Goal: Transaction & Acquisition: Book appointment/travel/reservation

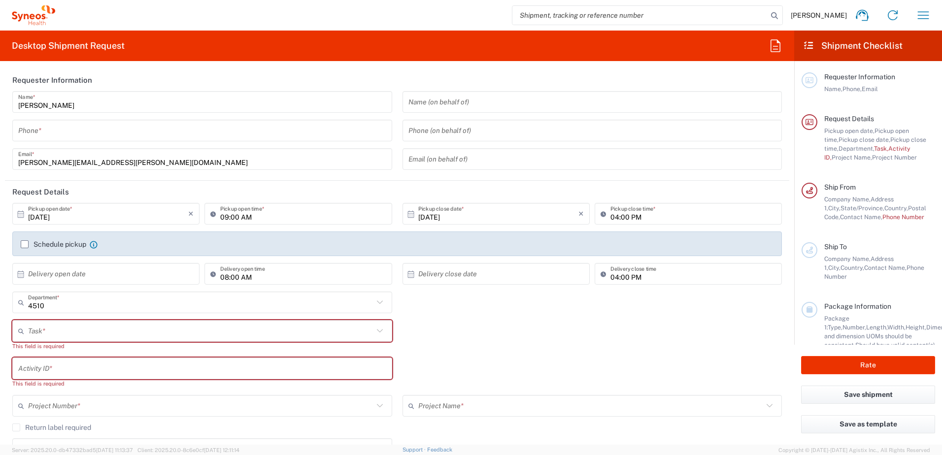
type input "Syneos Health, LLC-[GEOGRAPHIC_DATA] [GEOGRAPHIC_DATA] [GEOGRAPHIC_DATA]"
click at [929, 11] on icon "button" at bounding box center [923, 15] width 16 height 16
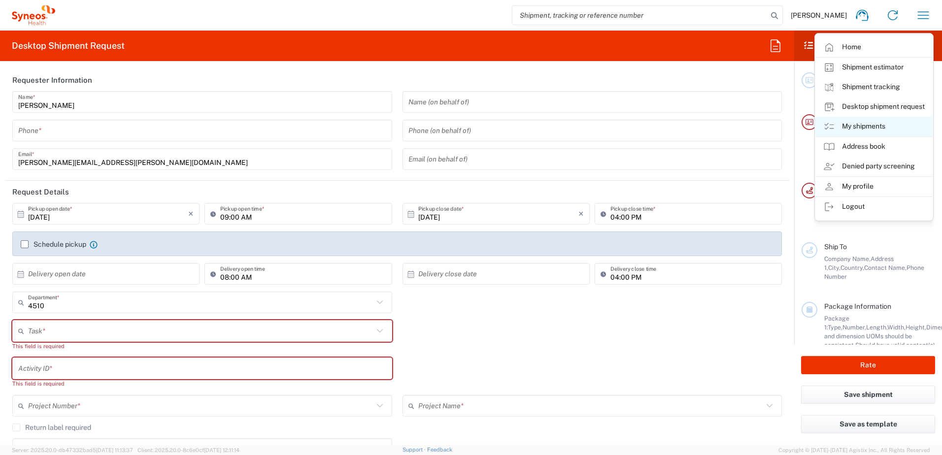
click at [875, 126] on link "My shipments" at bounding box center [873, 127] width 117 height 20
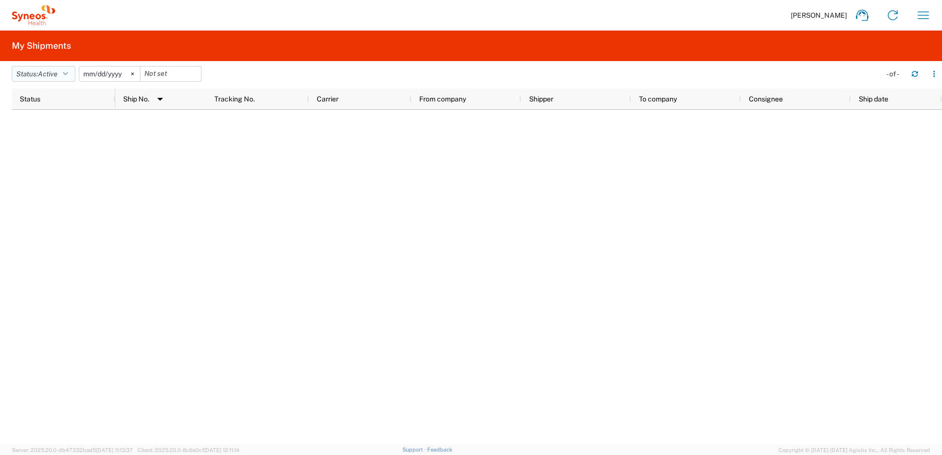
click at [47, 72] on span "Active" at bounding box center [48, 74] width 20 height 8
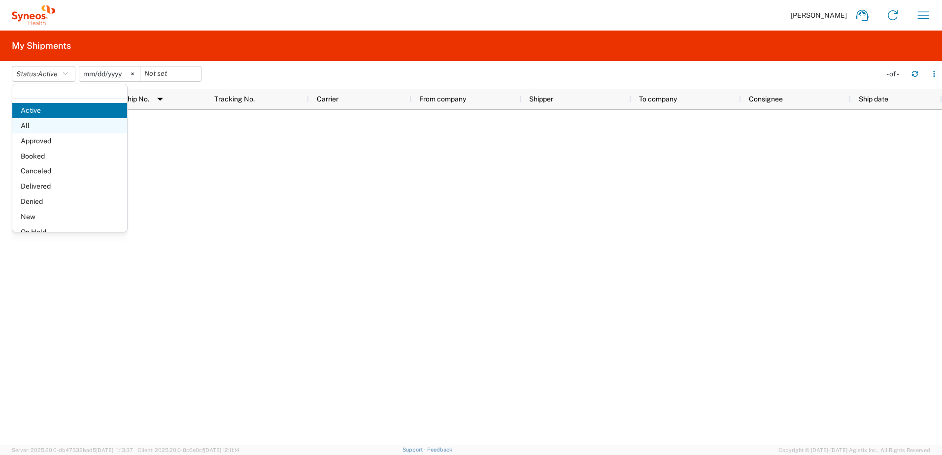
click at [53, 121] on span "All" at bounding box center [69, 125] width 115 height 15
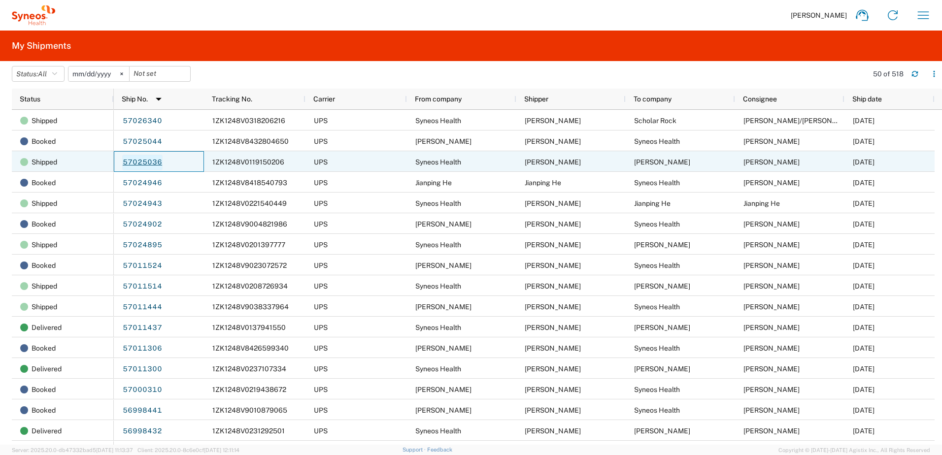
click at [149, 161] on link "57025036" at bounding box center [142, 163] width 40 height 16
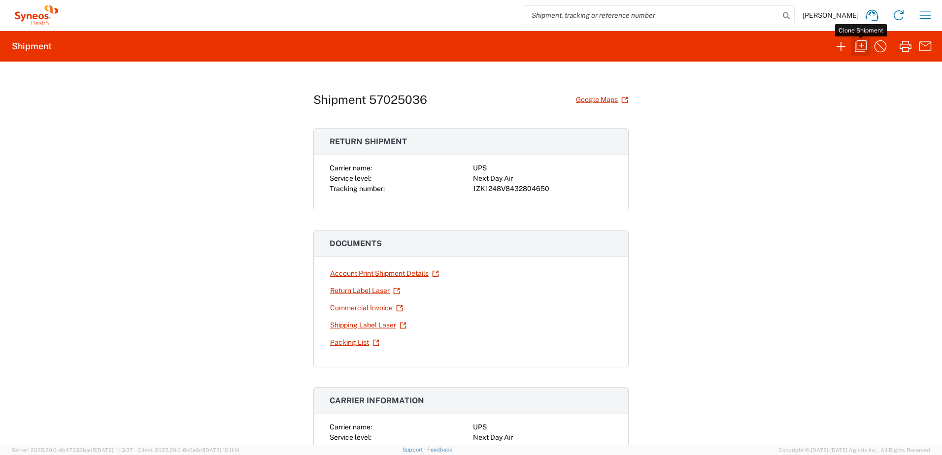
click at [866, 48] on icon "button" at bounding box center [861, 46] width 12 height 12
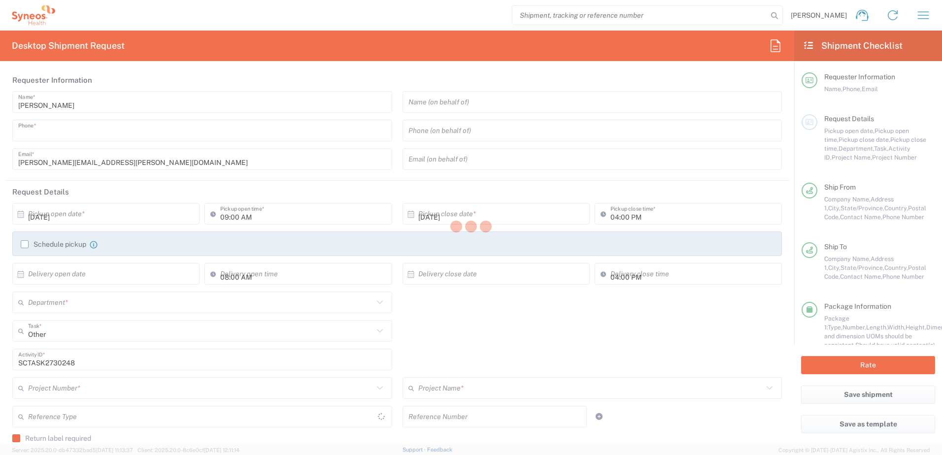
type input "9199867424"
type input "03:00 PM"
type textarea "[PERSON_NAME][EMAIL_ADDRESS][PERSON_NAME][DOMAIN_NAME]"
type input "Syneos Health"
type input "[GEOGRAPHIC_DATA]"
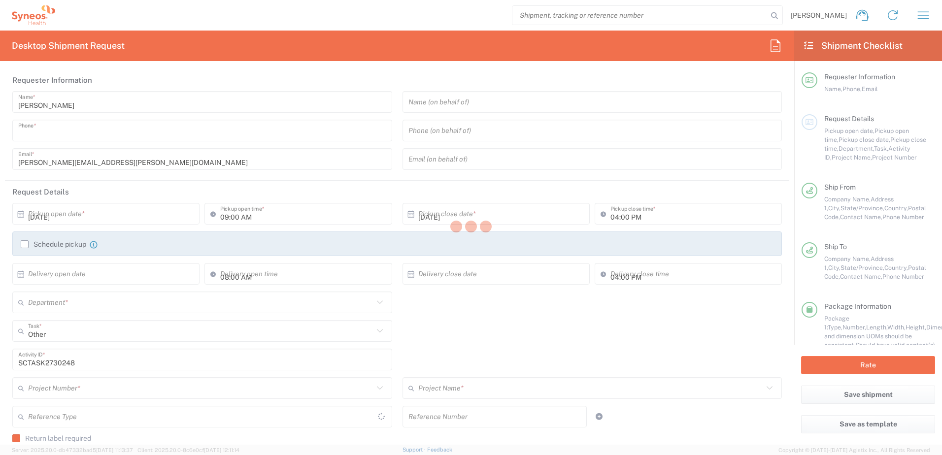
type input "Morrisville"
type input "[US_STATE]"
type input "27560"
type input "[PERSON_NAME]"
type input "9199867424"
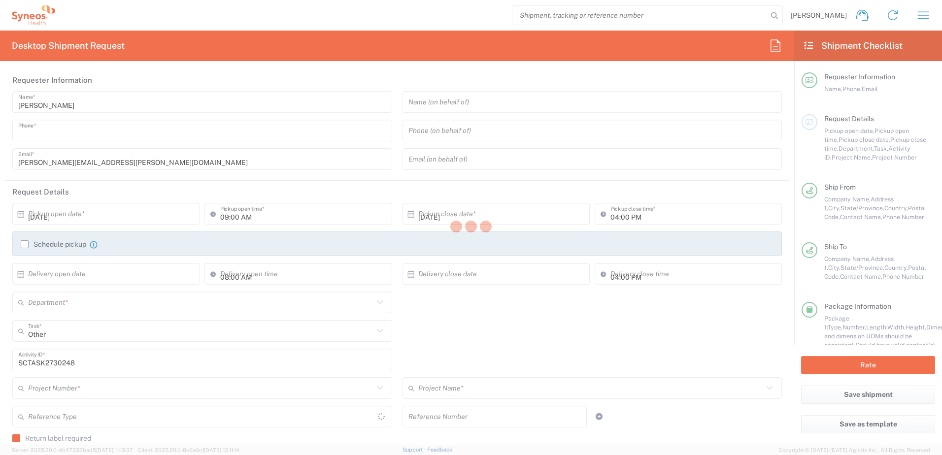
type input "[PERSON_NAME][EMAIL_ADDRESS][PERSON_NAME][DOMAIN_NAME]"
type input "[PERSON_NAME]"
type input "[STREET_ADDRESS]"
type input "[GEOGRAPHIC_DATA]"
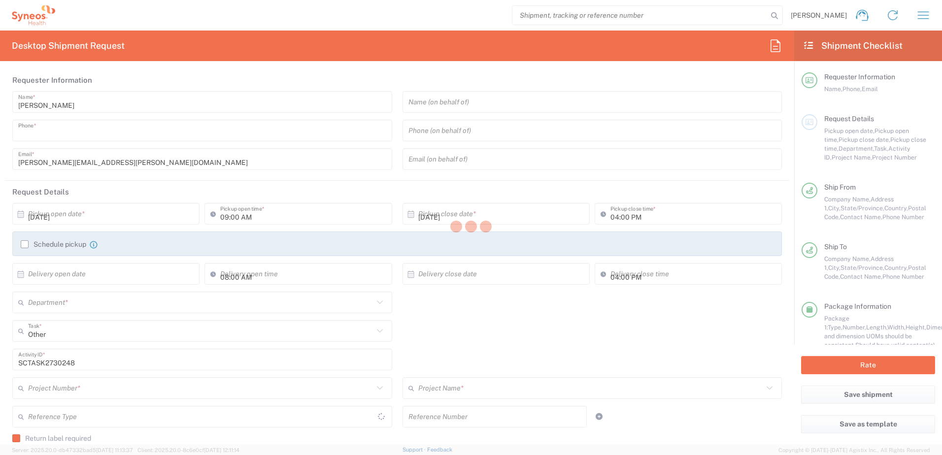
type input "90045"
type input "[PERSON_NAME]"
type input "[PHONE_NUMBER]"
type input "[PERSON_NAME][EMAIL_ADDRESS][PERSON_NAME][DOMAIN_NAME]"
type input "Residential/Home"
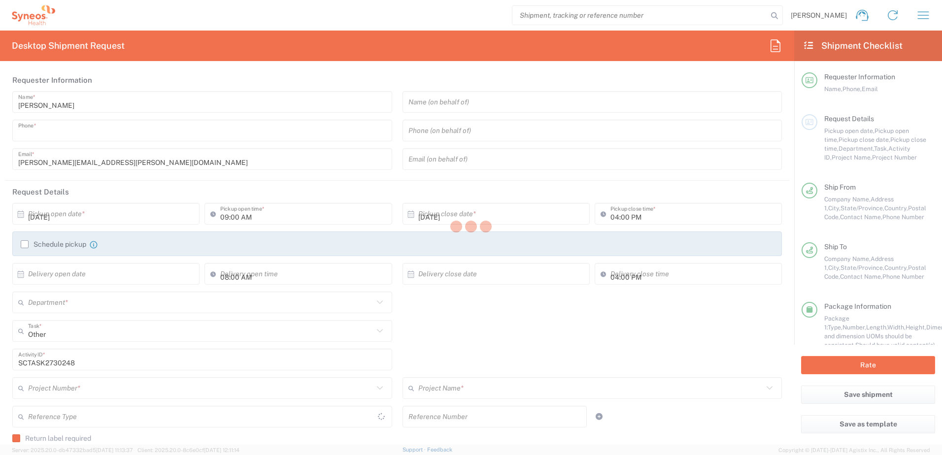
type input "Sender/Shipper"
type input "4520 DEPARTMENTAL EXPENSE"
type input "[US_STATE]"
type input "Your Packaging"
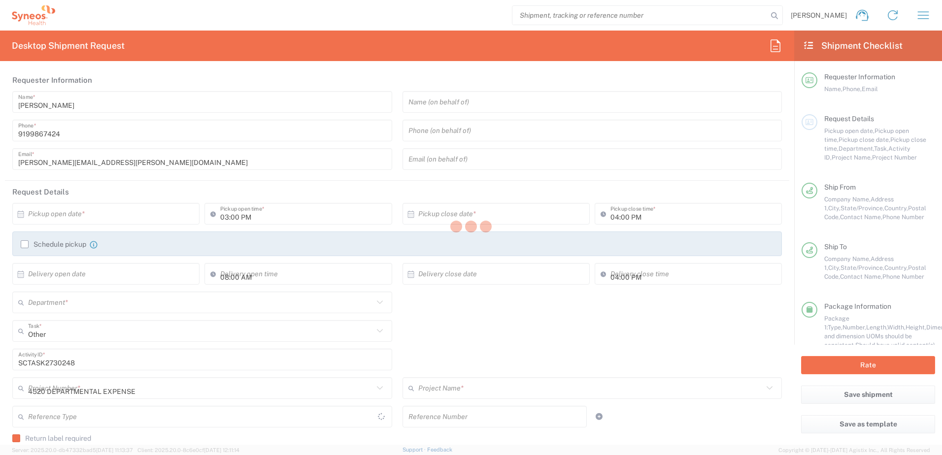
type input "Next Day Air"
type input "4510"
type input "4520 DEPARTMENTAL EXPENSE"
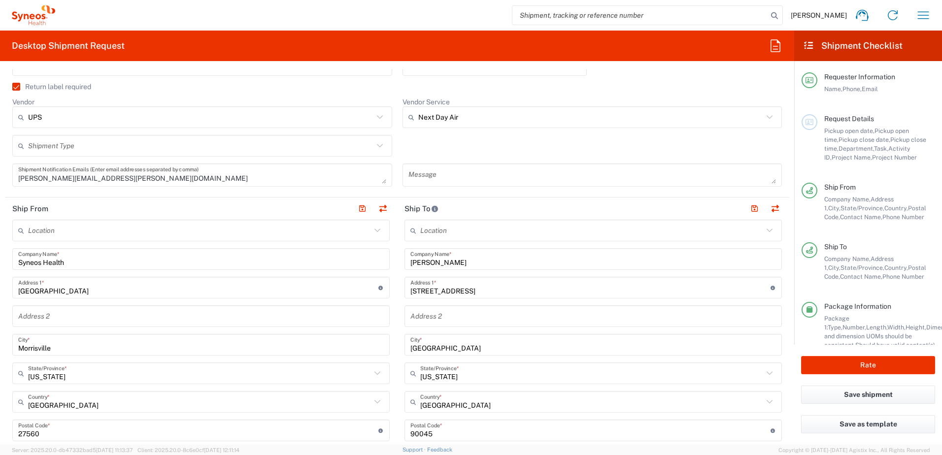
scroll to position [148, 0]
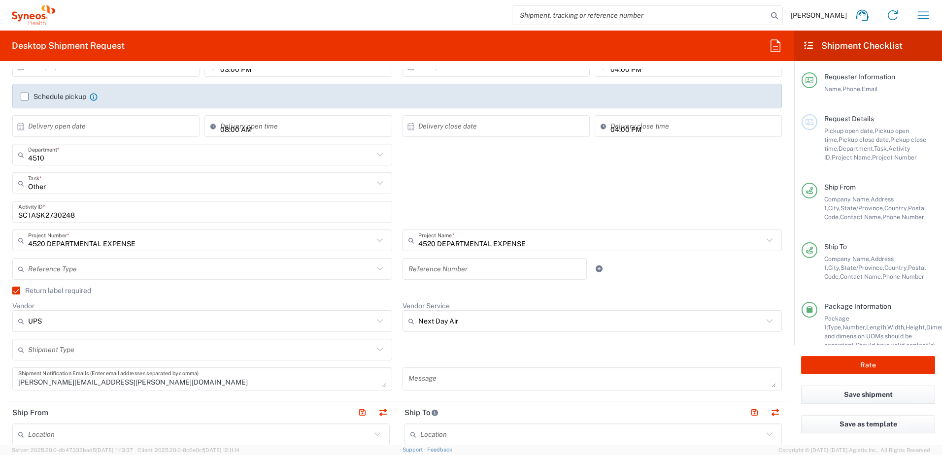
click at [43, 214] on input "SCTASK2730248" at bounding box center [202, 211] width 368 height 17
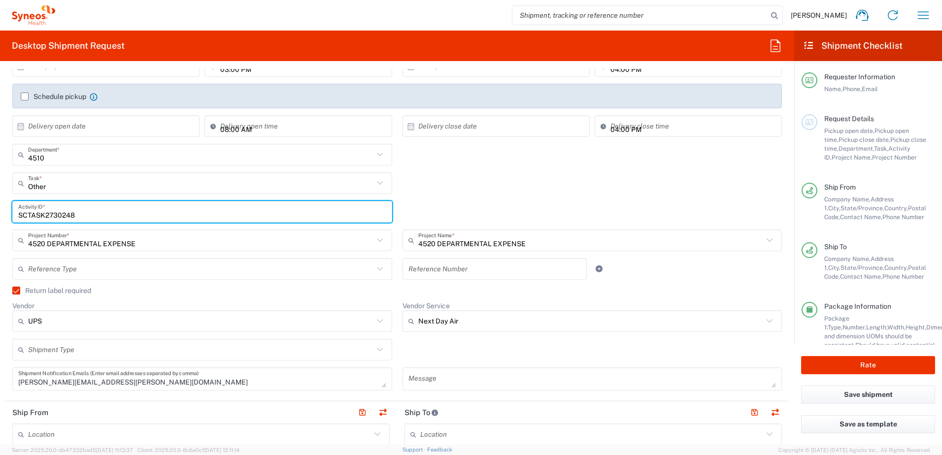
click at [43, 214] on input "SCTASK2730248" at bounding box center [202, 211] width 368 height 17
paste input "INC2665425"
type input "INC2665425"
click at [555, 192] on div "Other Task * Other Break/Fix Inventory Transfer New Hire Refresh" at bounding box center [397, 186] width 780 height 29
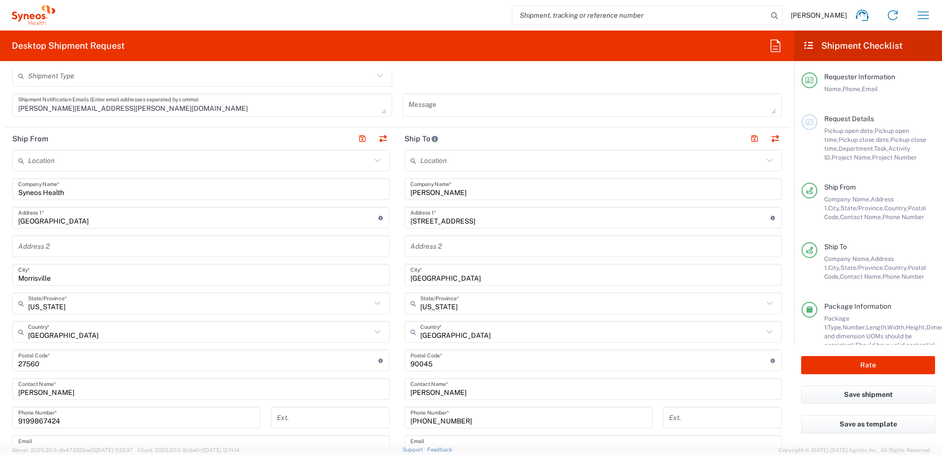
scroll to position [443, 0]
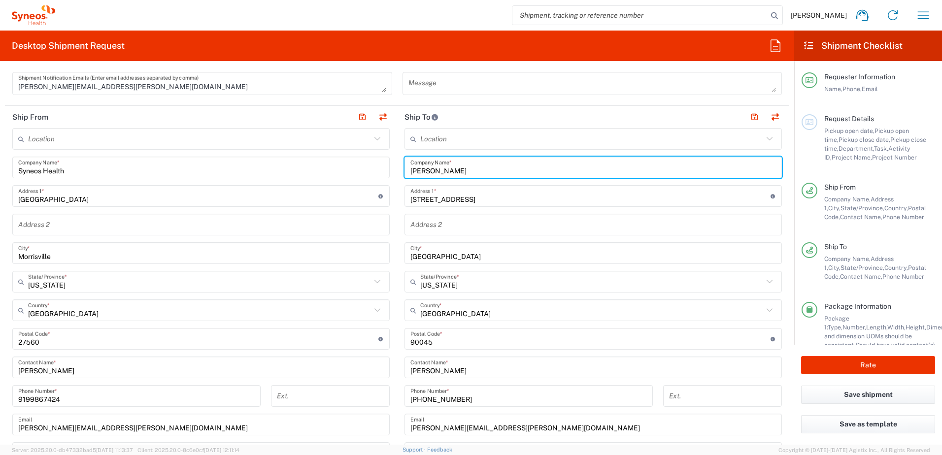
drag, startPoint x: 468, startPoint y: 169, endPoint x: 370, endPoint y: 159, distance: 98.1
click at [370, 159] on div "Ship From Location [PERSON_NAME] LLC-[GEOGRAPHIC_DATA] [GEOGRAPHIC_DATA] [GEOGR…" at bounding box center [397, 326] width 784 height 440
type input "v"
paste input "[PERSON_NAME]"
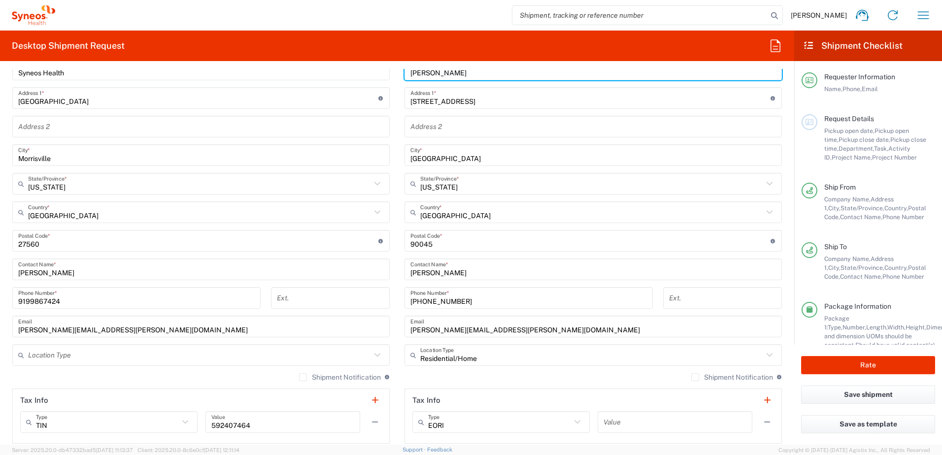
scroll to position [542, 0]
type input "[PERSON_NAME]"
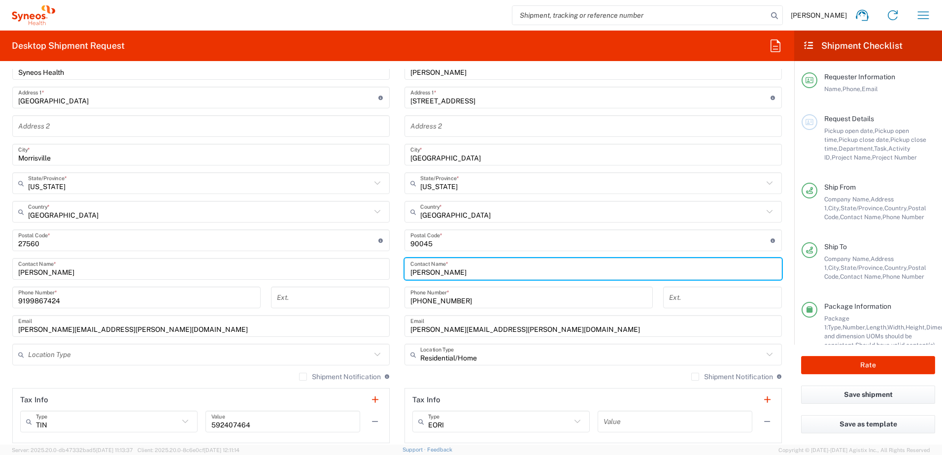
drag, startPoint x: 464, startPoint y: 268, endPoint x: 385, endPoint y: 258, distance: 79.6
click at [385, 258] on div "Ship From Location [PERSON_NAME] LLC-[GEOGRAPHIC_DATA] [GEOGRAPHIC_DATA] [GEOGR…" at bounding box center [397, 227] width 784 height 440
paste input "[PERSON_NAME]"
type input "[PERSON_NAME]"
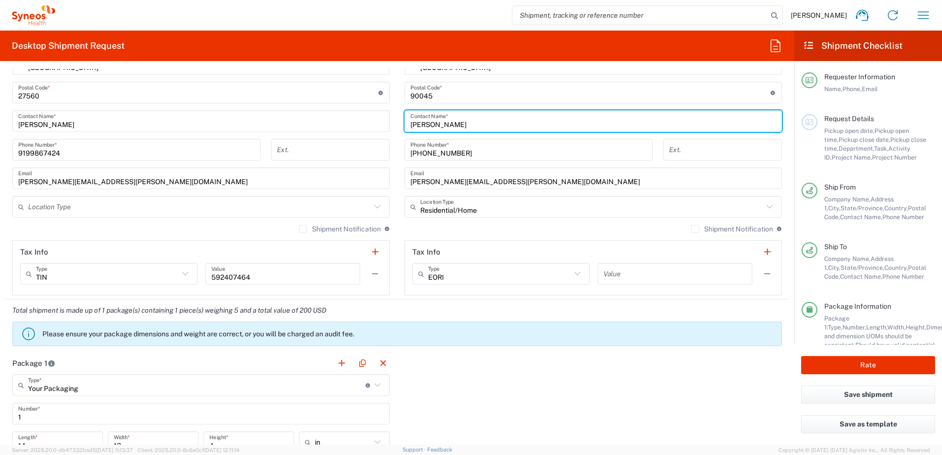
scroll to position [591, 0]
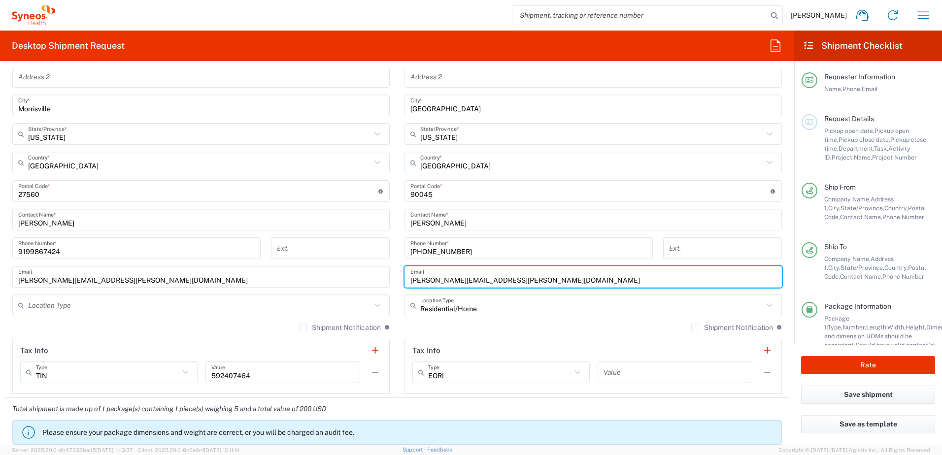
drag, startPoint x: 518, startPoint y: 281, endPoint x: 398, endPoint y: 276, distance: 120.8
click at [398, 276] on main "Location [PERSON_NAME] LLC-[GEOGRAPHIC_DATA] [GEOGRAPHIC_DATA] [GEOGRAPHIC_DATA…" at bounding box center [593, 187] width 392 height 414
paste input "[EMAIL_ADDRESS]"
type input "[EMAIL_ADDRESS][DOMAIN_NAME]"
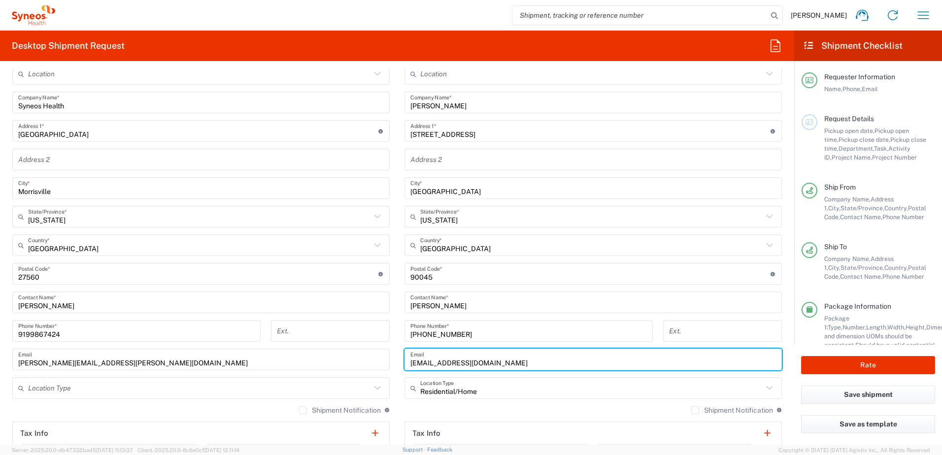
scroll to position [443, 0]
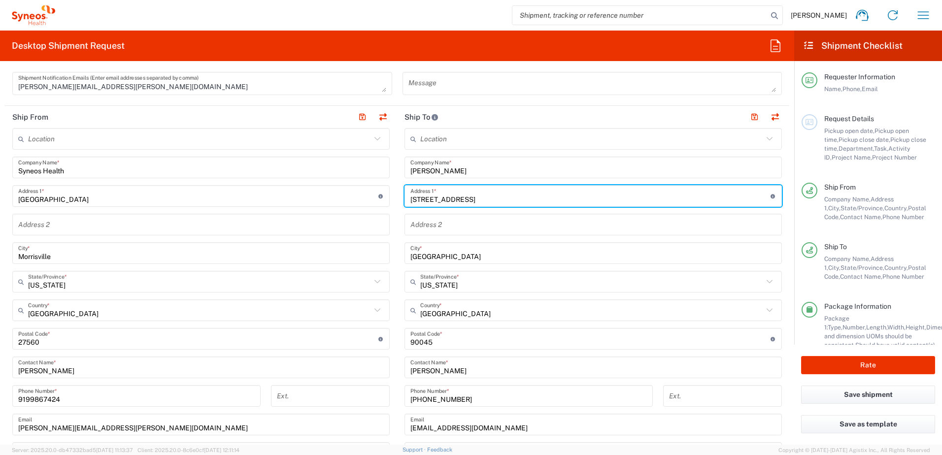
drag, startPoint x: 475, startPoint y: 199, endPoint x: 390, endPoint y: 192, distance: 85.5
click at [390, 192] on div "Ship From Location [PERSON_NAME] LLC-[GEOGRAPHIC_DATA] [GEOGRAPHIC_DATA] [GEOGR…" at bounding box center [397, 326] width 784 height 440
paste input "10 [GEOGRAPHIC_DATA]"
type input "10 [GEOGRAPHIC_DATA]"
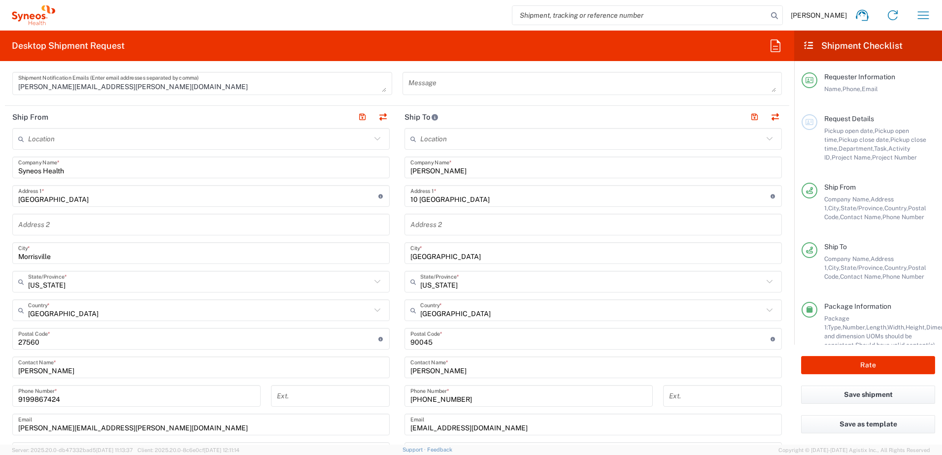
click at [451, 234] on div "Address 2" at bounding box center [592, 225] width 377 height 22
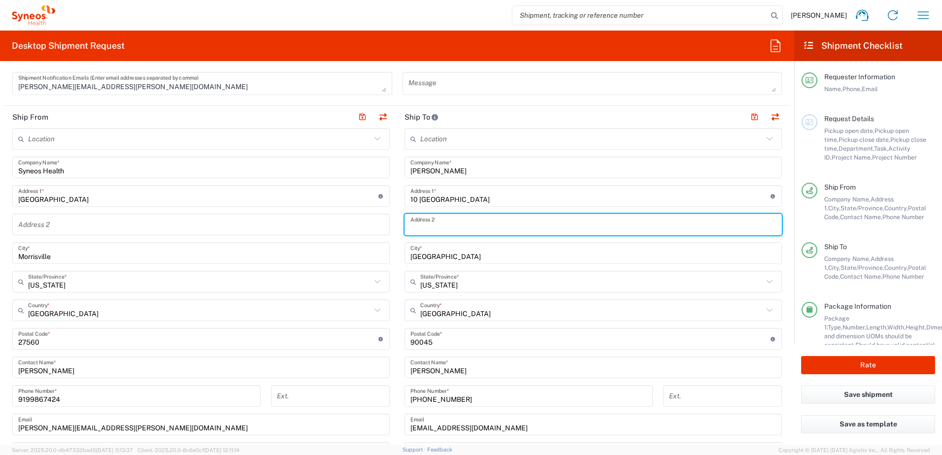
click at [451, 232] on input "text" at bounding box center [592, 224] width 365 height 17
paste input "Apt. 40E"
type input "Apt. 40E"
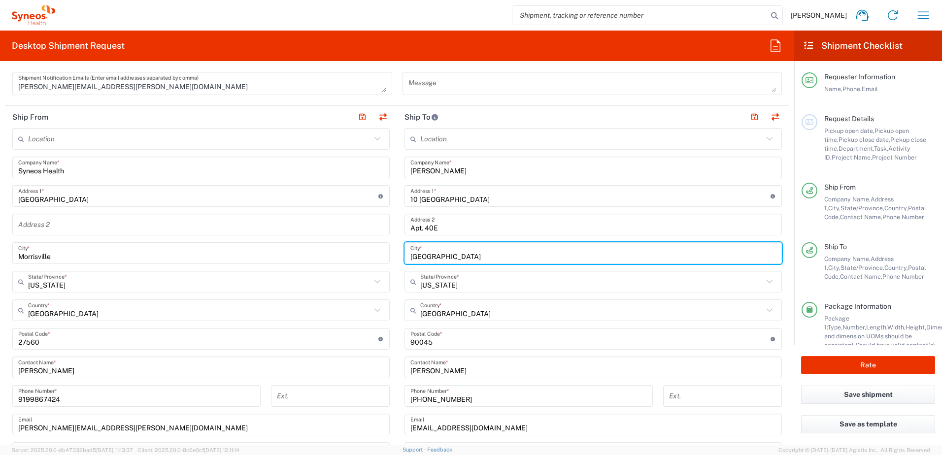
drag, startPoint x: 457, startPoint y: 257, endPoint x: 395, endPoint y: 248, distance: 62.1
click at [397, 248] on main "Location [PERSON_NAME] LLC-[GEOGRAPHIC_DATA] [GEOGRAPHIC_DATA] [GEOGRAPHIC_DATA…" at bounding box center [593, 335] width 392 height 414
paste input "[GEOGRAPHIC_DATA]"
type input "[GEOGRAPHIC_DATA]"
click at [450, 280] on input "[US_STATE]" at bounding box center [591, 281] width 343 height 17
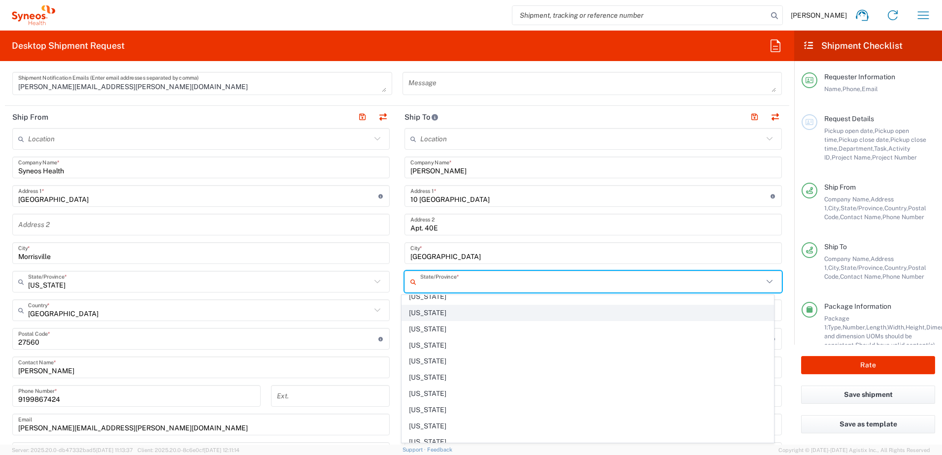
scroll to position [493, 0]
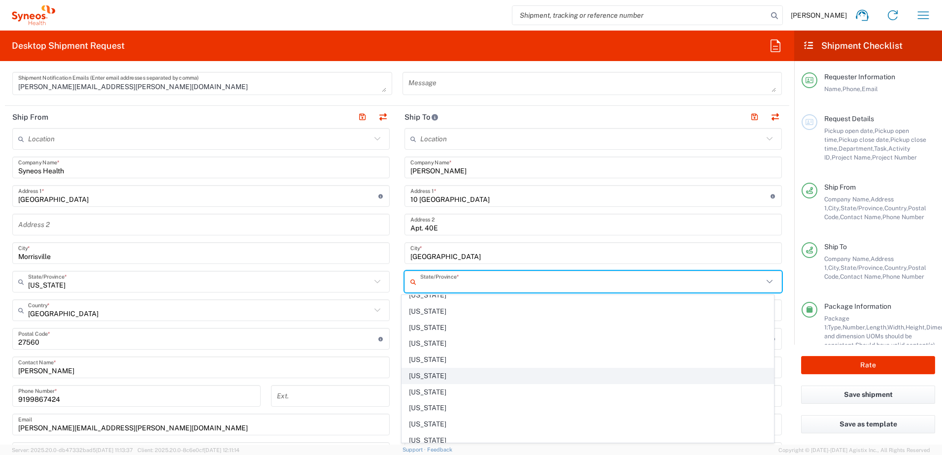
click at [439, 375] on span "[US_STATE]" at bounding box center [588, 375] width 372 height 15
type input "[US_STATE]"
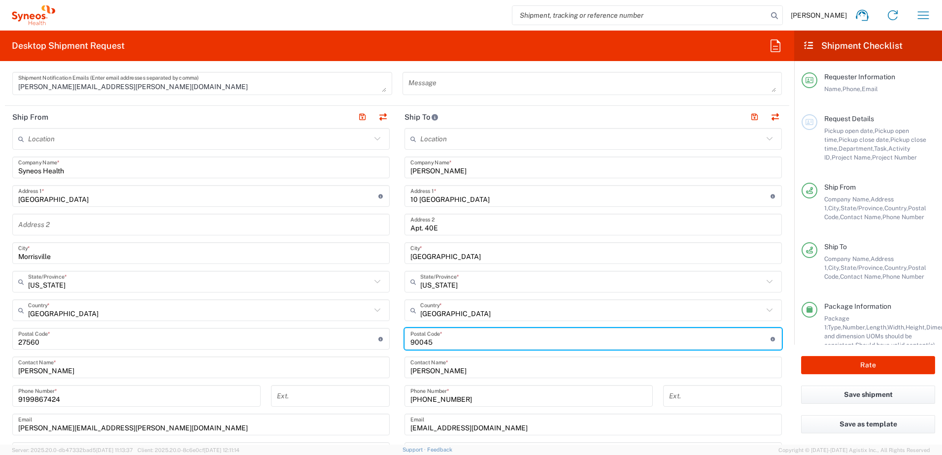
drag, startPoint x: 443, startPoint y: 338, endPoint x: 398, endPoint y: 337, distance: 44.4
click at [398, 337] on main "Location [PERSON_NAME] LLC-[GEOGRAPHIC_DATA] [GEOGRAPHIC_DATA] [GEOGRAPHIC_DATA…" at bounding box center [593, 335] width 392 height 414
paste input "11201"
type input "11201"
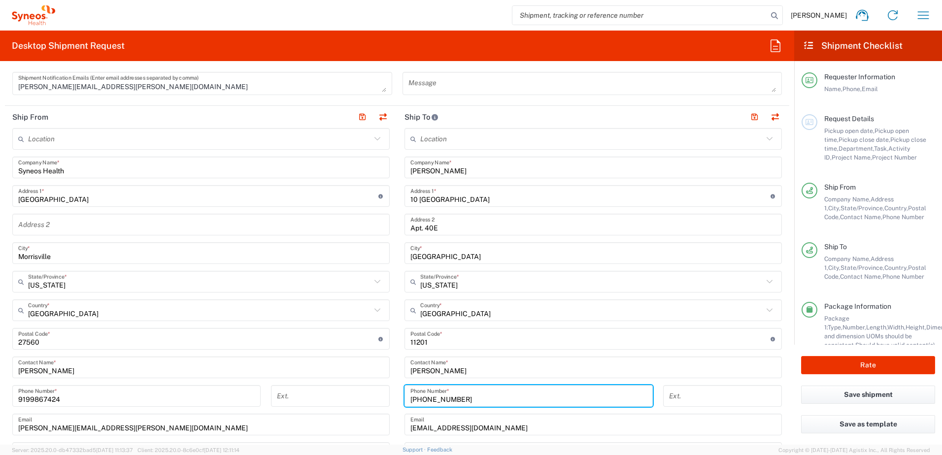
drag, startPoint x: 466, startPoint y: 398, endPoint x: 399, endPoint y: 398, distance: 67.0
click at [399, 399] on div "[PHONE_NUMBER] Phone Number *" at bounding box center [528, 399] width 259 height 29
paste input "[PHONE_NUMBER]"
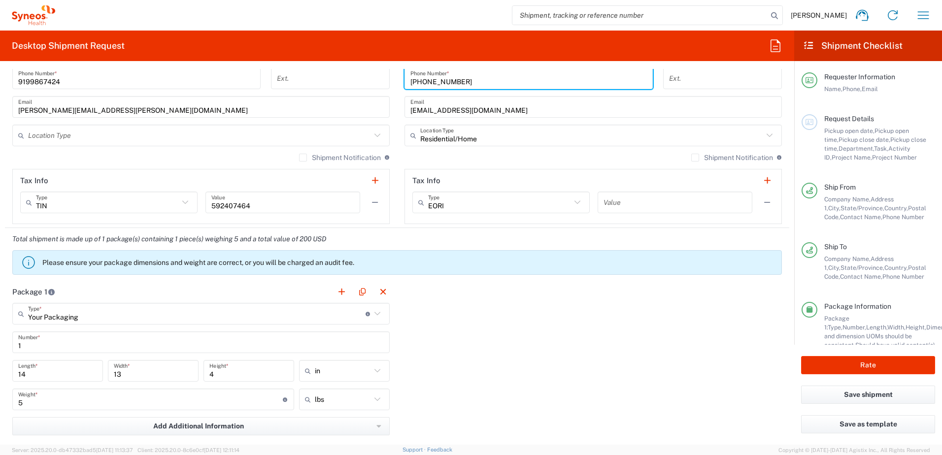
scroll to position [837, 0]
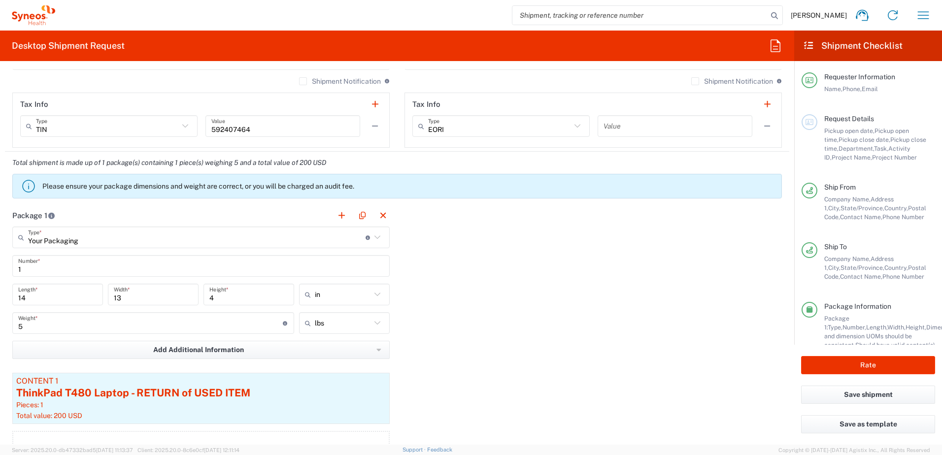
type input "[PHONE_NUMBER]"
click at [347, 372] on main "Your Packaging Type * Material used to package goods Your Packaging Envelope La…" at bounding box center [201, 351] width 392 height 248
click at [333, 385] on div "Content 1" at bounding box center [200, 381] width 369 height 9
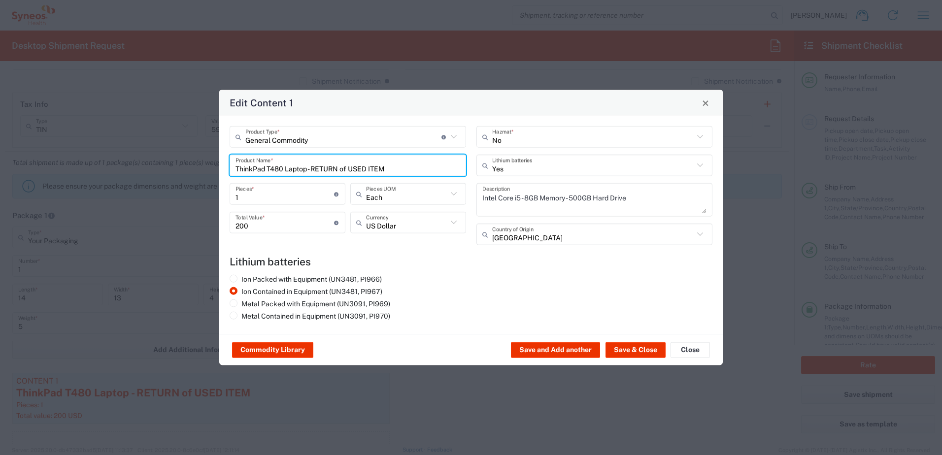
drag, startPoint x: 400, startPoint y: 168, endPoint x: 198, endPoint y: 154, distance: 203.4
click at [198, 154] on div "Edit Content 1 General Commodity Product Type * Document: Paper document genera…" at bounding box center [471, 227] width 942 height 455
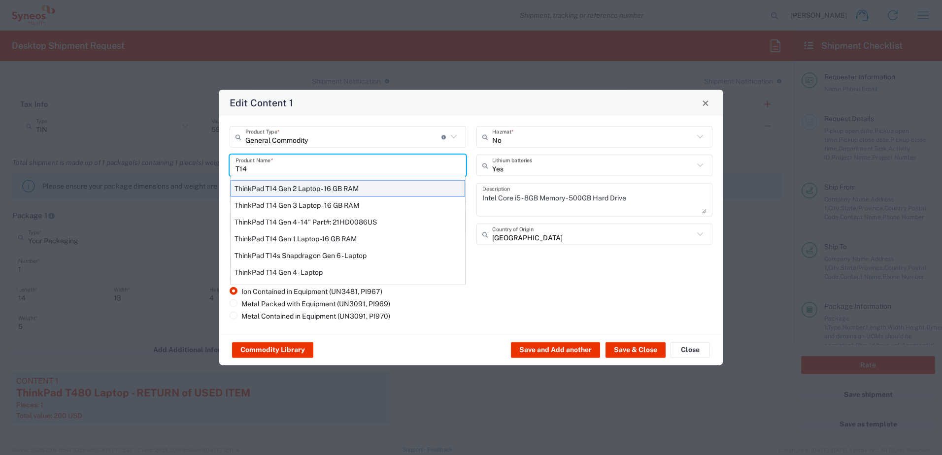
click at [327, 188] on div "ThinkPad T14 Gen 2 Laptop - 16 GB RAM" at bounding box center [348, 188] width 234 height 17
type input "ThinkPad T14 Gen 2 Laptop - 16 GB RAM"
type textarea "Intel Core i7-1156G7 vProÂ® Processor - 14"- 16 GB RAM - 512 GB SSD"
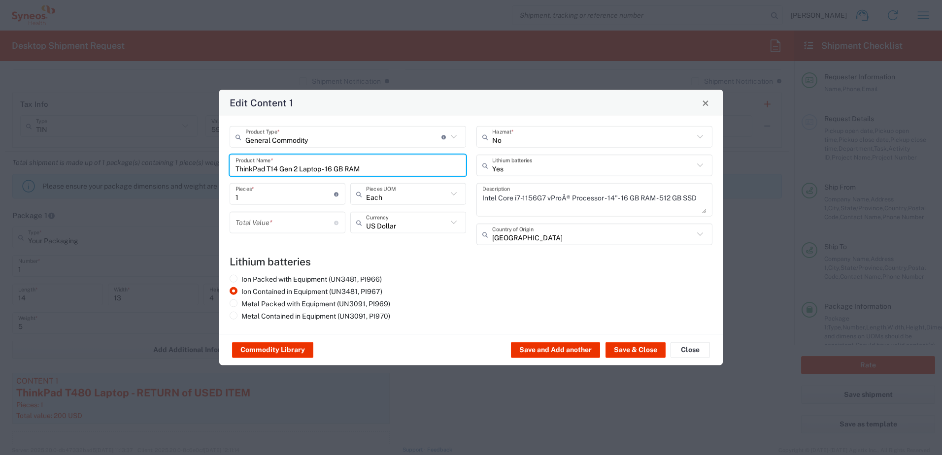
click at [260, 231] on input "number" at bounding box center [284, 222] width 99 height 17
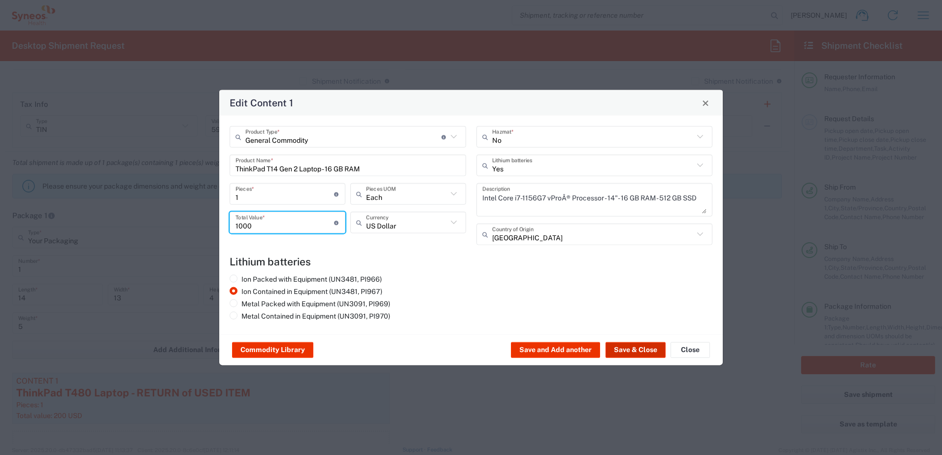
type input "1000"
click at [640, 352] on button "Save & Close" at bounding box center [635, 350] width 60 height 16
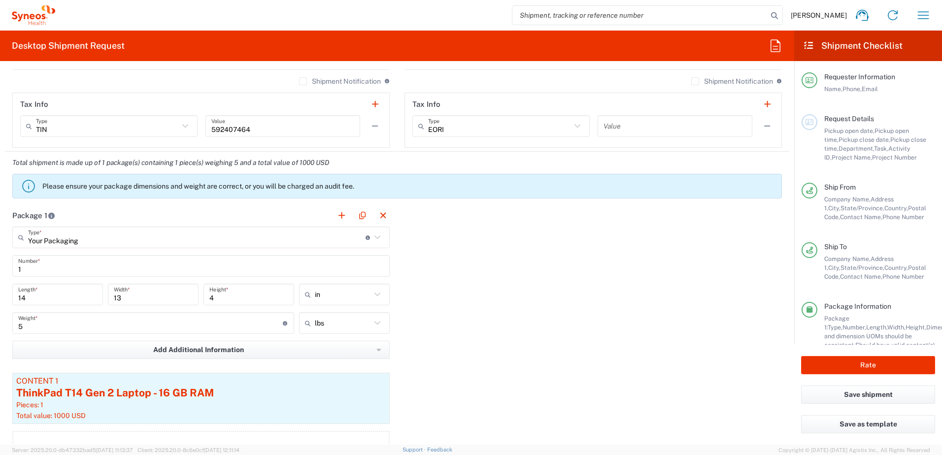
click at [474, 273] on div "Package 1 Your Packaging Type * Material used to package goods Your Packaging E…" at bounding box center [397, 341] width 784 height 274
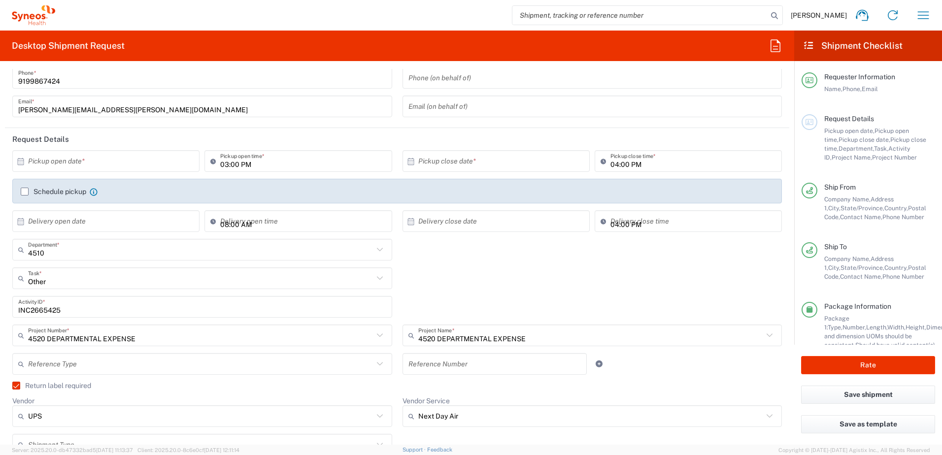
scroll to position [0, 0]
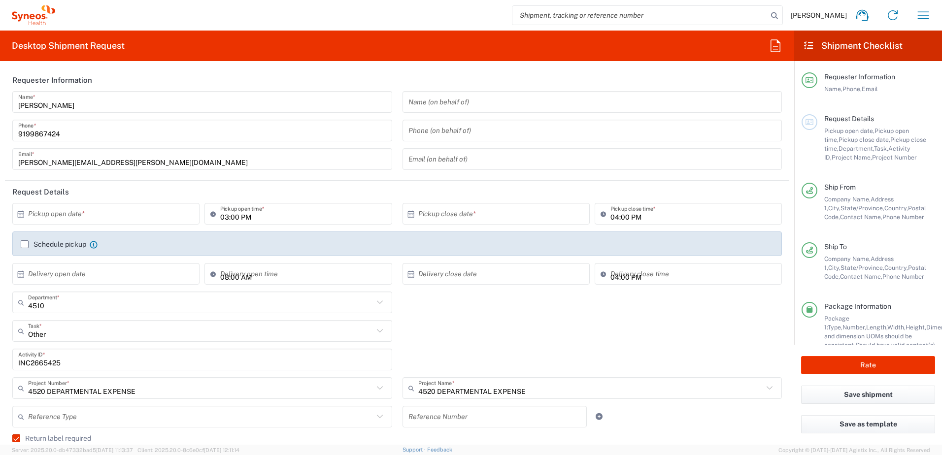
click at [82, 219] on input "text" at bounding box center [108, 213] width 160 height 17
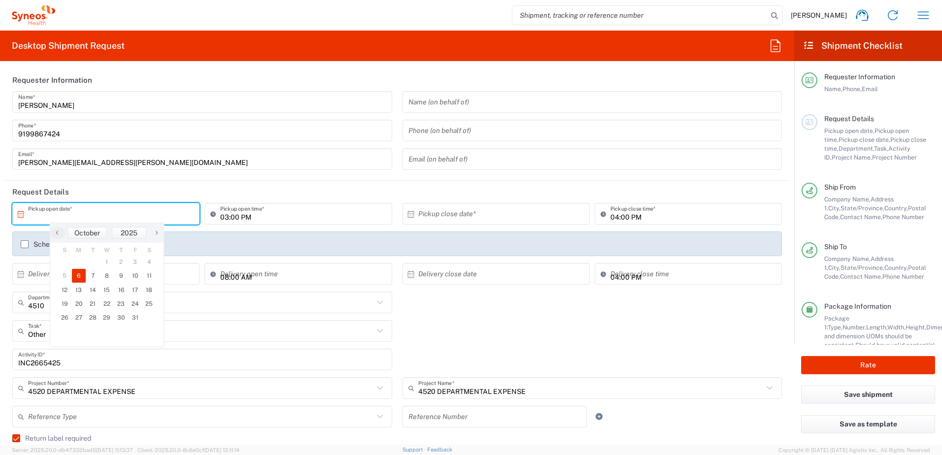
click at [76, 275] on span "6" at bounding box center [79, 276] width 14 height 14
type input "[DATE]"
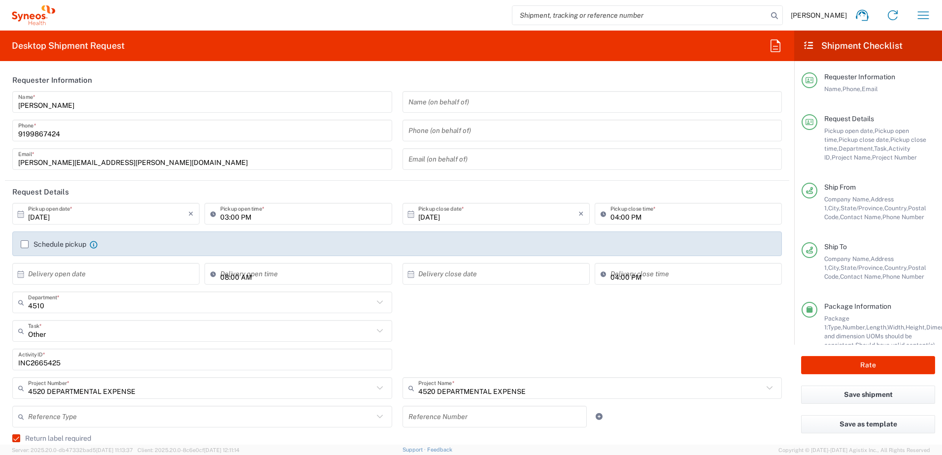
click at [471, 338] on div "Other Task * Other Break/Fix Inventory Transfer New Hire Refresh" at bounding box center [397, 334] width 780 height 29
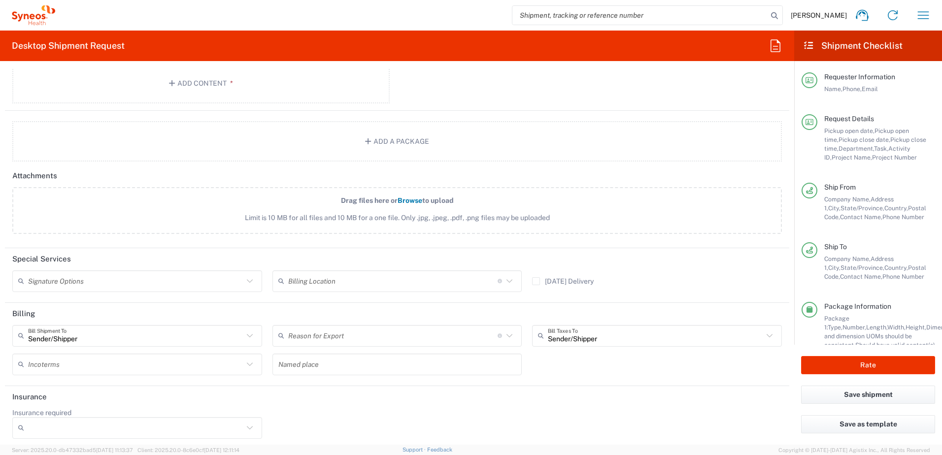
scroll to position [1210, 0]
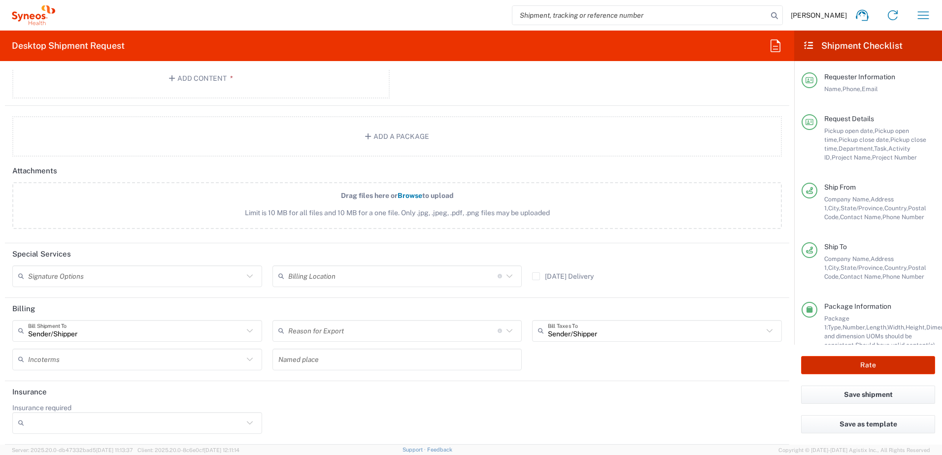
click at [875, 366] on button "Rate" at bounding box center [868, 365] width 134 height 18
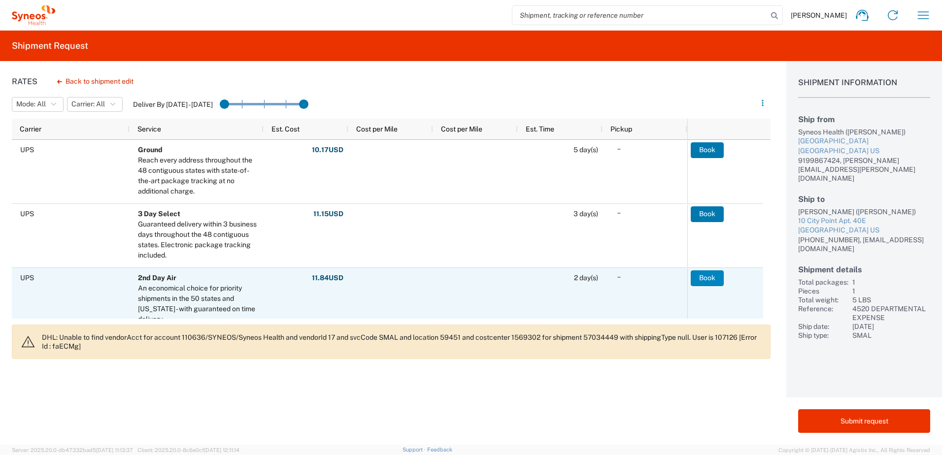
click at [712, 274] on button "Book" at bounding box center [707, 278] width 33 height 16
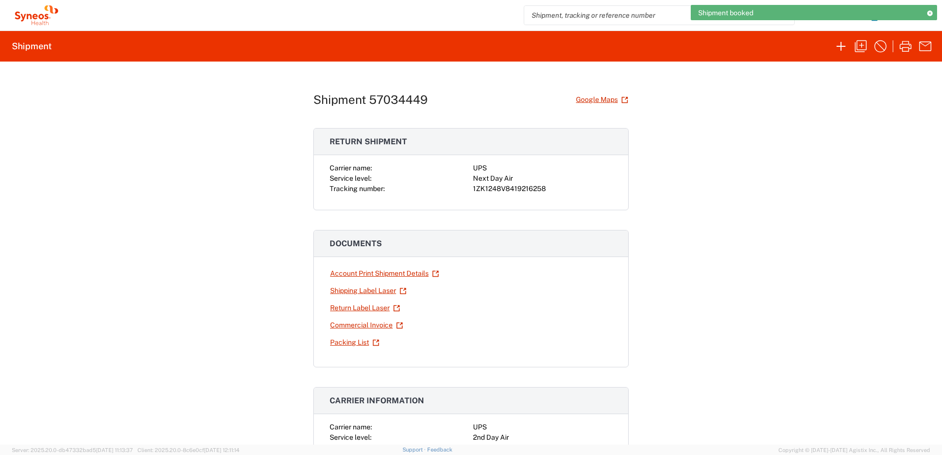
click at [505, 188] on div "1ZK1248V8419216258" at bounding box center [542, 189] width 139 height 10
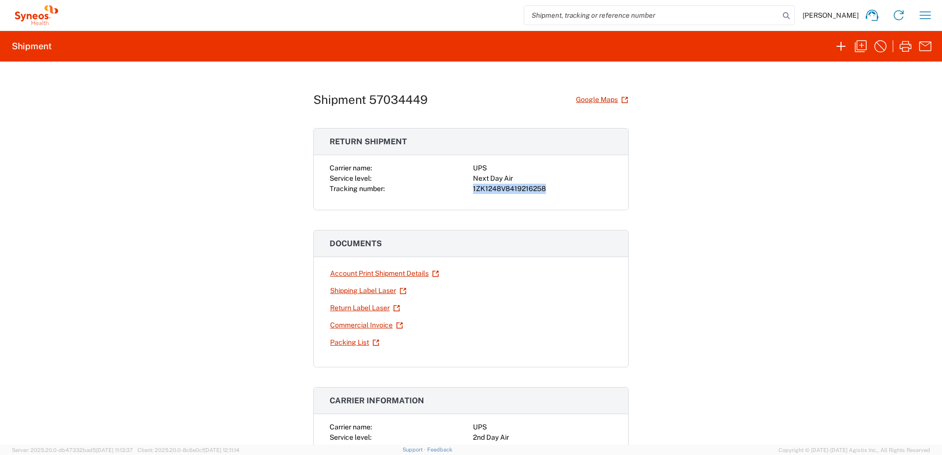
copy div "1ZK1248V8419216258"
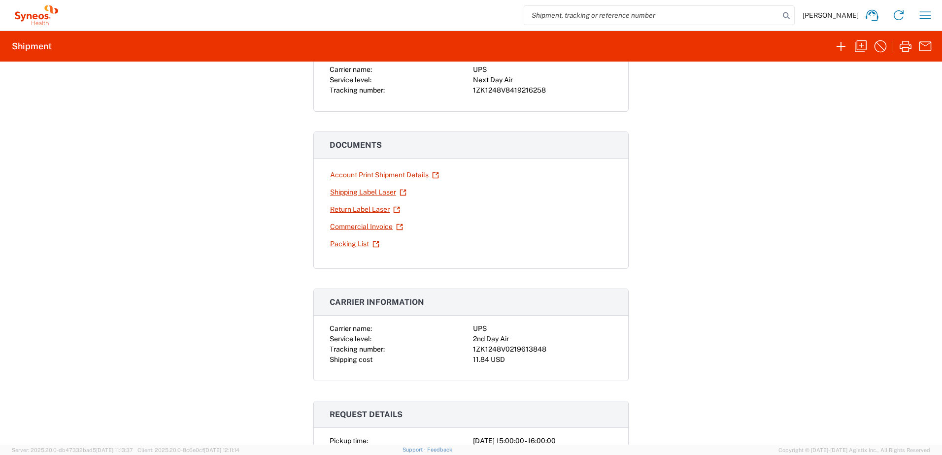
click at [514, 351] on div "1ZK1248V0219613848" at bounding box center [542, 349] width 139 height 10
copy div "1ZK1248V0219613848"
click at [863, 48] on icon "button" at bounding box center [861, 46] width 16 height 16
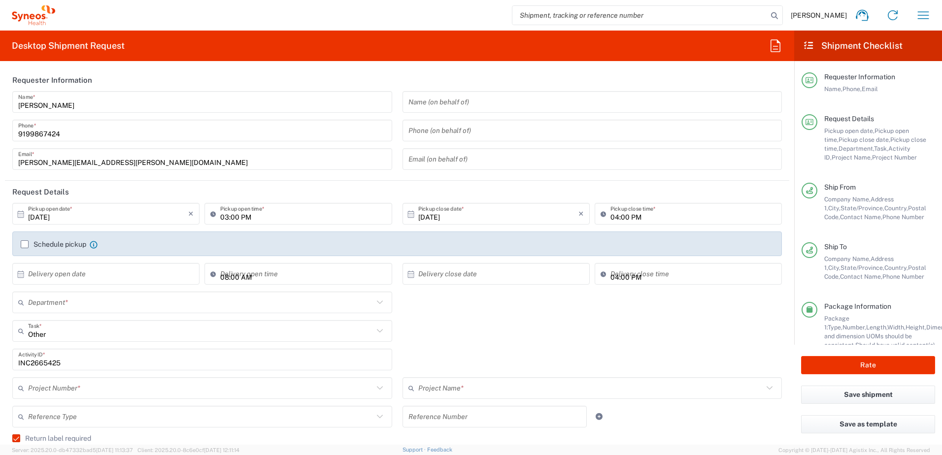
type input "4520 DEPARTMENTAL EXPENSE"
type input "[US_STATE]"
type input "Your Packaging"
type input "4510"
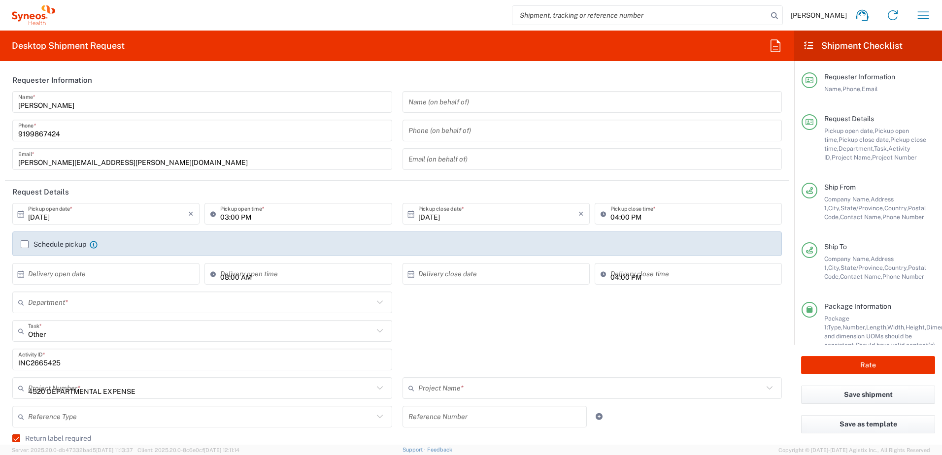
type input "4520 DEPARTMENTAL EXPENSE"
type input "Next Day Air"
click at [39, 357] on input "INC2665425" at bounding box center [202, 359] width 368 height 17
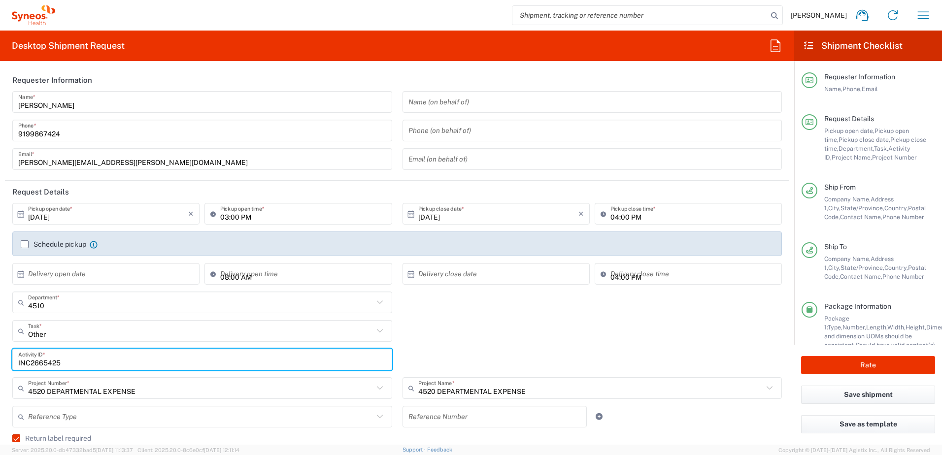
click at [39, 357] on input "INC2665425" at bounding box center [202, 359] width 368 height 17
paste input "SCTASK2730231"
type input "SCTASK2730231"
click at [489, 326] on div "Other Task * Other Break/Fix Inventory Transfer New Hire Refresh" at bounding box center [397, 334] width 780 height 29
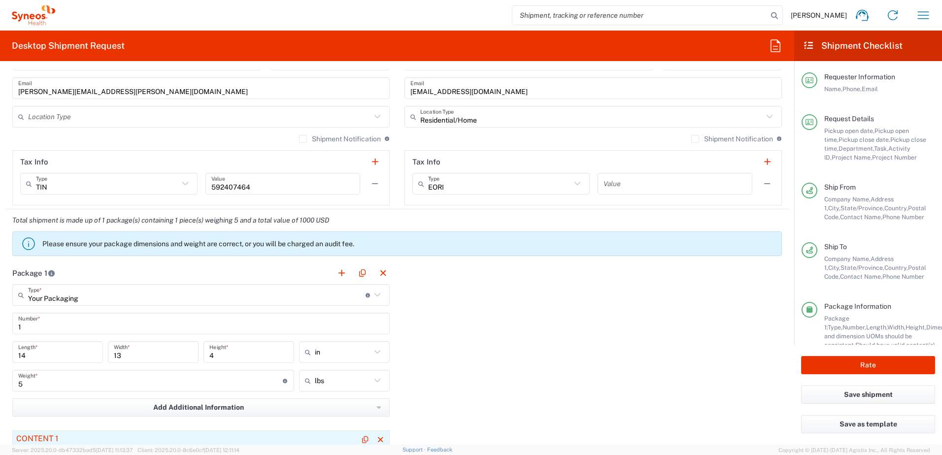
scroll to position [936, 0]
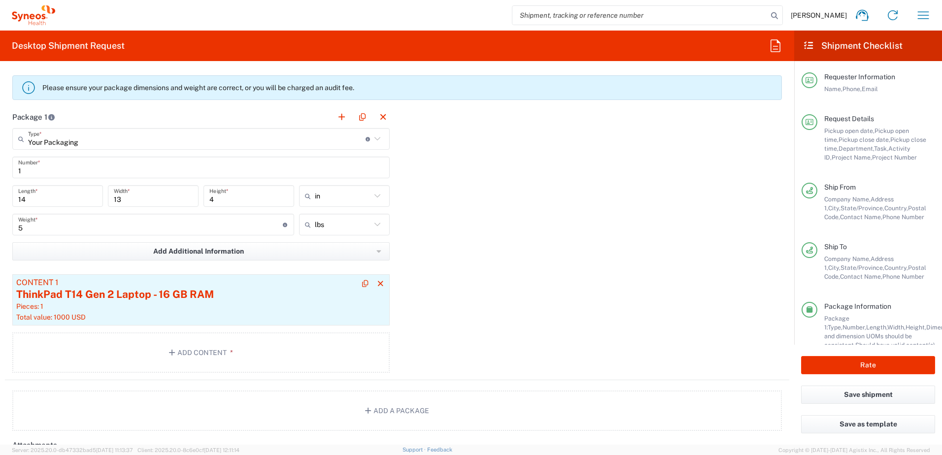
click at [161, 314] on div "Total value: 1000 USD" at bounding box center [200, 317] width 369 height 9
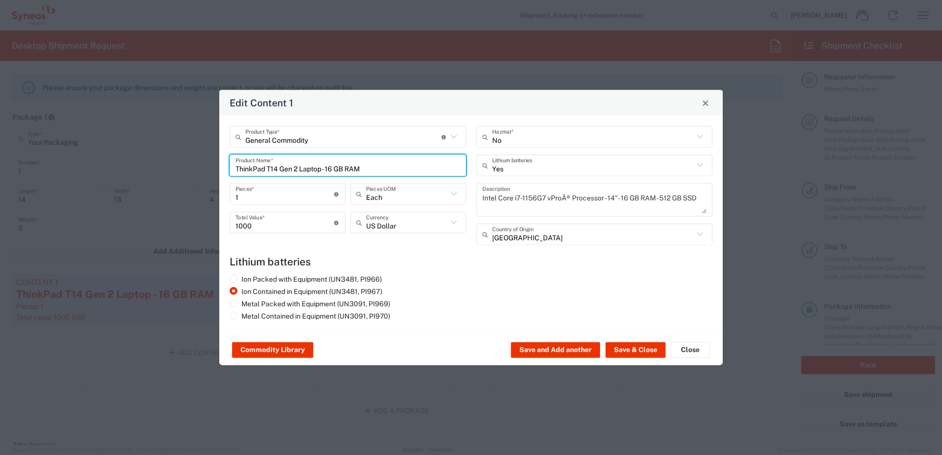
drag, startPoint x: 374, startPoint y: 166, endPoint x: 190, endPoint y: 168, distance: 183.7
click at [190, 168] on div "Edit Content 1 General Commodity Product Type * Document: Paper document genera…" at bounding box center [471, 227] width 942 height 455
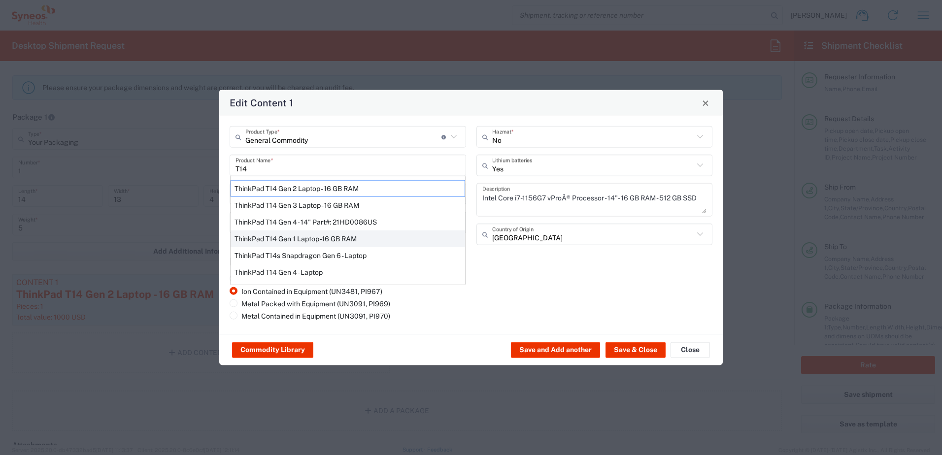
click at [293, 237] on div "ThinkPad T14 Gen 1 Laptop -16 GB RAM" at bounding box center [348, 239] width 234 height 17
type input "ThinkPad T14 Gen 1 Laptop -16 GB RAM"
type textarea "Intel Core i5-10210U- 14"- 512 GB SSD"
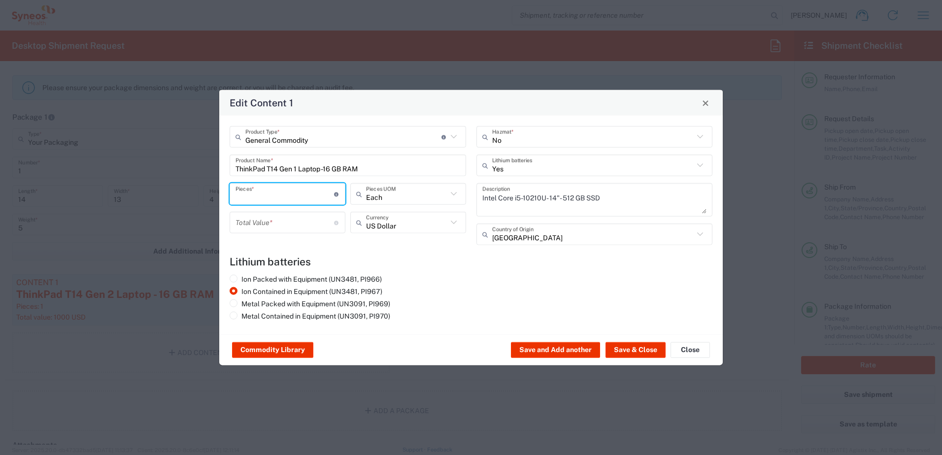
click at [265, 198] on input "number" at bounding box center [284, 193] width 99 height 17
type input "1"
click at [254, 219] on input "number" at bounding box center [284, 222] width 99 height 17
type input "1000"
click at [655, 363] on div "Commodity Library Save and Add another Save & Close Close" at bounding box center [470, 349] width 503 height 31
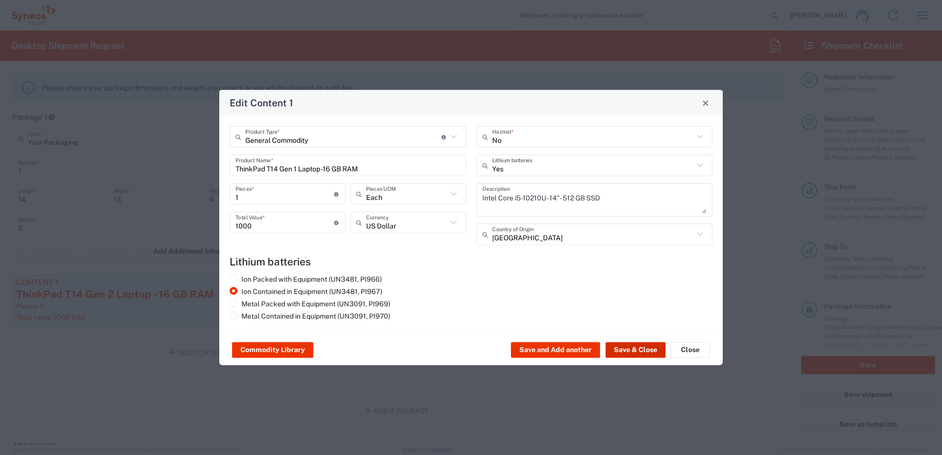
click at [633, 343] on button "Save & Close" at bounding box center [635, 350] width 60 height 16
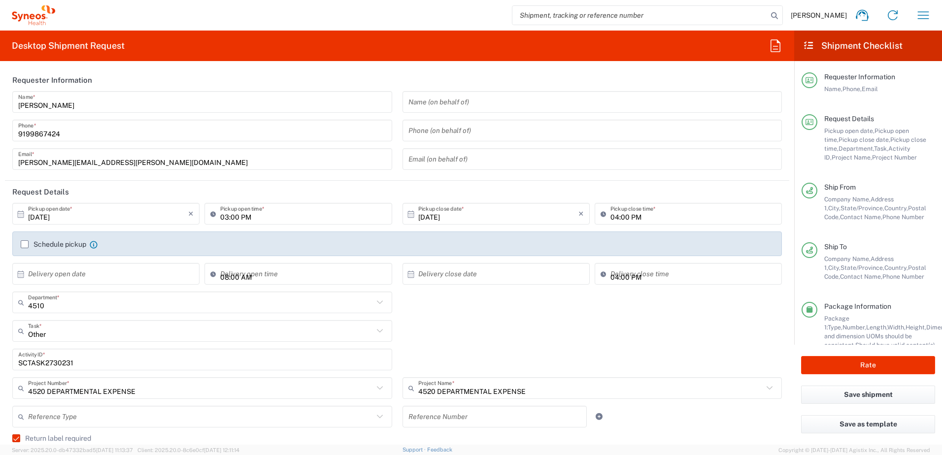
scroll to position [197, 0]
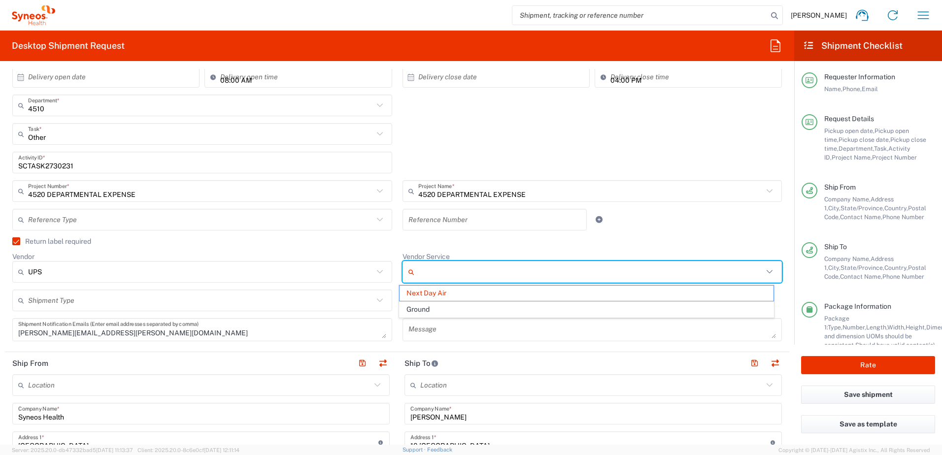
click at [506, 269] on input "Vendor Service" at bounding box center [590, 272] width 345 height 16
click at [455, 313] on span "Ground" at bounding box center [586, 309] width 374 height 15
type input "Ground"
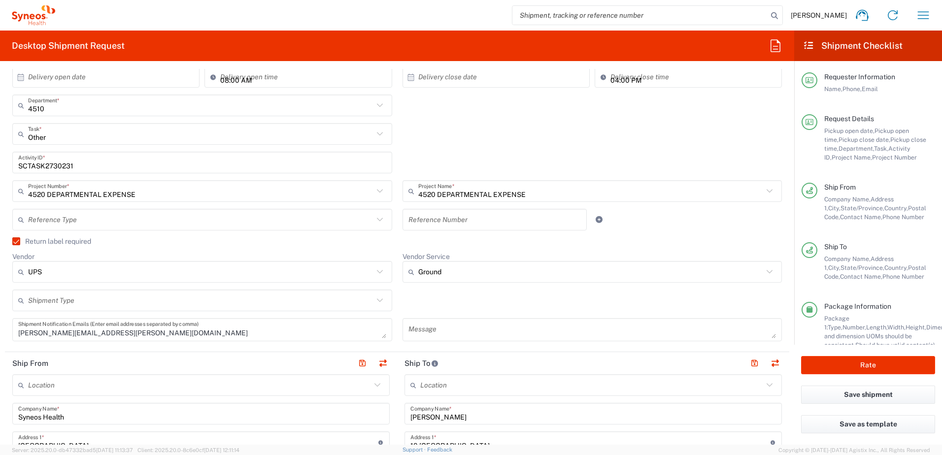
click at [459, 303] on div "Shipment Type Batch Regular" at bounding box center [397, 304] width 780 height 29
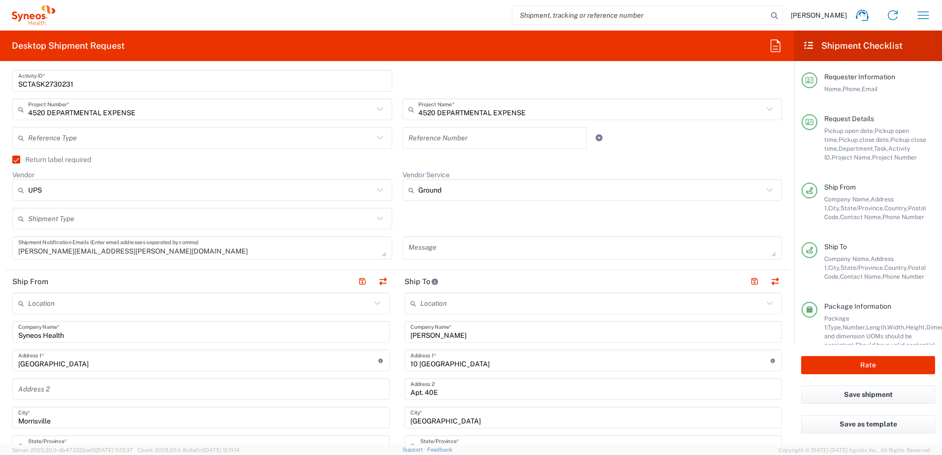
scroll to position [493, 0]
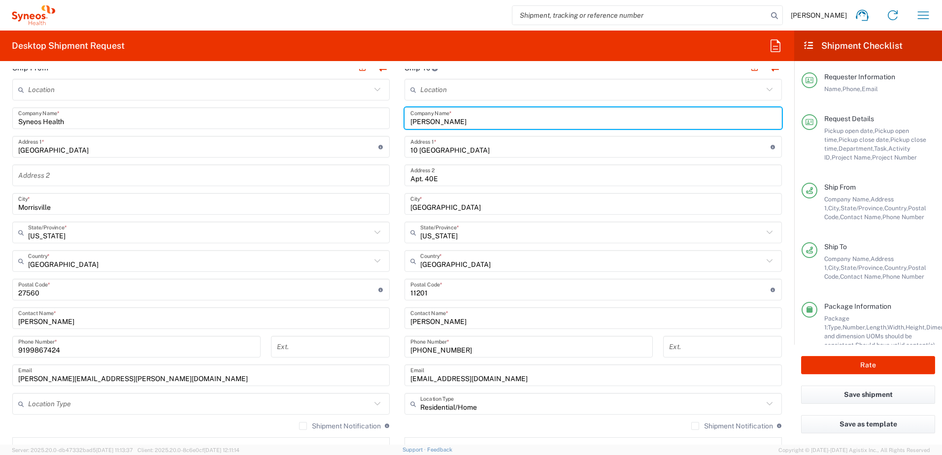
drag, startPoint x: 468, startPoint y: 126, endPoint x: 400, endPoint y: 138, distance: 69.0
click at [381, 119] on div "Ship From Location [PERSON_NAME] LLC-[GEOGRAPHIC_DATA] [GEOGRAPHIC_DATA] [GEOGR…" at bounding box center [397, 277] width 784 height 440
paste input "[PERSON_NAME]"
type input "[PERSON_NAME]"
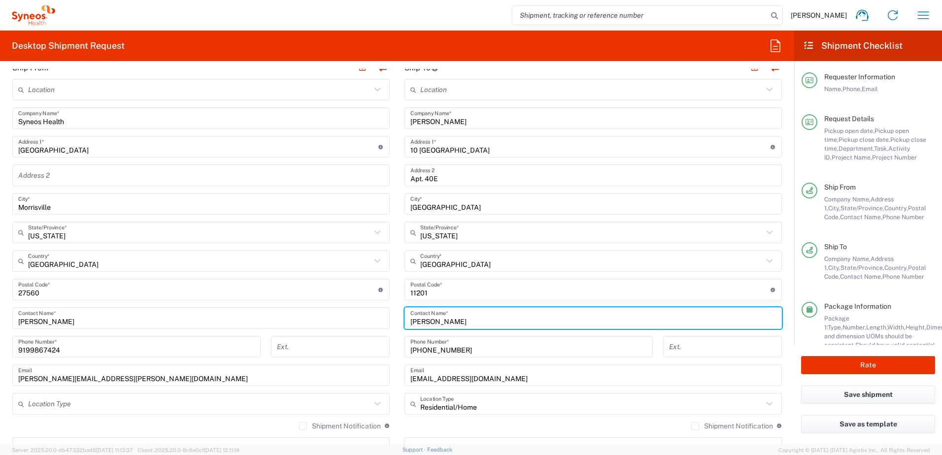
drag, startPoint x: 453, startPoint y: 320, endPoint x: 379, endPoint y: 317, distance: 73.5
click at [379, 317] on div "Ship From Location [PERSON_NAME] LLC-[GEOGRAPHIC_DATA] [GEOGRAPHIC_DATA] [GEOGR…" at bounding box center [397, 277] width 784 height 440
paste input "[PERSON_NAME]"
type input "[PERSON_NAME]"
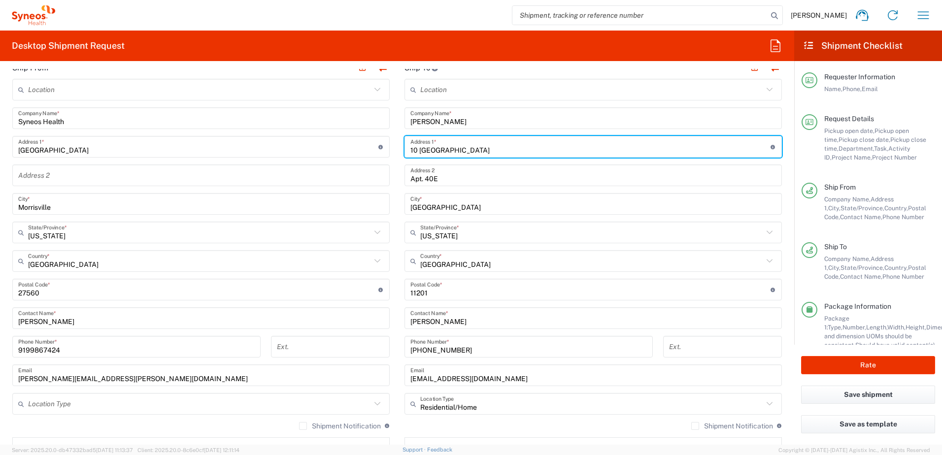
drag, startPoint x: 454, startPoint y: 151, endPoint x: 392, endPoint y: 148, distance: 61.6
click at [392, 148] on div "Ship From Location [PERSON_NAME] LLC-[GEOGRAPHIC_DATA] [GEOGRAPHIC_DATA] [GEOGR…" at bounding box center [397, 277] width 784 height 440
paste input "[STREET_ADDRESS]"
type input "[STREET_ADDRESS]"
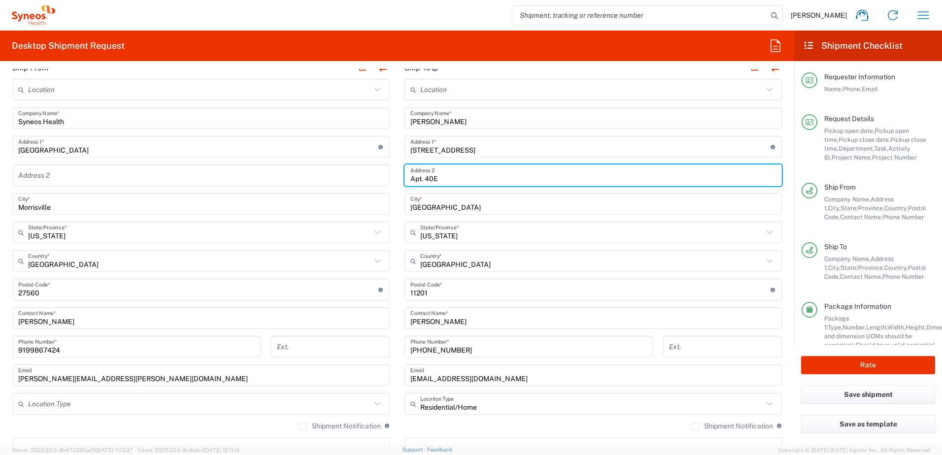
drag, startPoint x: 432, startPoint y: 178, endPoint x: 372, endPoint y: 168, distance: 61.4
click at [375, 170] on div "Ship From Location [PERSON_NAME] LLC-[GEOGRAPHIC_DATA] [GEOGRAPHIC_DATA] [GEOGR…" at bounding box center [397, 277] width 784 height 440
paste input "Unit 1"
type input "Unit 1E"
click at [452, 209] on input "[GEOGRAPHIC_DATA]" at bounding box center [592, 204] width 365 height 17
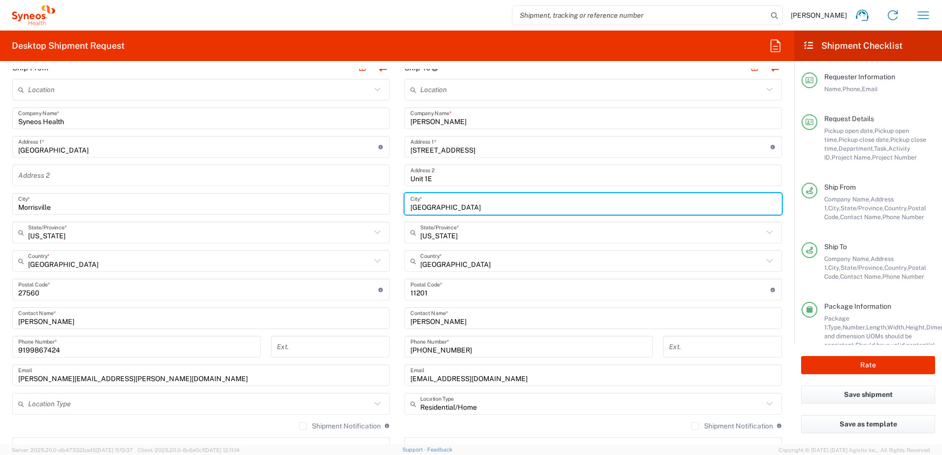
drag, startPoint x: 443, startPoint y: 208, endPoint x: 388, endPoint y: 205, distance: 55.2
click at [388, 205] on div "Ship From Location [PERSON_NAME] LLC-[GEOGRAPHIC_DATA] [GEOGRAPHIC_DATA] [GEOGR…" at bounding box center [397, 277] width 784 height 440
type input "[GEOGRAPHIC_DATA]"
click at [486, 249] on div "Location [PERSON_NAME] LLC-[GEOGRAPHIC_DATA] [GEOGRAPHIC_DATA] [GEOGRAPHIC_DATA…" at bounding box center [592, 286] width 377 height 414
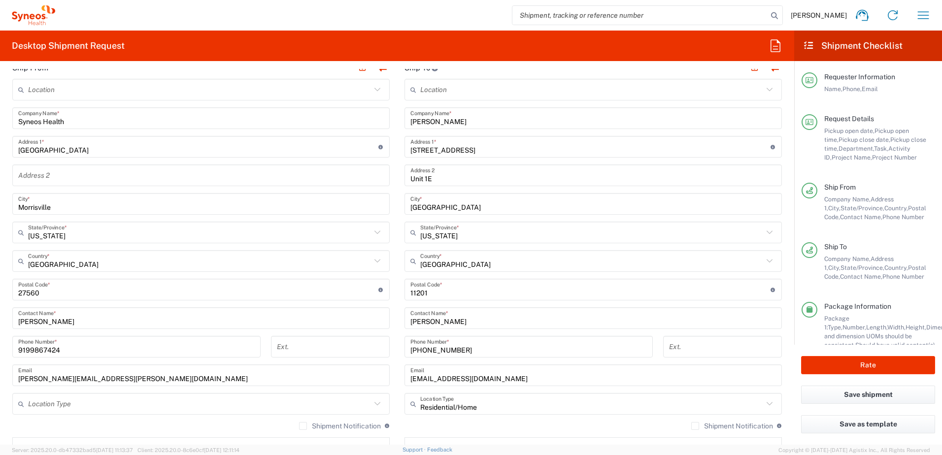
click at [487, 241] on div "[US_STATE][GEOGRAPHIC_DATA]/Province *" at bounding box center [592, 233] width 377 height 22
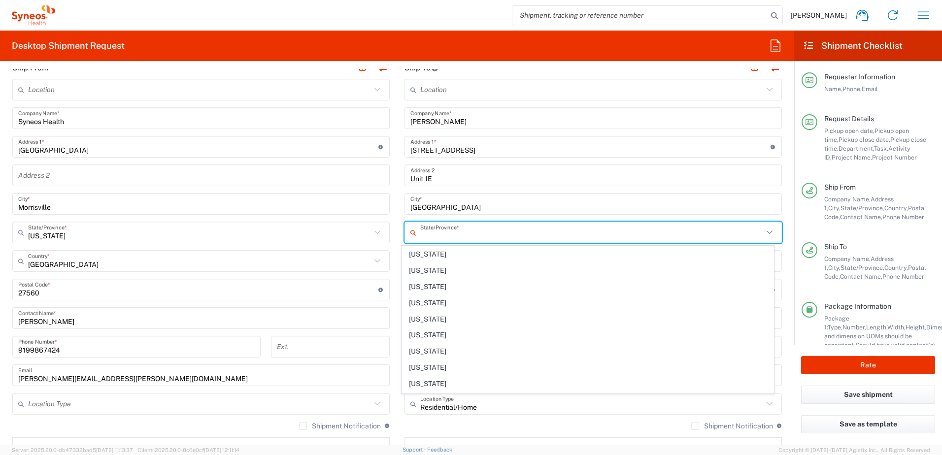
scroll to position [246, 0]
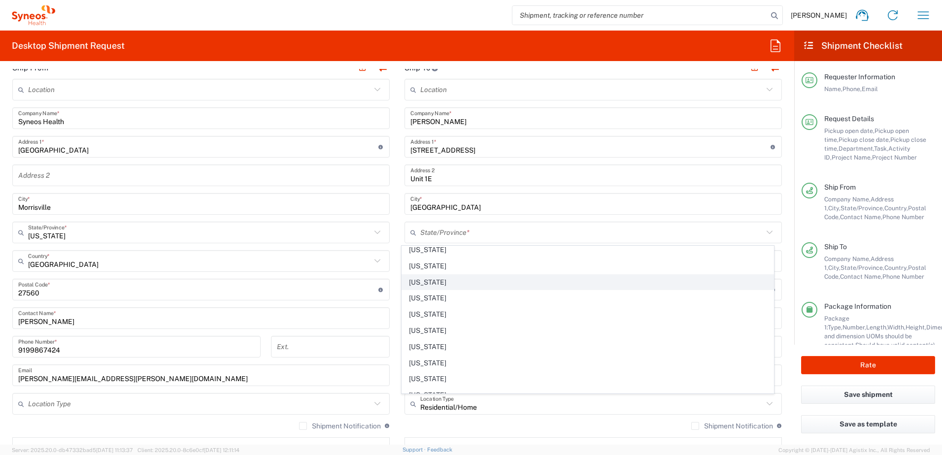
click at [449, 284] on span "[US_STATE]" at bounding box center [588, 282] width 372 height 15
type input "[US_STATE]"
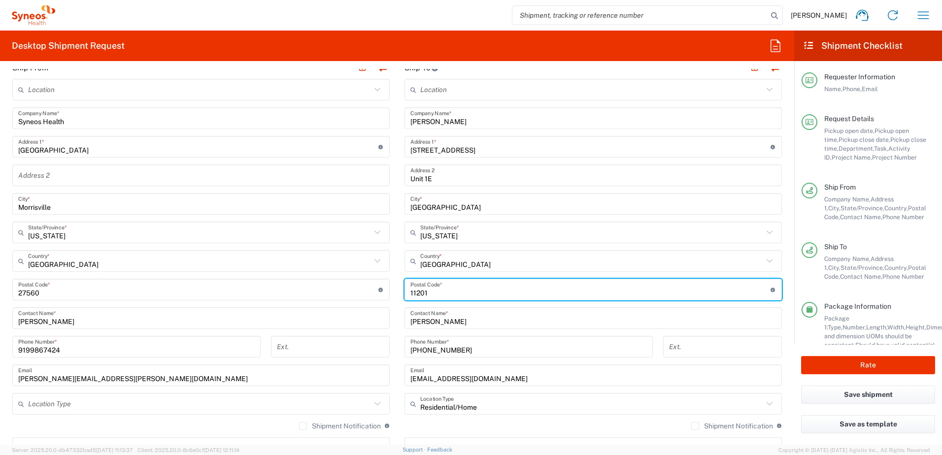
drag, startPoint x: 428, startPoint y: 294, endPoint x: 382, endPoint y: 291, distance: 45.9
click at [382, 291] on div "Ship From Location [PERSON_NAME] LLC-[GEOGRAPHIC_DATA] [GEOGRAPHIC_DATA] [GEOGR…" at bounding box center [397, 277] width 784 height 440
paste input "60613"
type input "60613"
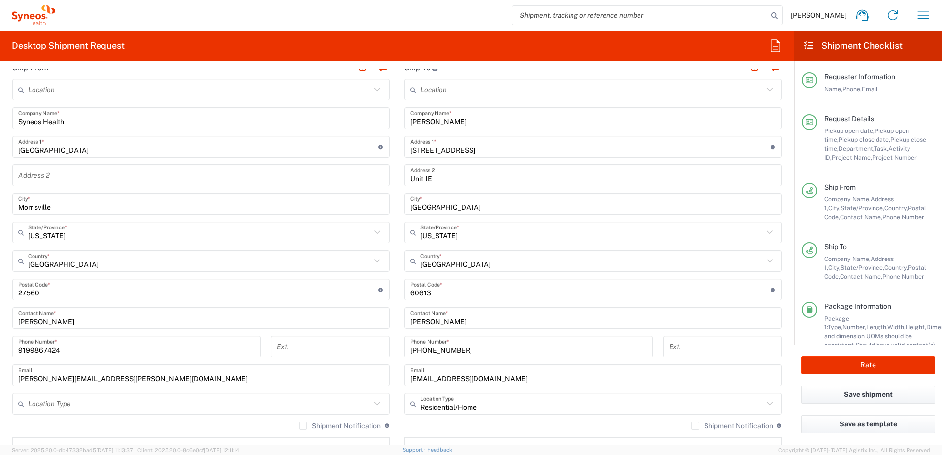
click at [459, 350] on input "[PHONE_NUMBER]" at bounding box center [528, 346] width 236 height 17
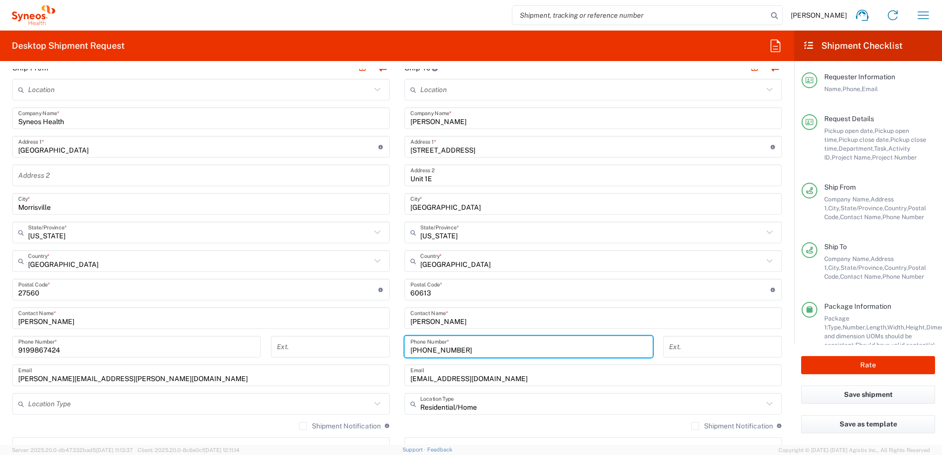
drag, startPoint x: 474, startPoint y: 354, endPoint x: 381, endPoint y: 342, distance: 94.3
click at [381, 342] on div "Ship From Location [PERSON_NAME] LLC-[GEOGRAPHIC_DATA] [GEOGRAPHIC_DATA] [GEOGR…" at bounding box center [397, 277] width 784 height 440
paste input "[PHONE_NUMBER]"
type input "[PHONE_NUMBER]"
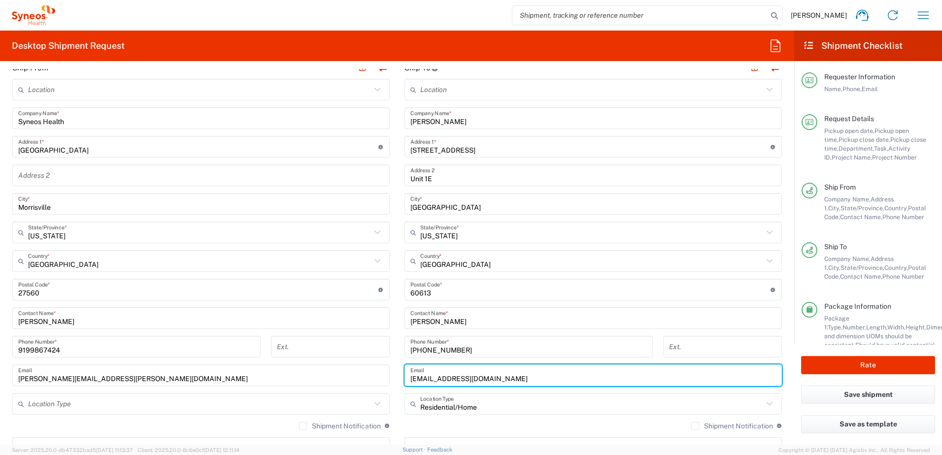
drag, startPoint x: 493, startPoint y: 378, endPoint x: 387, endPoint y: 372, distance: 106.0
click at [387, 372] on div "Ship From Location [PERSON_NAME] LLC-[GEOGRAPHIC_DATA] [GEOGRAPHIC_DATA] [GEOGR…" at bounding box center [397, 277] width 784 height 440
paste input "Laurmartin14"
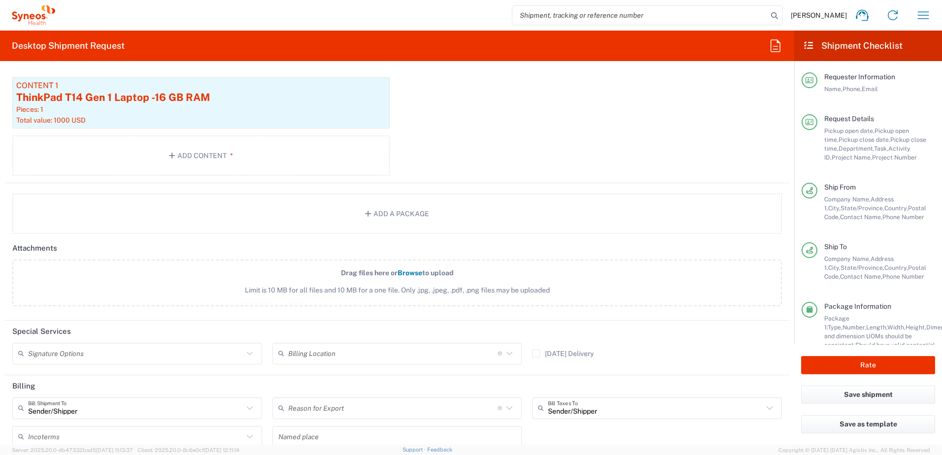
scroll to position [1210, 0]
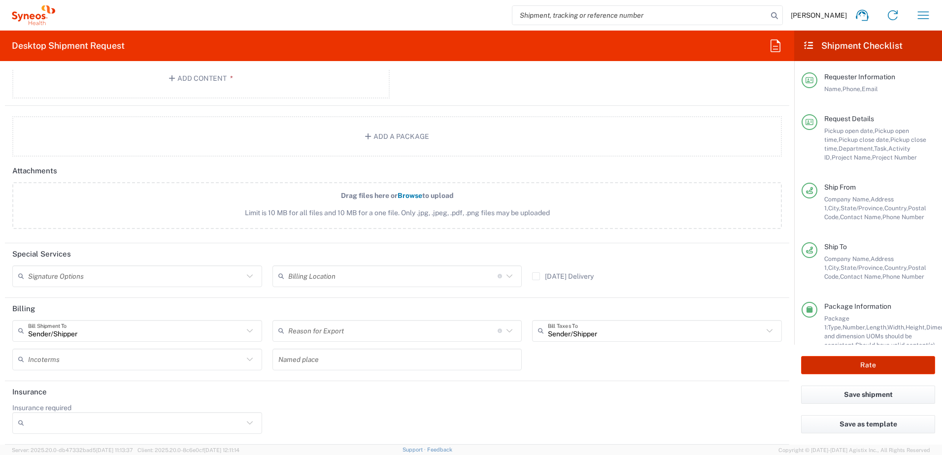
type input "[EMAIL_ADDRESS][DOMAIN_NAME]"
click at [879, 366] on button "Rate" at bounding box center [868, 365] width 134 height 18
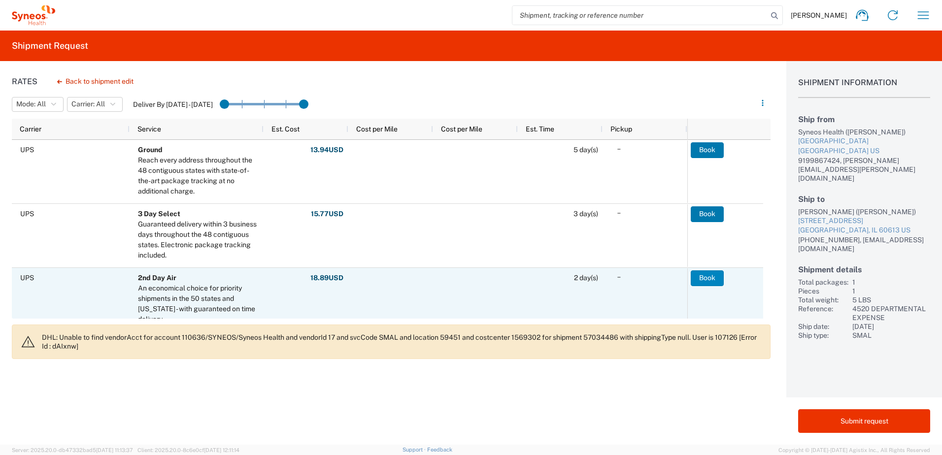
click at [704, 274] on button "Book" at bounding box center [707, 278] width 33 height 16
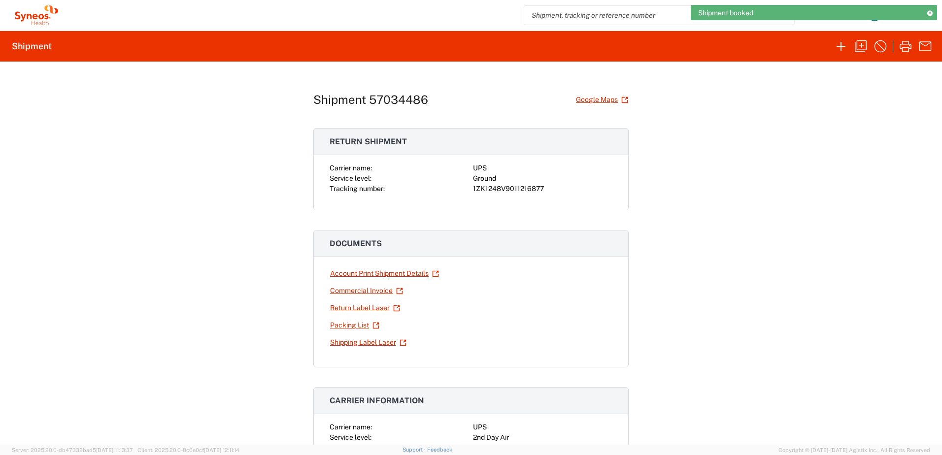
click at [509, 187] on div "1ZK1248V9011216877" at bounding box center [542, 189] width 139 height 10
copy div "1ZK1248V9011216877"
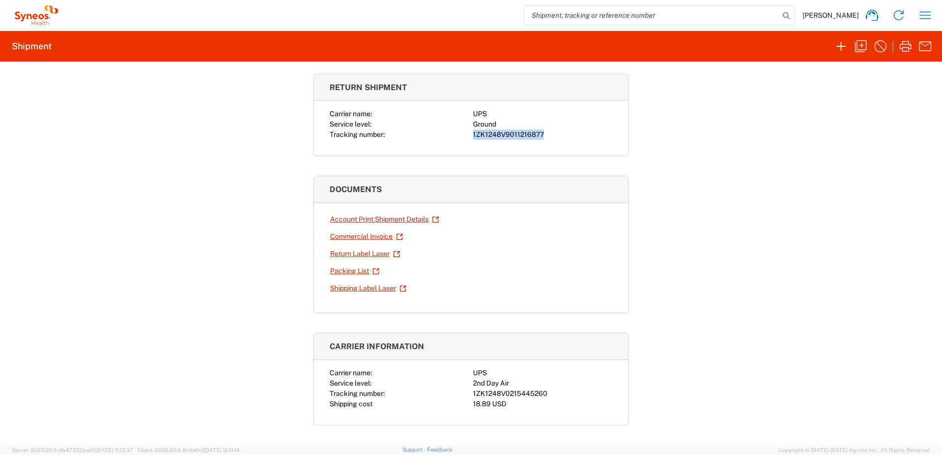
scroll to position [148, 0]
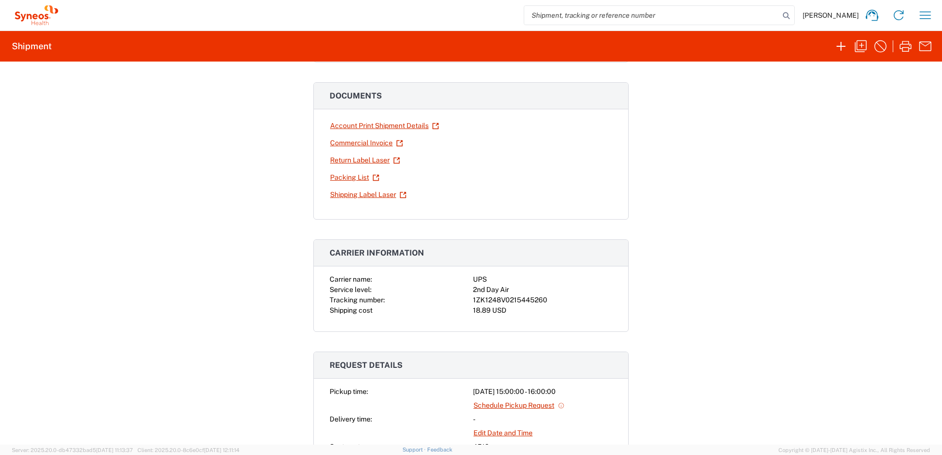
click at [496, 300] on div "1ZK1248V0215445260" at bounding box center [542, 300] width 139 height 10
copy div "1ZK1248V0215445260"
click at [863, 48] on icon "button" at bounding box center [861, 46] width 16 height 16
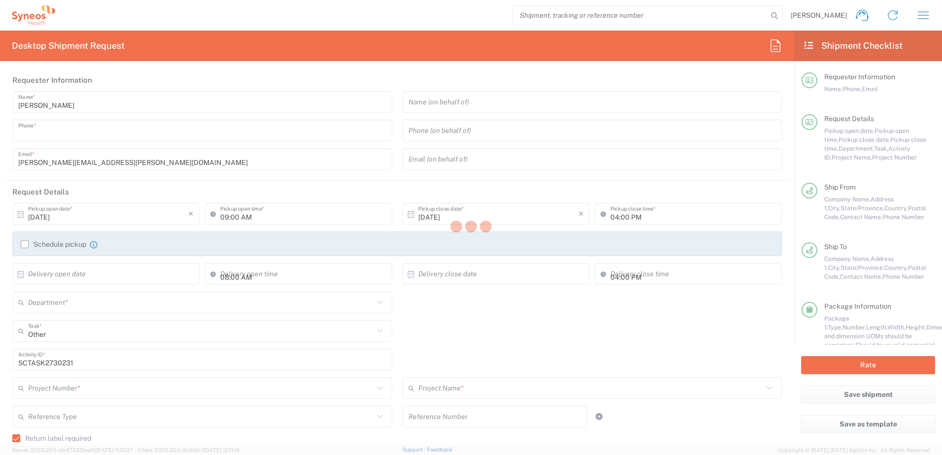
type input "9199867424"
type input "03:00 PM"
type textarea "[PERSON_NAME][EMAIL_ADDRESS][PERSON_NAME][DOMAIN_NAME]"
type input "Syneos Health"
type input "[GEOGRAPHIC_DATA]"
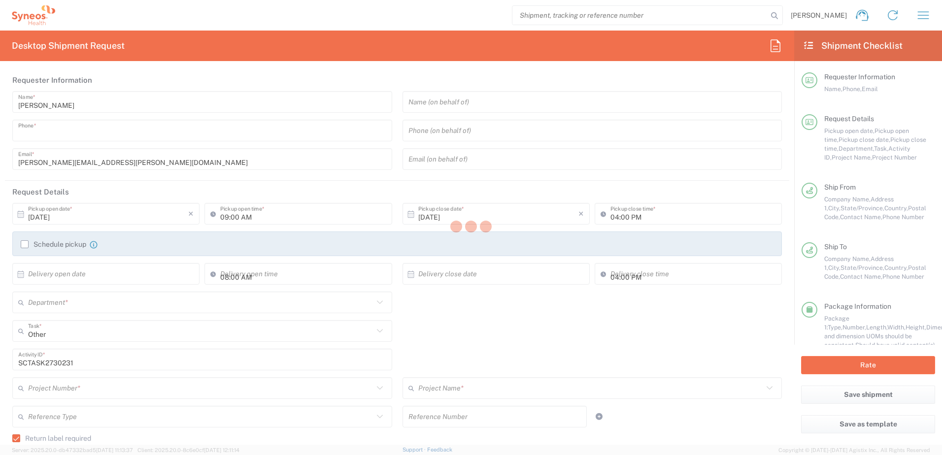
type input "Morrisville"
type input "[US_STATE]"
type input "27560"
type input "[PERSON_NAME]"
type input "9199867424"
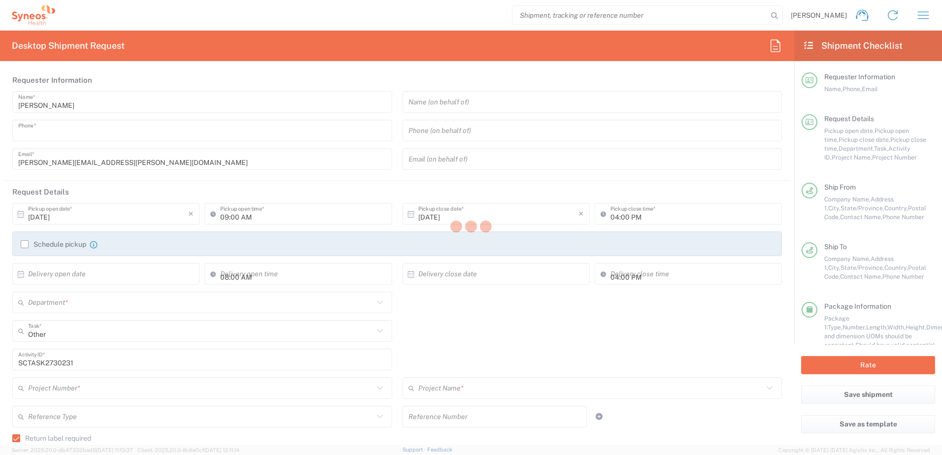
type input "[PERSON_NAME][EMAIL_ADDRESS][PERSON_NAME][DOMAIN_NAME]"
type input "[PERSON_NAME]"
type input "[STREET_ADDRESS]"
type input "Unit 1E"
type input "[GEOGRAPHIC_DATA]"
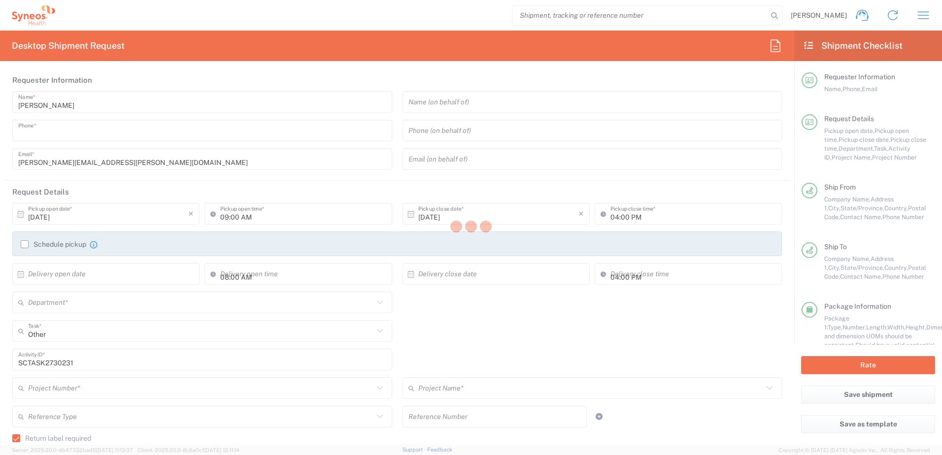
type input "[GEOGRAPHIC_DATA]"
type input "60613"
type input "[PERSON_NAME]"
type input "[PHONE_NUMBER]"
type input "[EMAIL_ADDRESS][DOMAIN_NAME]"
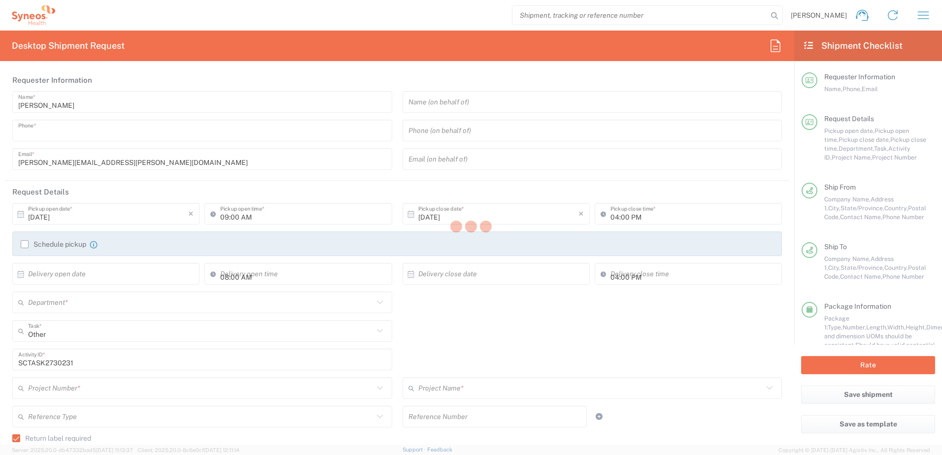
type input "Residential/Home"
type input "Sender/Shipper"
type input "4510"
type input "4520 DEPARTMENTAL EXPENSE"
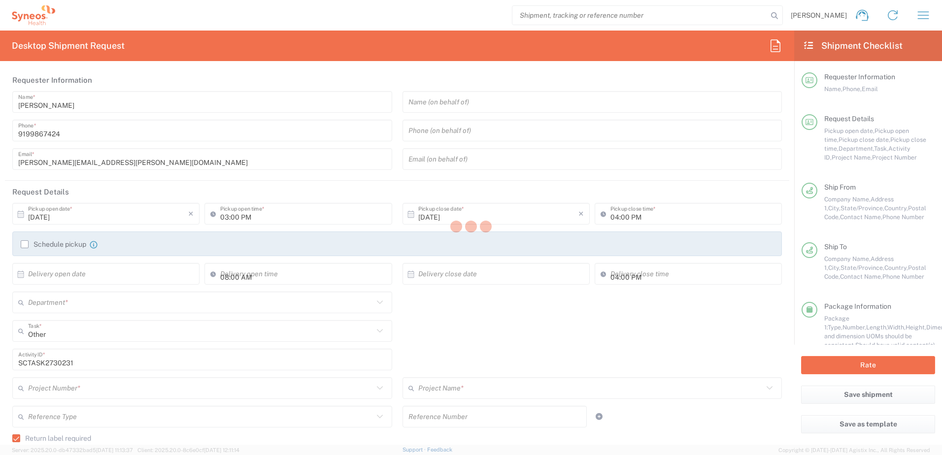
type input "4520 DEPARTMENTAL EXPENSE"
type input "[US_STATE]"
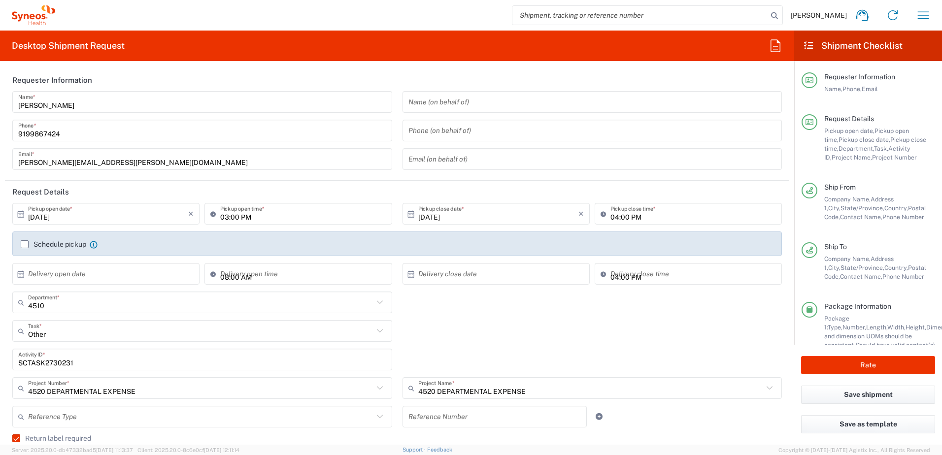
type input "Ground"
type input "Your Packaging"
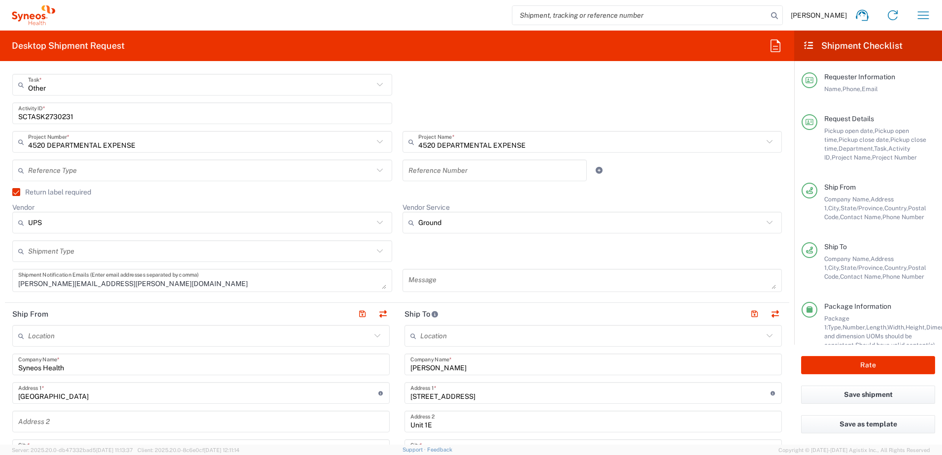
scroll to position [345, 0]
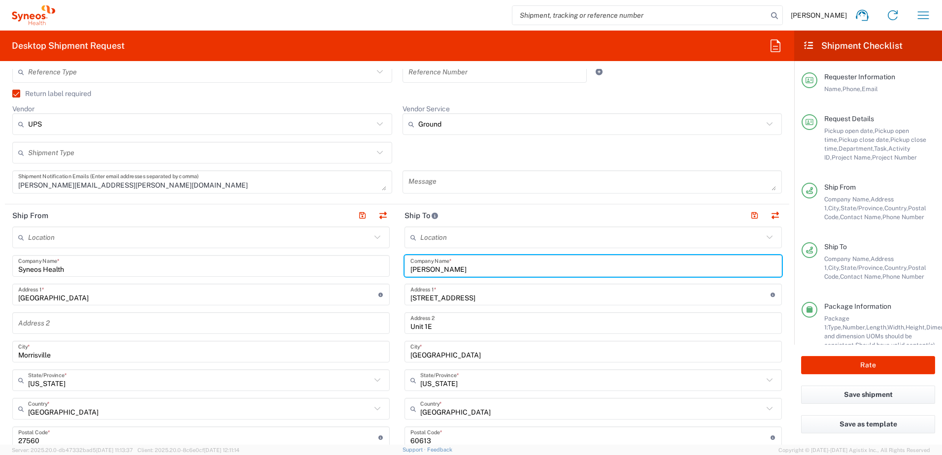
drag, startPoint x: 467, startPoint y: 269, endPoint x: 381, endPoint y: 265, distance: 86.3
click at [381, 265] on div "Ship From Location [PERSON_NAME] LLC-[GEOGRAPHIC_DATA] [GEOGRAPHIC_DATA] [GEOGR…" at bounding box center [397, 424] width 784 height 440
paste input "[PERSON_NAME]"
drag, startPoint x: 439, startPoint y: 270, endPoint x: 393, endPoint y: 270, distance: 46.3
click at [393, 270] on div "Ship From Location [PERSON_NAME] LLC-[GEOGRAPHIC_DATA] [GEOGRAPHIC_DATA] [GEOGR…" at bounding box center [397, 424] width 784 height 440
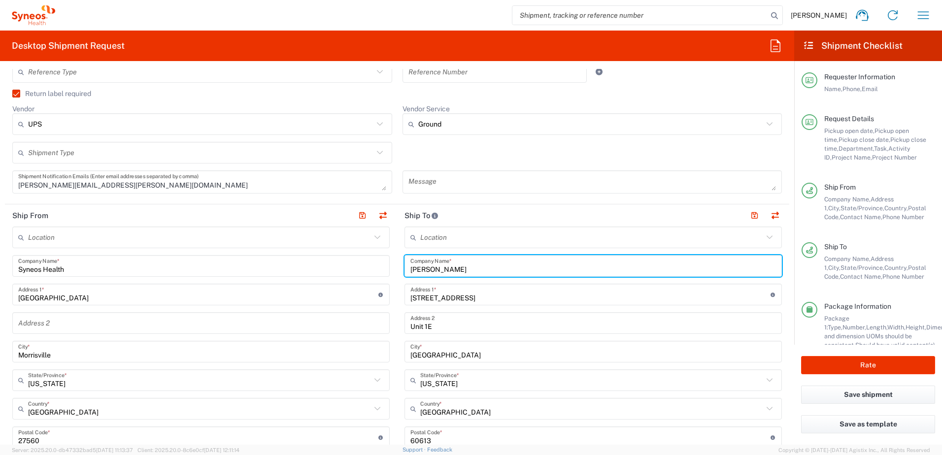
click at [444, 270] on input "[PERSON_NAME]" at bounding box center [592, 266] width 365 height 17
paste input "Mammay,"
drag, startPoint x: 468, startPoint y: 271, endPoint x: 381, endPoint y: 264, distance: 88.0
click at [381, 264] on div "Ship From Location [PERSON_NAME] LLC-[GEOGRAPHIC_DATA] [GEOGRAPHIC_DATA] [GEOGR…" at bounding box center [397, 424] width 784 height 440
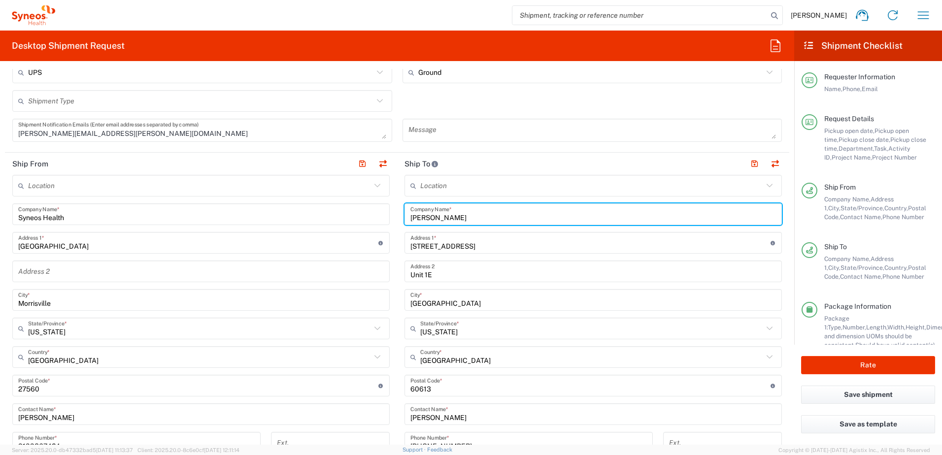
scroll to position [443, 0]
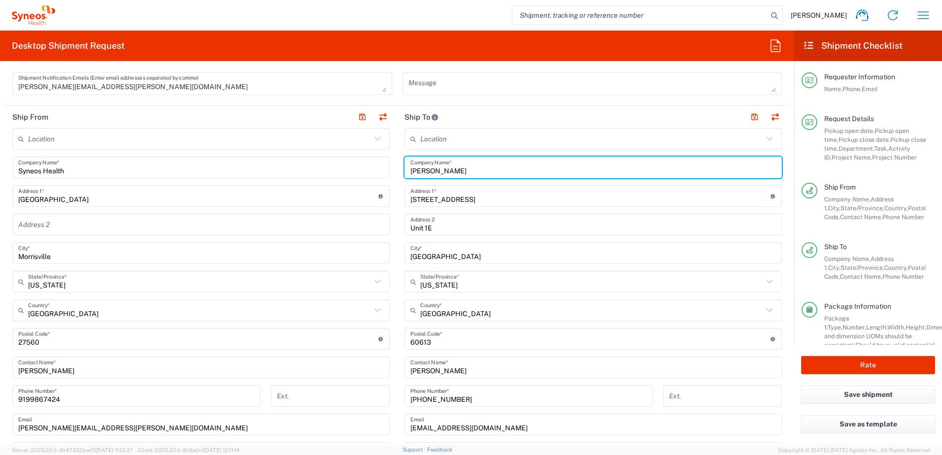
type input "[PERSON_NAME]"
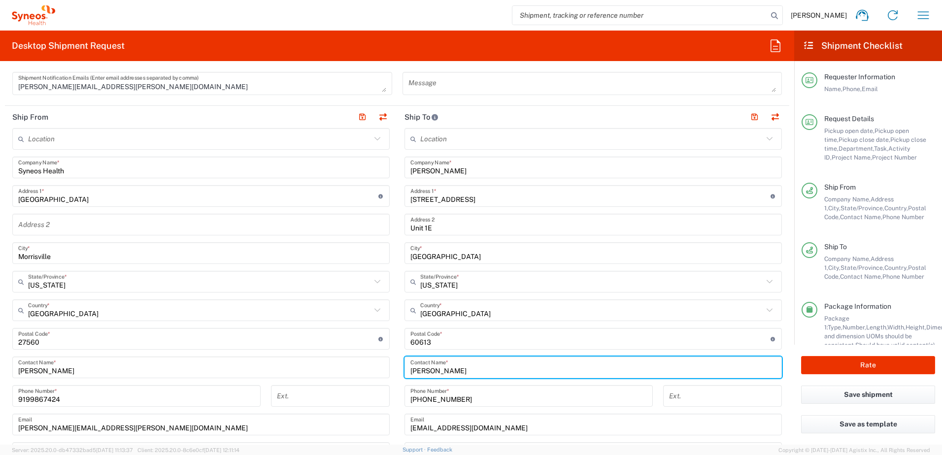
click at [460, 371] on input "[PERSON_NAME]" at bounding box center [592, 367] width 365 height 17
drag, startPoint x: 476, startPoint y: 371, endPoint x: 380, endPoint y: 359, distance: 96.9
click at [380, 359] on div "Ship From Location [PERSON_NAME] LLC-[GEOGRAPHIC_DATA] [GEOGRAPHIC_DATA] [GEOGR…" at bounding box center [397, 326] width 784 height 440
paste input "[PERSON_NAME]"
type input "[PERSON_NAME]"
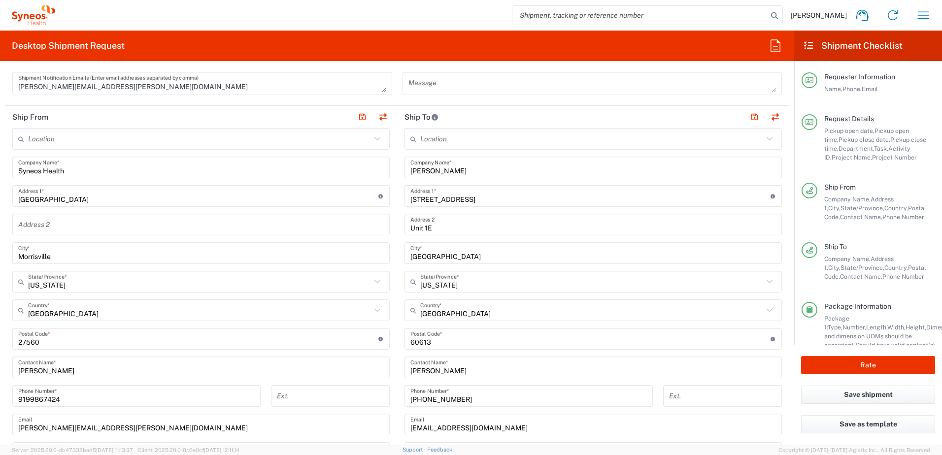
drag, startPoint x: 482, startPoint y: 203, endPoint x: 497, endPoint y: 202, distance: 15.3
click at [497, 202] on input "[STREET_ADDRESS]" at bounding box center [590, 196] width 360 height 17
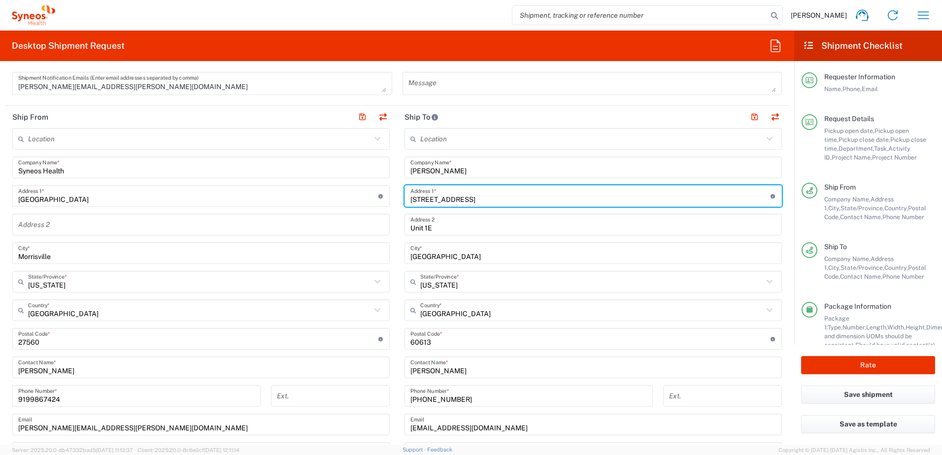
drag, startPoint x: 498, startPoint y: 200, endPoint x: 355, endPoint y: 187, distance: 144.4
click at [355, 187] on div "Ship From Location [PERSON_NAME] LLC-[GEOGRAPHIC_DATA] [GEOGRAPHIC_DATA] [GEOGR…" at bounding box center [397, 326] width 784 height 440
paste input "215 Cemetery Hl"
type input "215 Cemetery Hl"
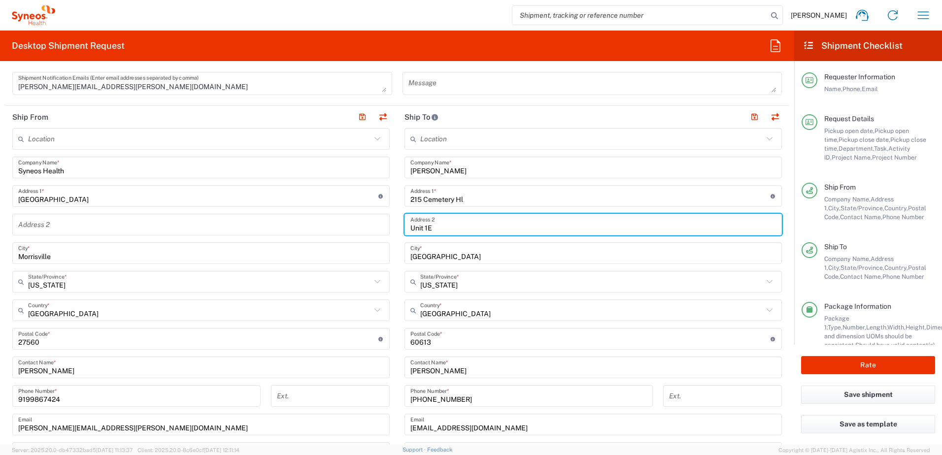
drag, startPoint x: 445, startPoint y: 230, endPoint x: 381, endPoint y: 227, distance: 64.1
click at [381, 227] on div "Ship From Location [PERSON_NAME] LLC-[GEOGRAPHIC_DATA] [GEOGRAPHIC_DATA] [GEOGR…" at bounding box center [397, 326] width 784 height 440
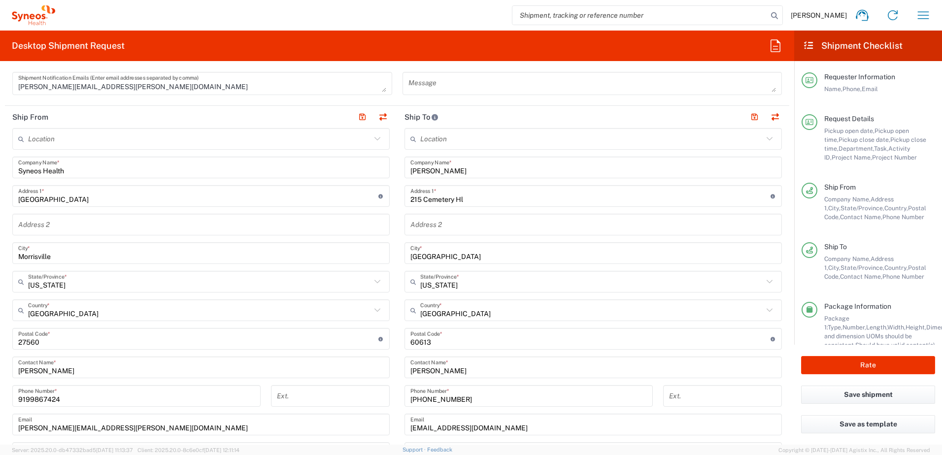
click at [445, 250] on input "[GEOGRAPHIC_DATA]" at bounding box center [592, 253] width 365 height 17
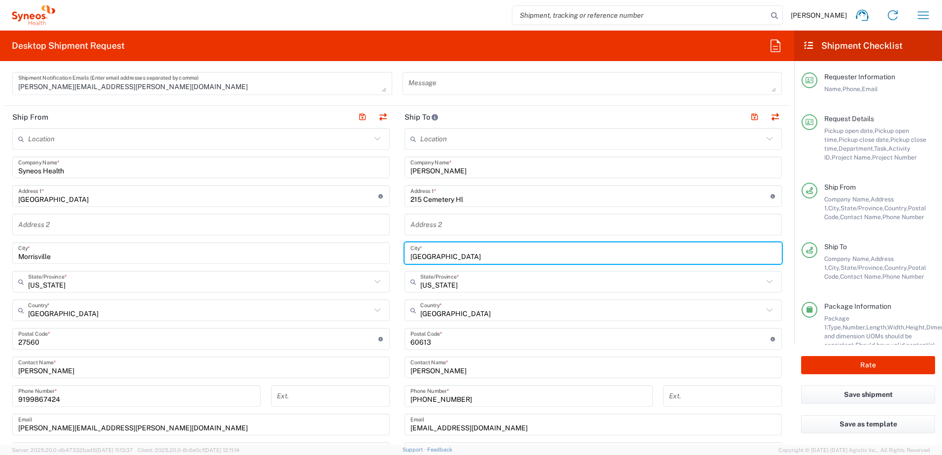
drag, startPoint x: 457, startPoint y: 259, endPoint x: 383, endPoint y: 254, distance: 74.0
click at [383, 254] on div "Ship From Location [PERSON_NAME] LLC-[GEOGRAPHIC_DATA] [GEOGRAPHIC_DATA] [GEOGR…" at bounding box center [397, 326] width 784 height 440
paste input "[PERSON_NAME]"
type input "[PERSON_NAME]"
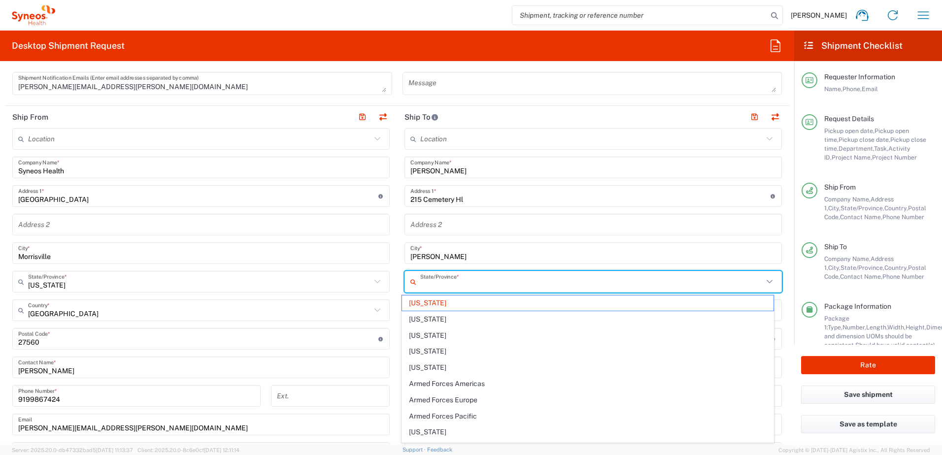
click at [455, 282] on input "text" at bounding box center [591, 281] width 343 height 17
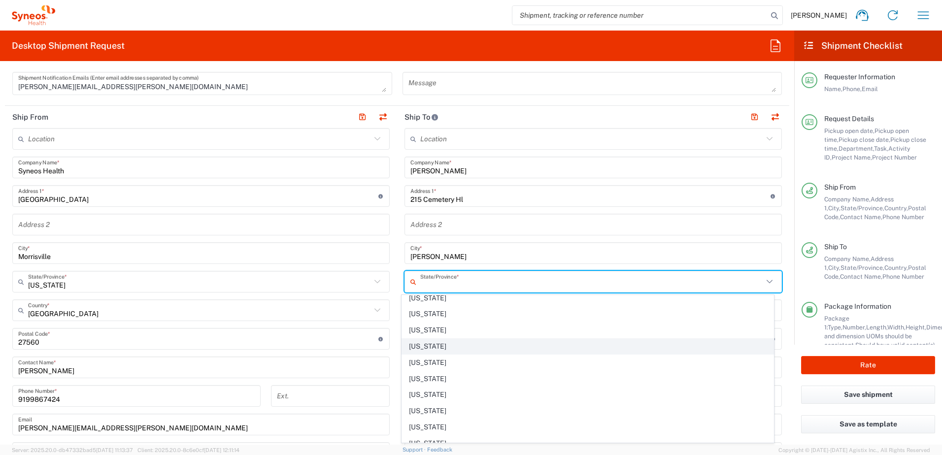
scroll to position [591, 0]
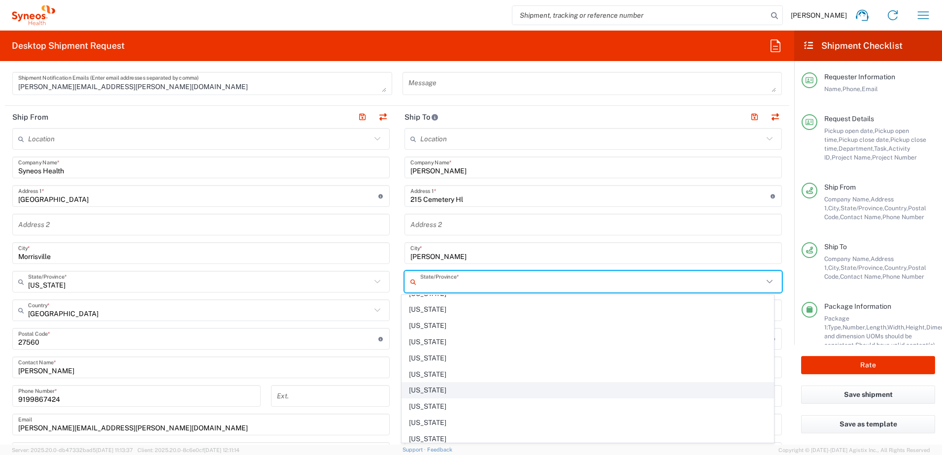
click at [439, 386] on span "[US_STATE]" at bounding box center [588, 390] width 372 height 15
type input "[US_STATE]"
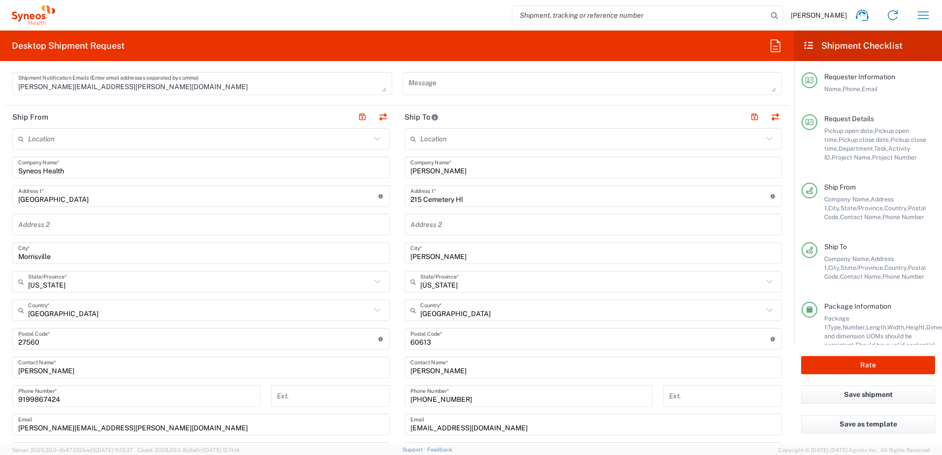
click at [447, 343] on input "undefined" at bounding box center [590, 339] width 360 height 17
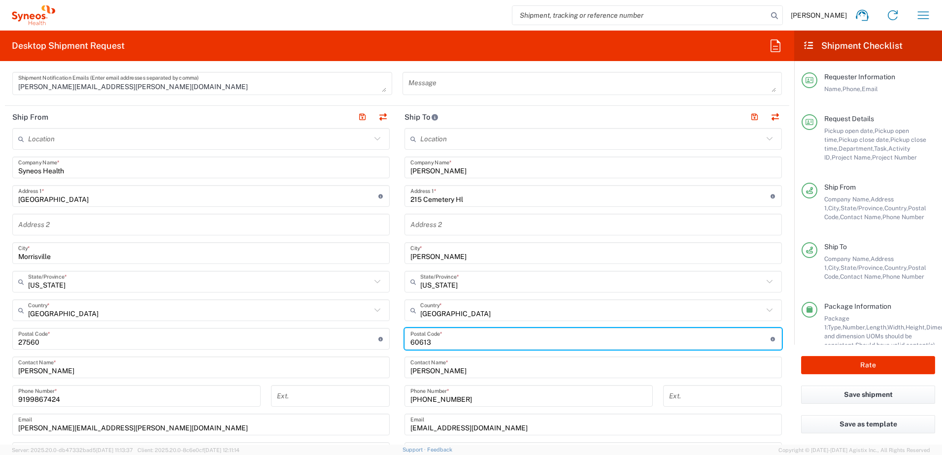
drag, startPoint x: 459, startPoint y: 341, endPoint x: 376, endPoint y: 337, distance: 82.8
click at [376, 337] on div "Ship From Location [PERSON_NAME] LLC-[GEOGRAPHIC_DATA] [GEOGRAPHIC_DATA] [GEOGR…" at bounding box center [397, 326] width 784 height 440
paste input "15327"
type input "15327"
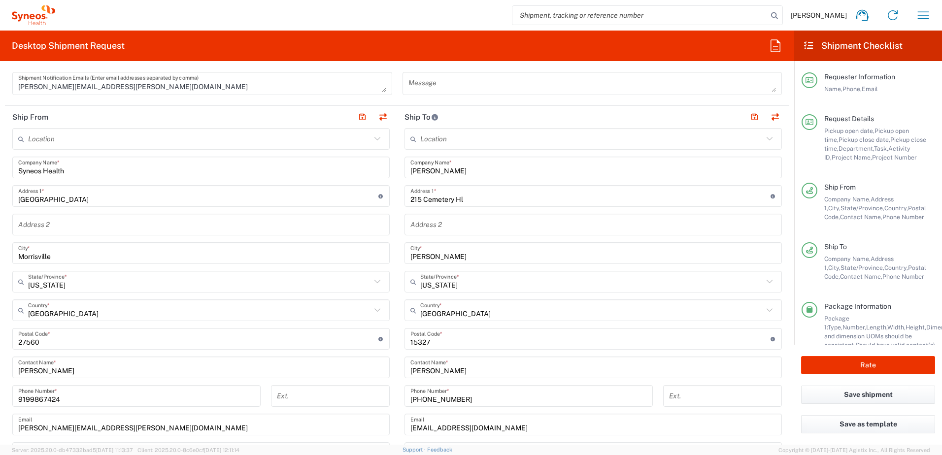
click at [463, 394] on input "[PHONE_NUMBER]" at bounding box center [528, 396] width 236 height 17
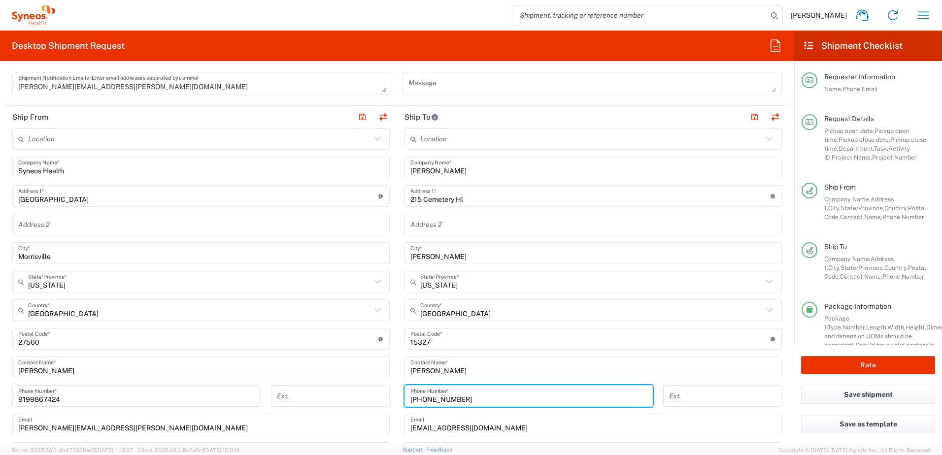
drag, startPoint x: 466, startPoint y: 398, endPoint x: 391, endPoint y: 394, distance: 75.0
click at [392, 394] on div "Ship From Location [PERSON_NAME] LLC-[GEOGRAPHIC_DATA] [GEOGRAPHIC_DATA] [GEOGR…" at bounding box center [397, 326] width 784 height 440
paste input "412) 527-6442"
click at [438, 397] on input "412) 527-6442" at bounding box center [528, 396] width 236 height 17
click at [424, 399] on input "412) 5276442" at bounding box center [528, 396] width 236 height 17
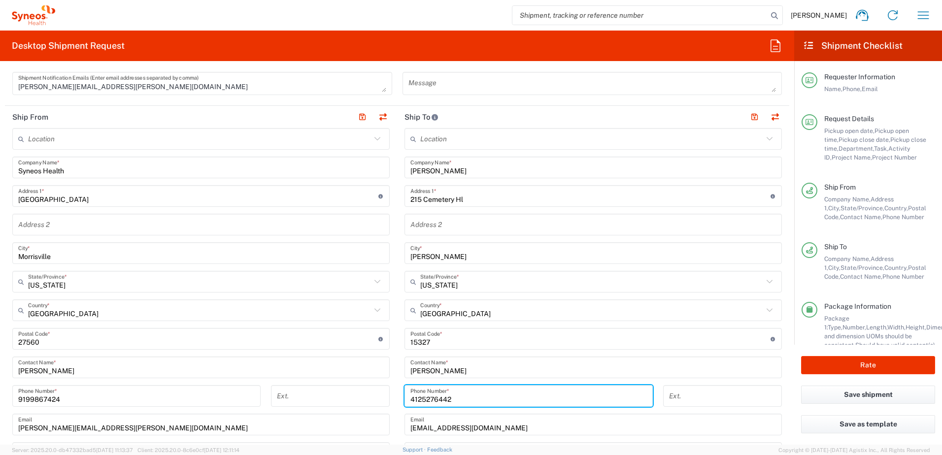
type input "4125276442"
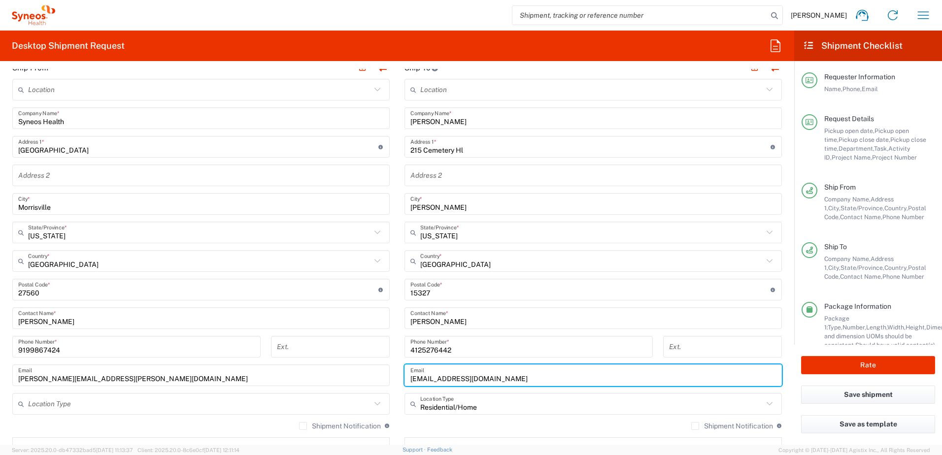
drag, startPoint x: 505, startPoint y: 381, endPoint x: 402, endPoint y: 383, distance: 102.5
click at [404, 383] on div "[EMAIL_ADDRESS][DOMAIN_NAME] Email" at bounding box center [592, 376] width 377 height 22
paste input "[EMAIL_ADDRESS]"
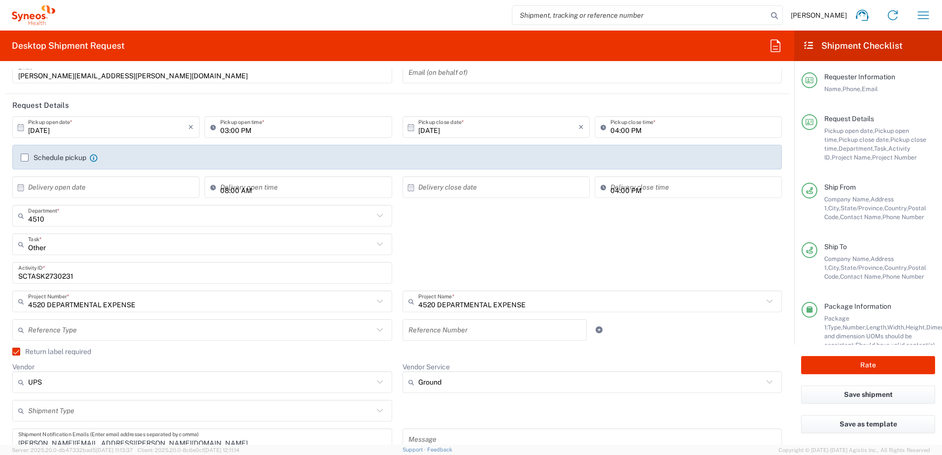
scroll to position [0, 0]
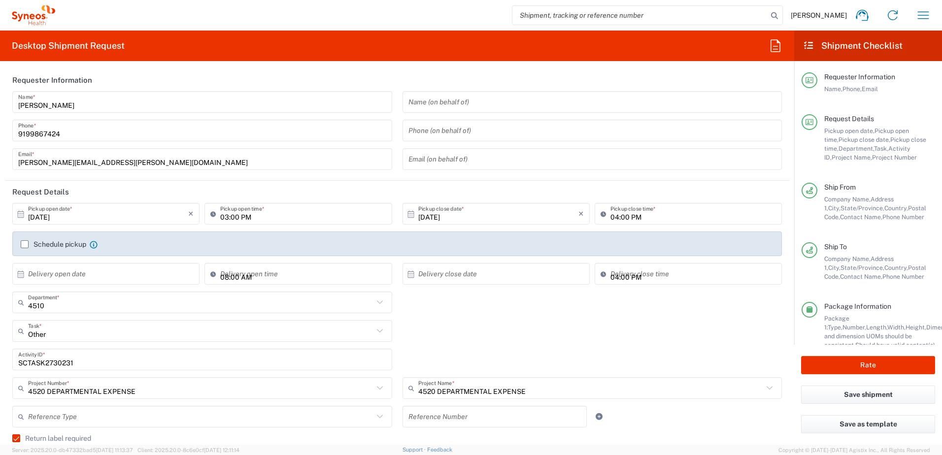
type input "[EMAIL_ADDRESS][DOMAIN_NAME]"
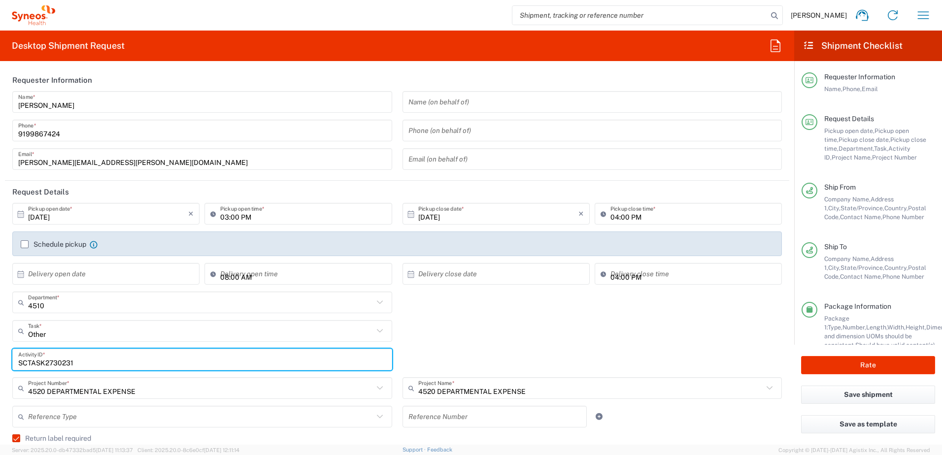
click at [55, 361] on input "SCTASK2730231" at bounding box center [202, 359] width 368 height 17
paste input "23224"
type input "SCTASK2723224"
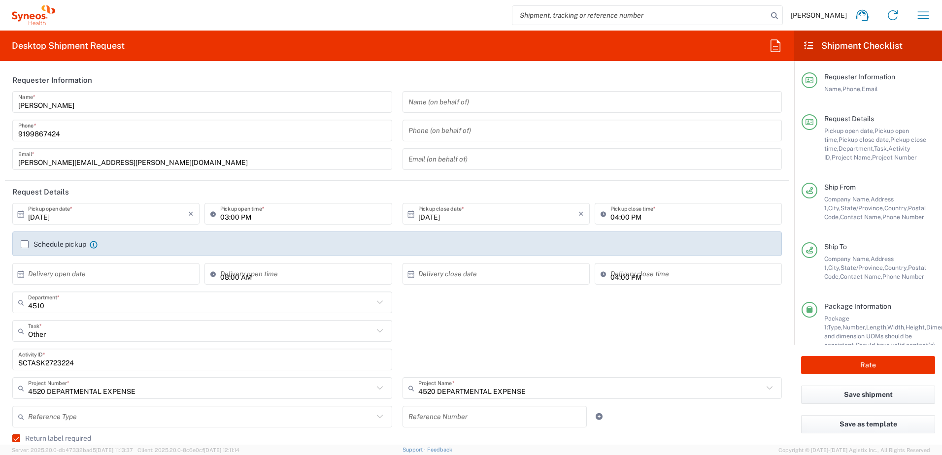
click at [477, 325] on div "Other Task * Other Break/Fix Inventory Transfer New Hire Refresh" at bounding box center [397, 334] width 780 height 29
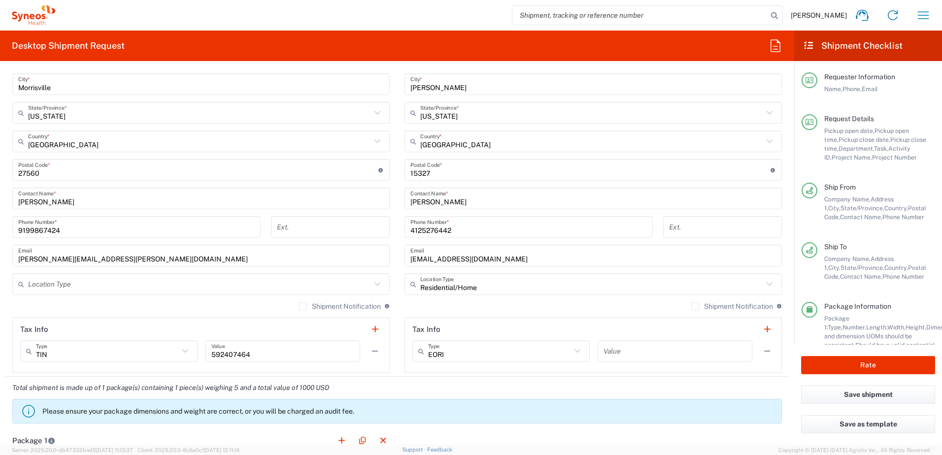
scroll to position [788, 0]
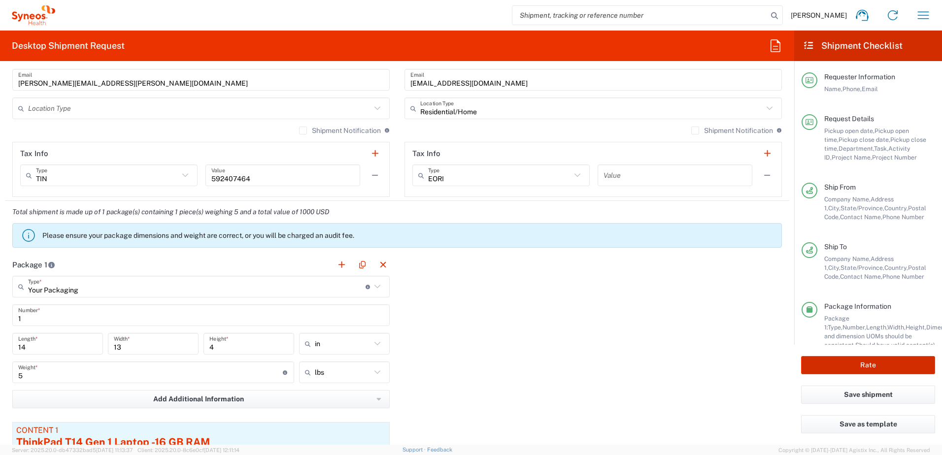
click at [886, 364] on button "Rate" at bounding box center [868, 365] width 134 height 18
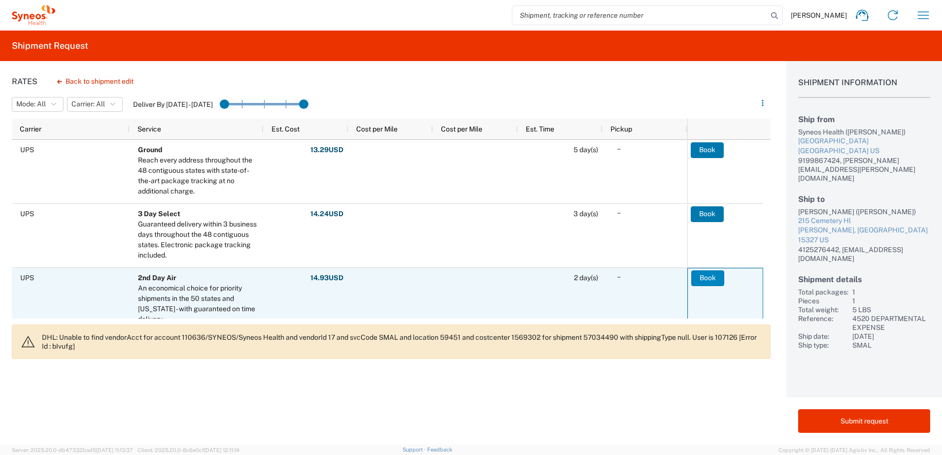
click at [697, 272] on button "Book" at bounding box center [707, 278] width 33 height 16
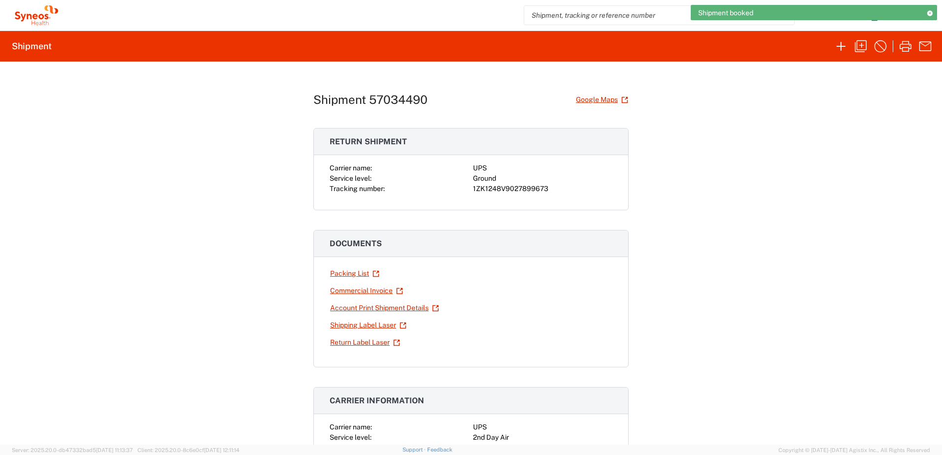
click at [500, 185] on div "1ZK1248V9027899673" at bounding box center [542, 189] width 139 height 10
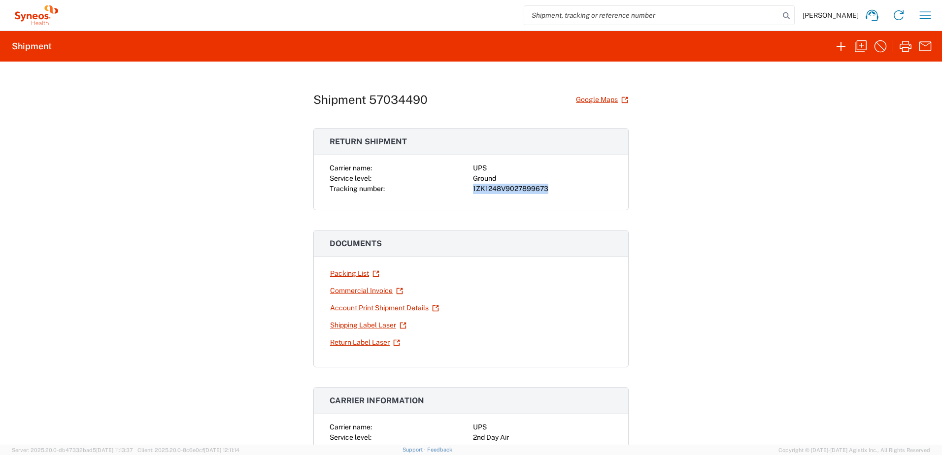
copy div "1ZK1248V9027899673"
click at [861, 45] on icon "button" at bounding box center [861, 46] width 16 height 16
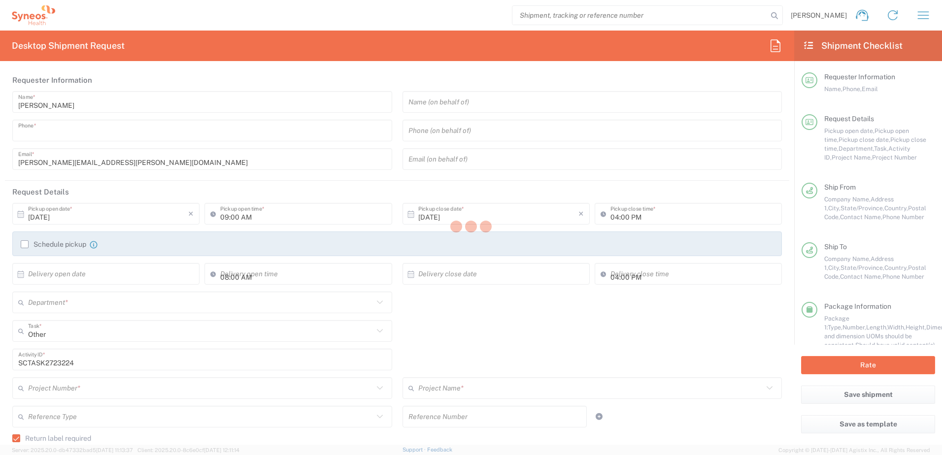
type input "9199867424"
type input "03:00 PM"
type textarea "[PERSON_NAME][EMAIL_ADDRESS][PERSON_NAME][DOMAIN_NAME]"
type input "Syneos Health"
type input "[GEOGRAPHIC_DATA]"
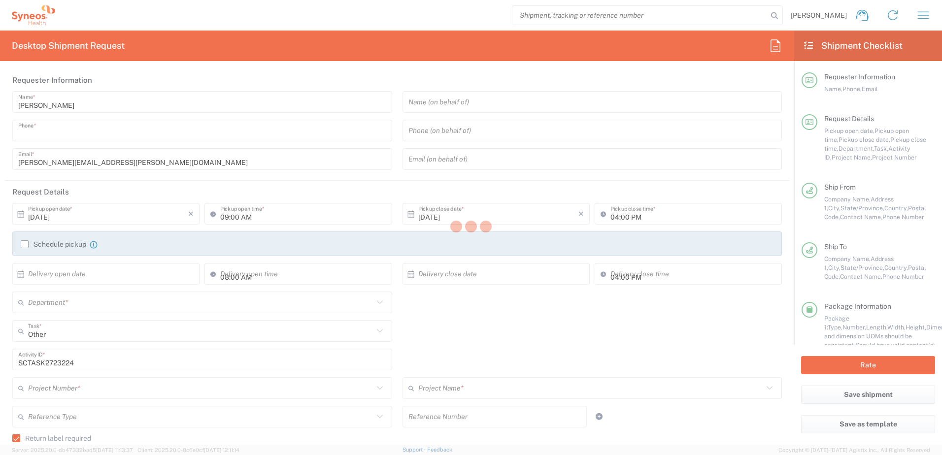
type input "Morrisville"
type input "[US_STATE]"
type input "27560"
type input "[PERSON_NAME]"
type input "9199867424"
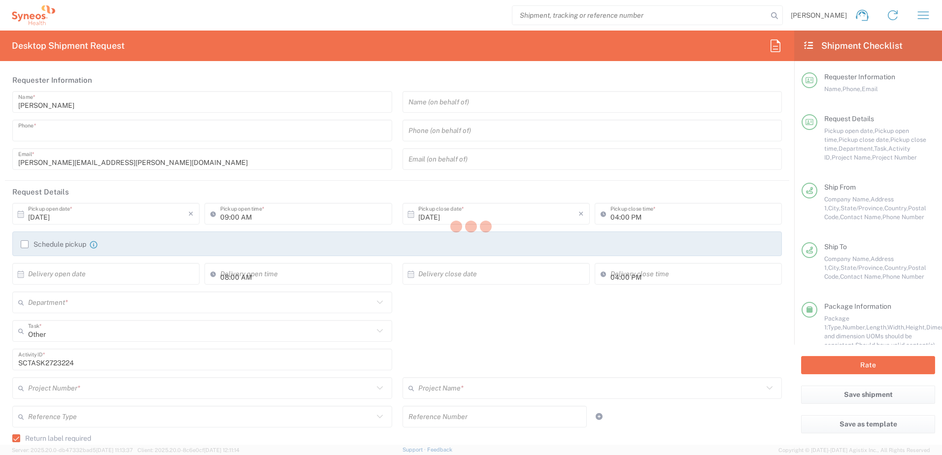
type input "[PERSON_NAME][EMAIL_ADDRESS][PERSON_NAME][DOMAIN_NAME]"
type input "[PERSON_NAME]"
type input "215 Cemetery Hl"
type input "[PERSON_NAME]"
type input "[GEOGRAPHIC_DATA]"
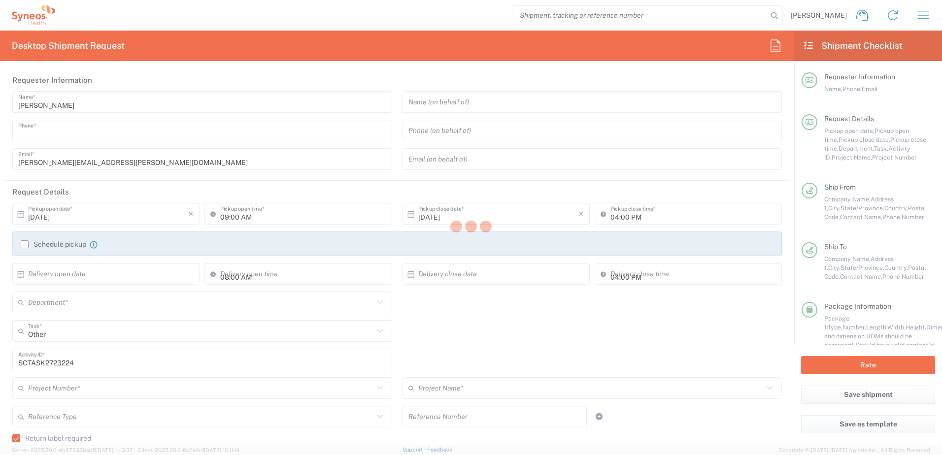
type input "15327"
type input "[PERSON_NAME]"
type input "4125276442"
type input "[EMAIL_ADDRESS][DOMAIN_NAME]"
type input "Residential/Home"
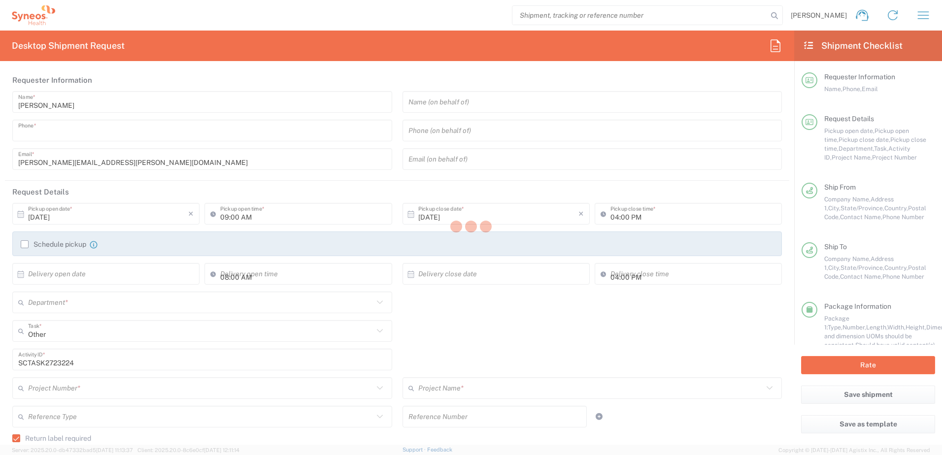
type input "Sender/Shipper"
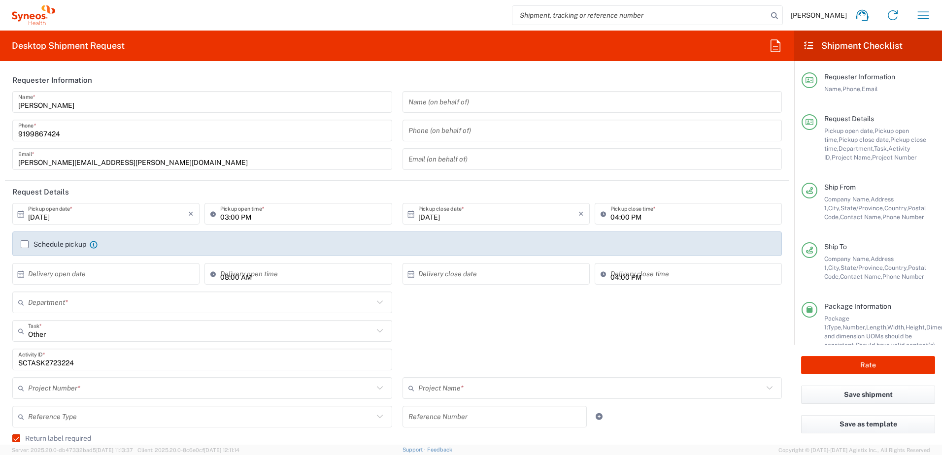
type input "[US_STATE]"
type input "Your Packaging"
type input "Ground"
type input "4520 DEPARTMENTAL EXPENSE"
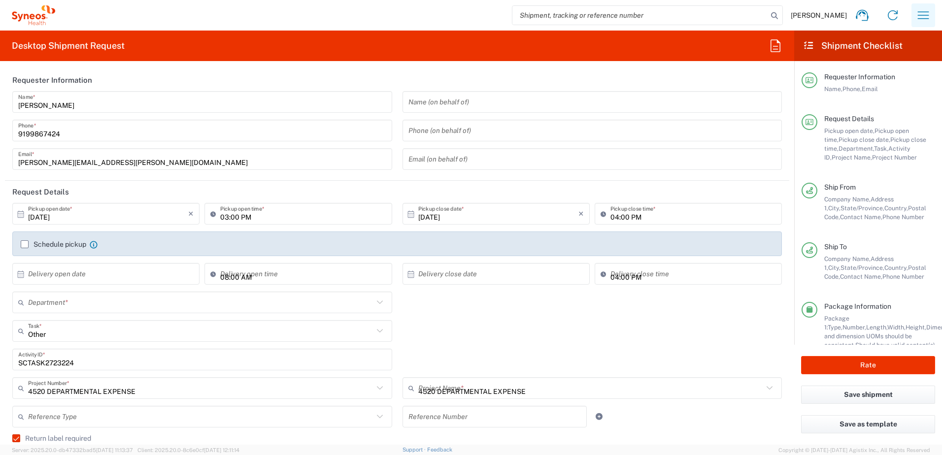
type input "4510"
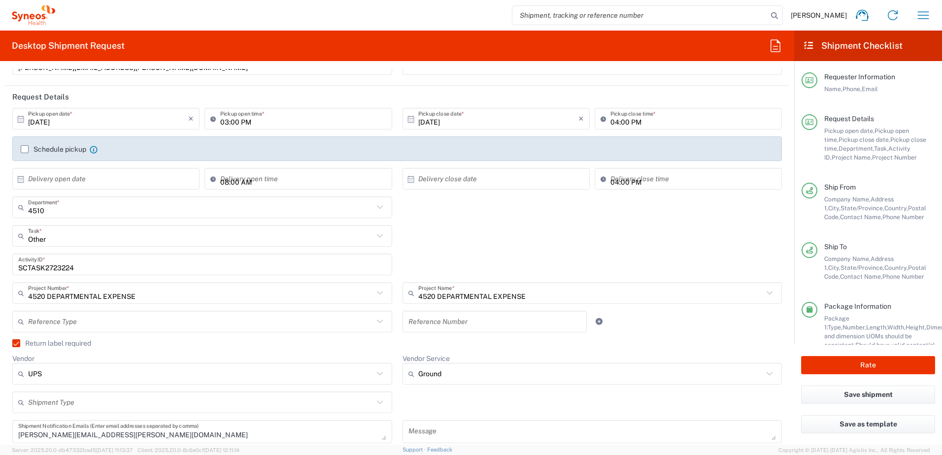
scroll to position [246, 0]
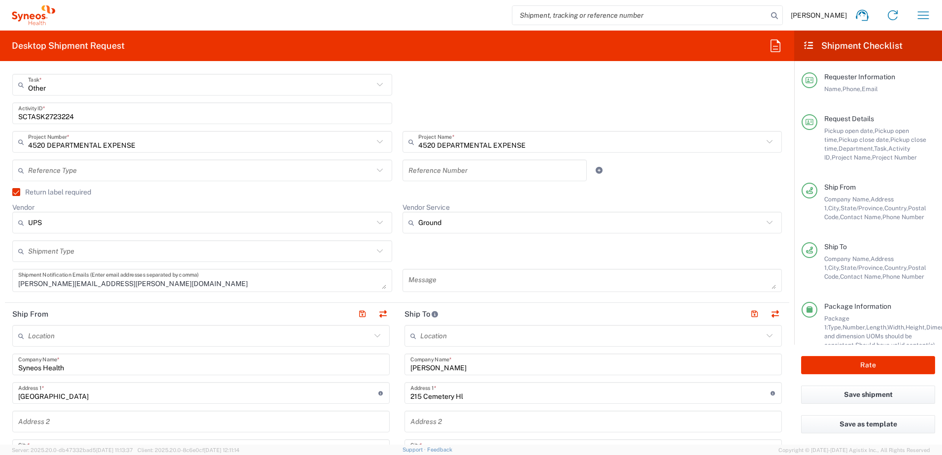
click at [22, 190] on label "Return label required" at bounding box center [51, 192] width 79 height 8
click at [12, 192] on input "Return label required" at bounding box center [12, 192] width 0 height 0
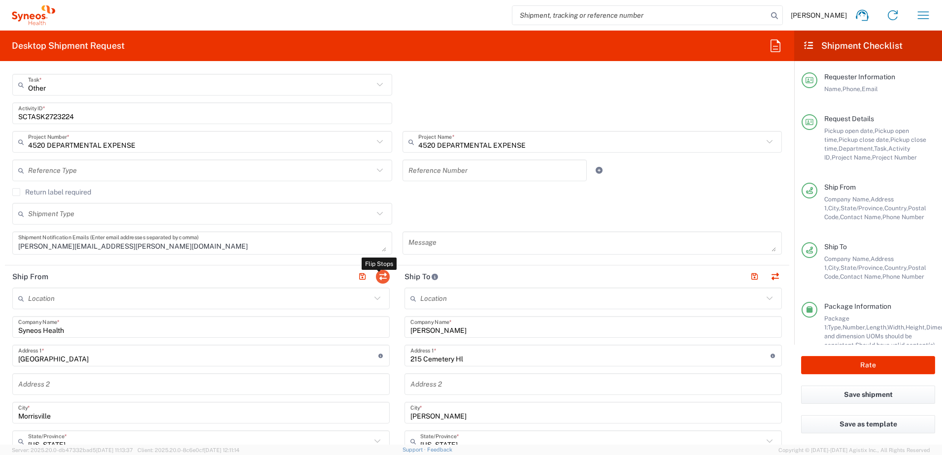
click at [385, 278] on button "button" at bounding box center [383, 277] width 14 height 14
type input "[PERSON_NAME]"
type input "215 Cemetery Hl"
type input "[PERSON_NAME]"
type input "[US_STATE]"
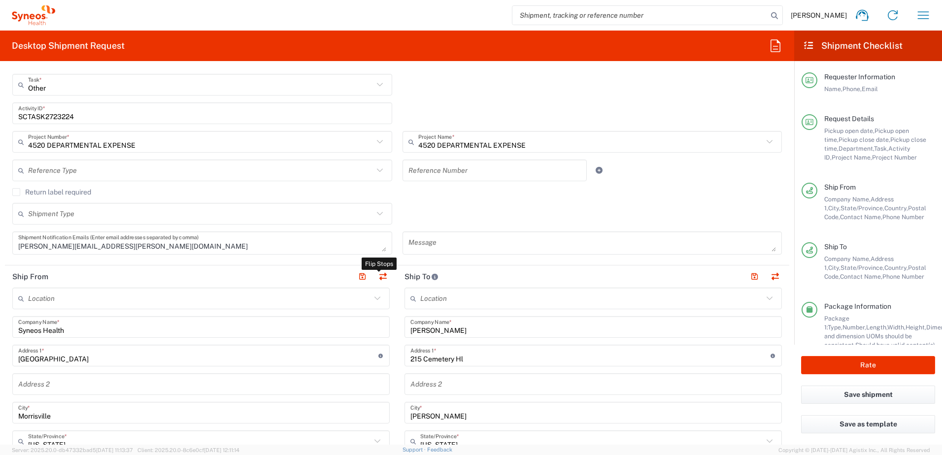
type input "15327"
type input "[PERSON_NAME]"
type input "4125276442"
type input "[EMAIL_ADDRESS][DOMAIN_NAME]"
type input "Residential/Home"
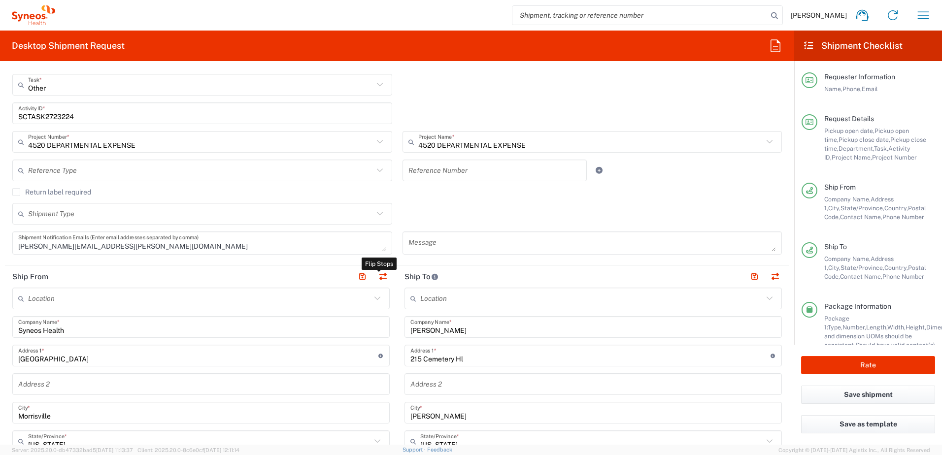
type input "Syneos Health"
type input "[GEOGRAPHIC_DATA]"
type input "Morrisville"
type input "[US_STATE]"
type input "27560"
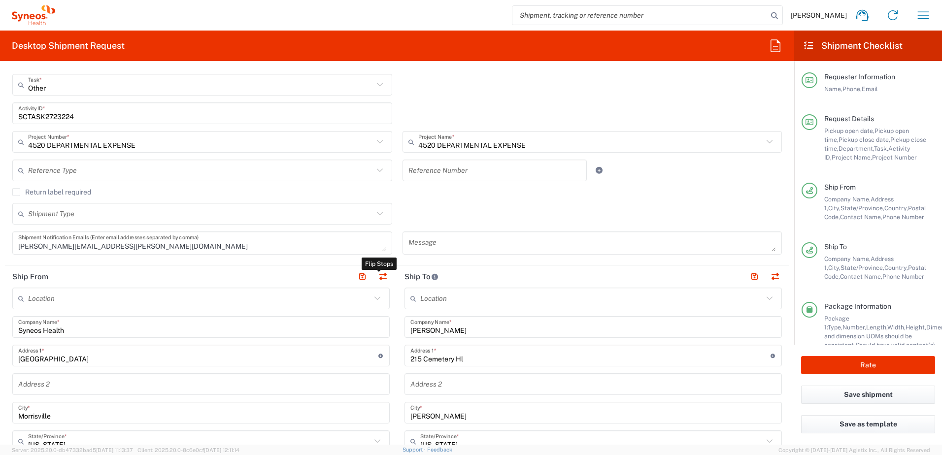
type input "[PERSON_NAME]"
type input "9199867424"
type input "[PERSON_NAME][EMAIL_ADDRESS][PERSON_NAME][DOMAIN_NAME]"
type input "TIN"
type input "592407464"
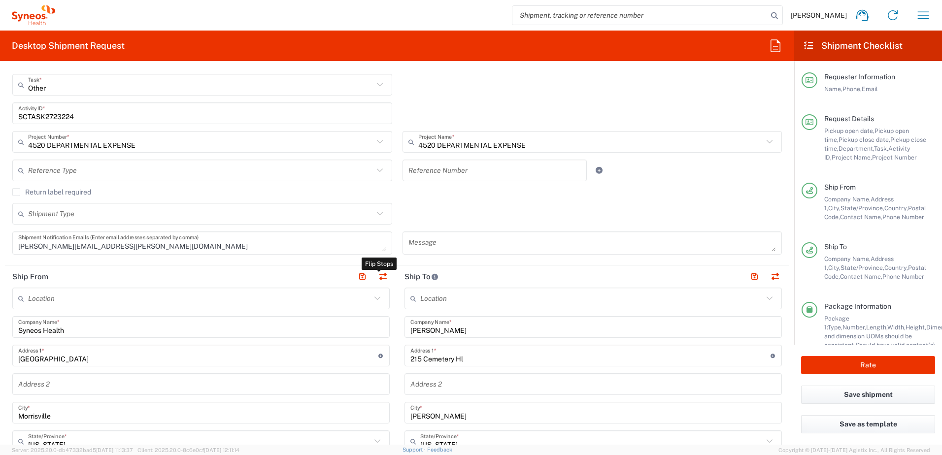
type input "EORI"
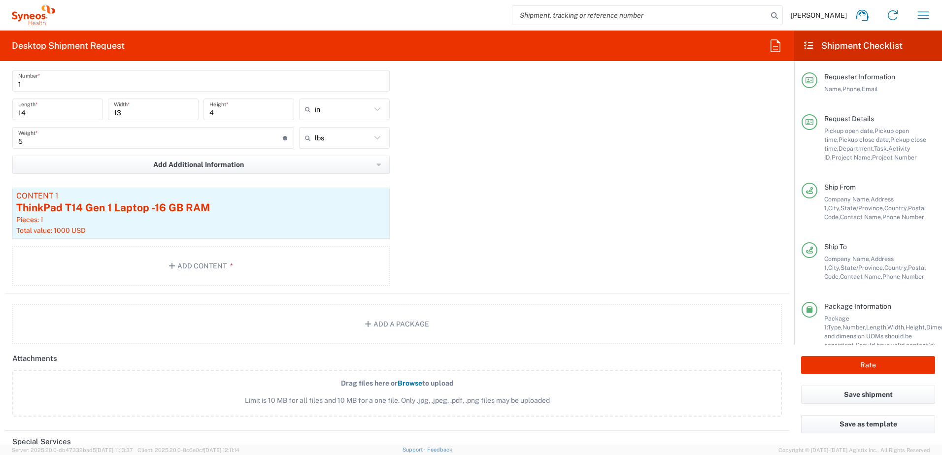
scroll to position [739, 0]
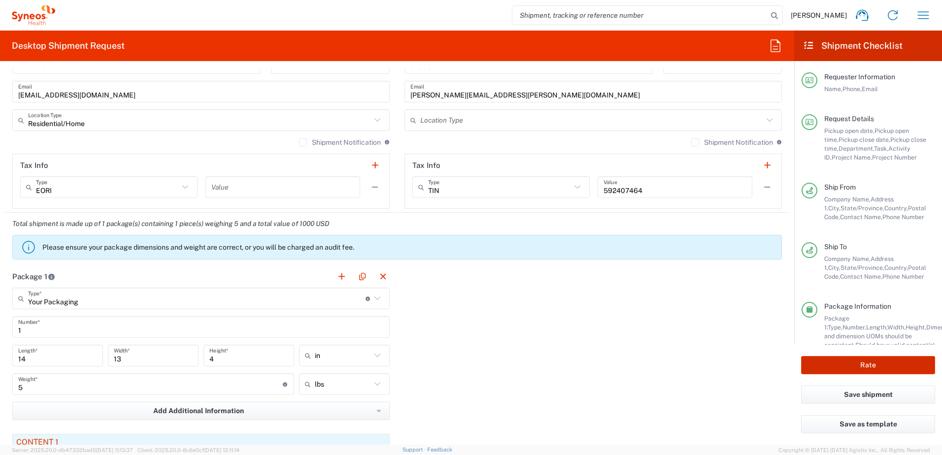
click at [856, 360] on button "Rate" at bounding box center [868, 365] width 134 height 18
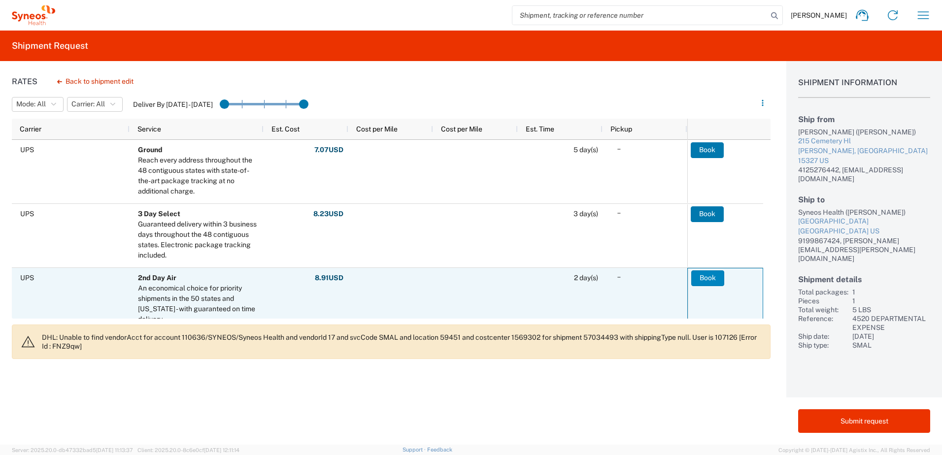
click at [703, 275] on button "Book" at bounding box center [707, 278] width 33 height 16
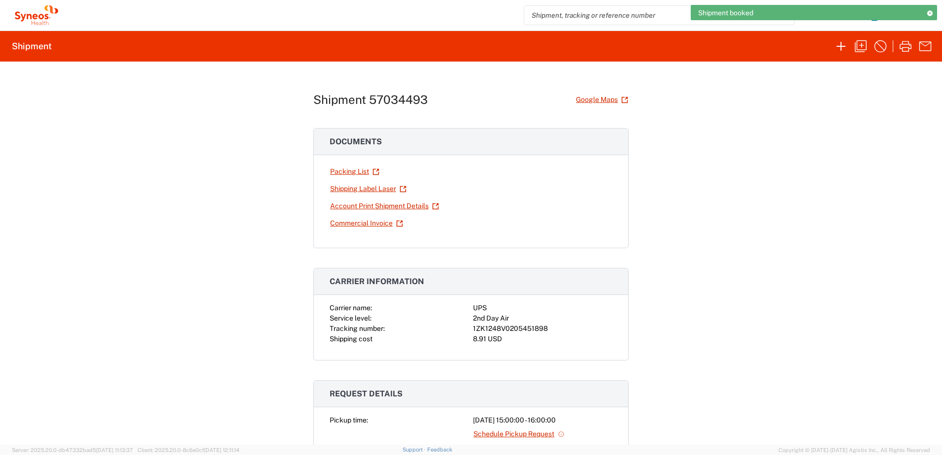
click at [508, 327] on div "1ZK1248V0205451898" at bounding box center [542, 329] width 139 height 10
copy div "1ZK1248V0205451898"
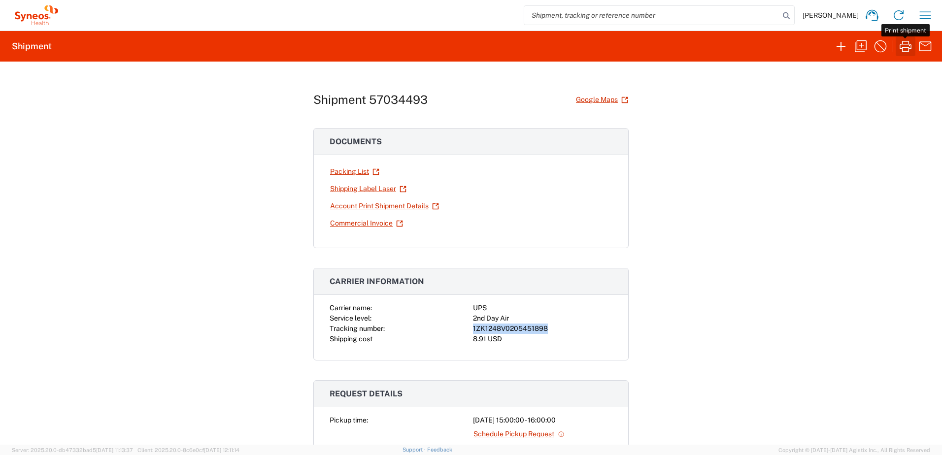
click at [903, 44] on icon "button" at bounding box center [905, 46] width 16 height 16
click at [930, 19] on icon "button" at bounding box center [925, 15] width 16 height 16
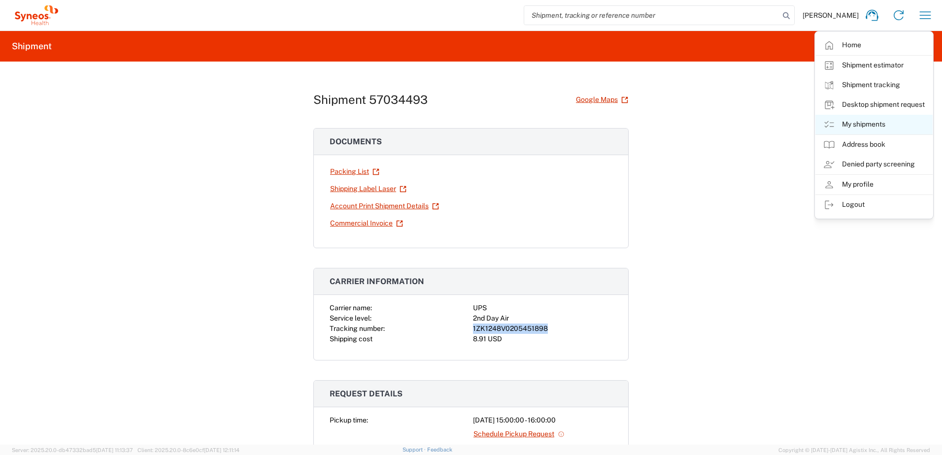
click at [864, 120] on link "My shipments" at bounding box center [873, 125] width 117 height 20
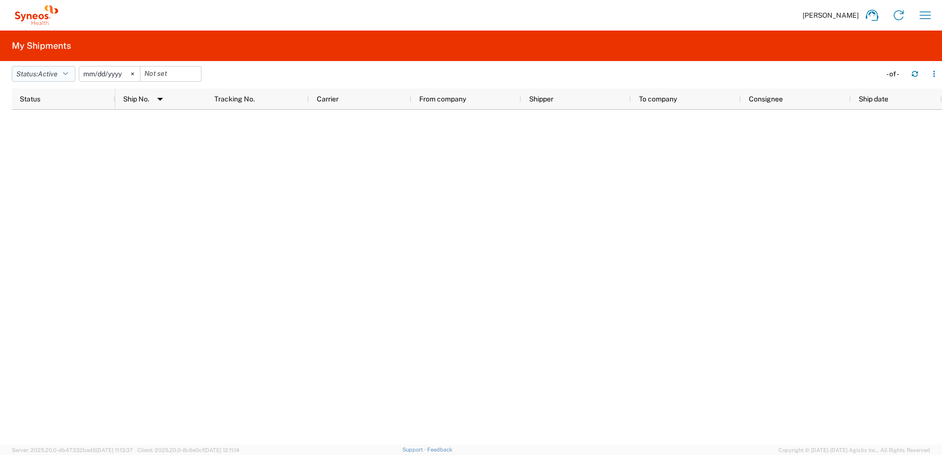
click at [47, 74] on span "Active" at bounding box center [48, 74] width 20 height 8
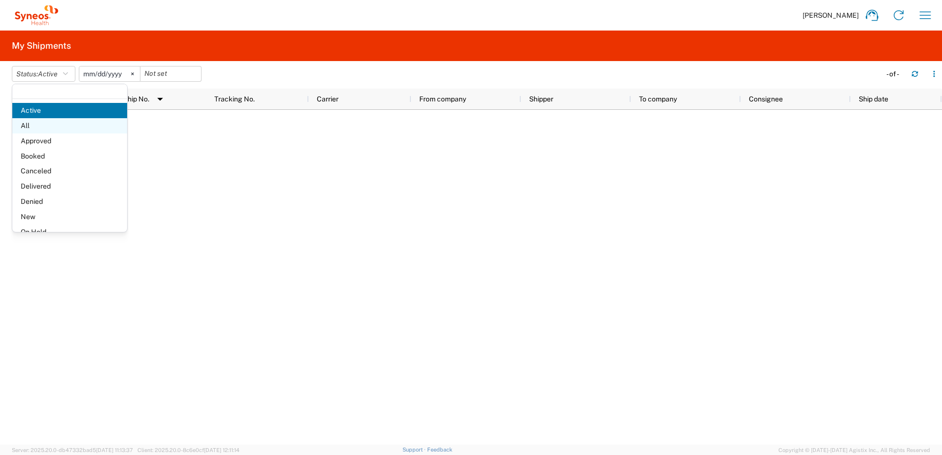
click at [44, 119] on span "All" at bounding box center [69, 125] width 115 height 15
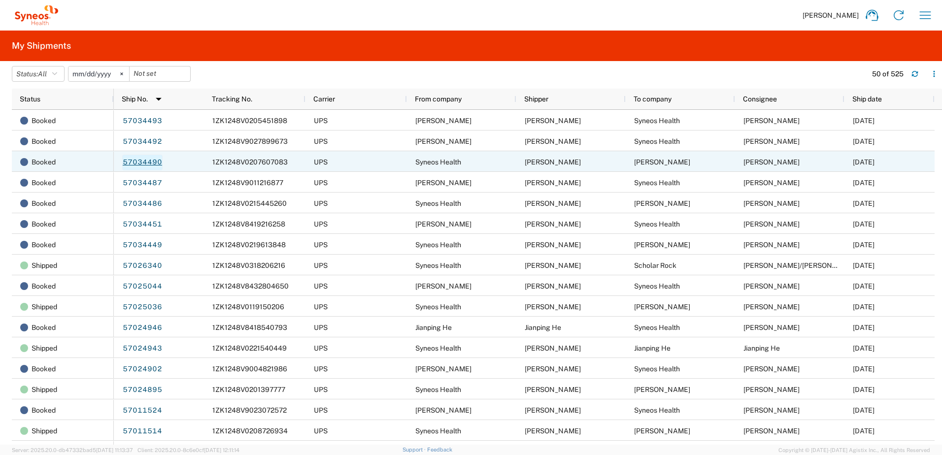
click at [137, 163] on link "57034490" at bounding box center [142, 163] width 40 height 16
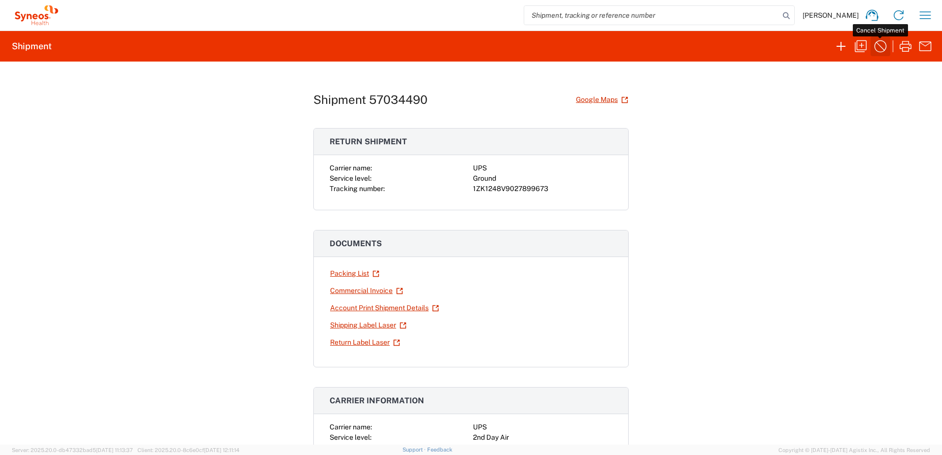
click at [883, 48] on icon "button" at bounding box center [880, 46] width 16 height 16
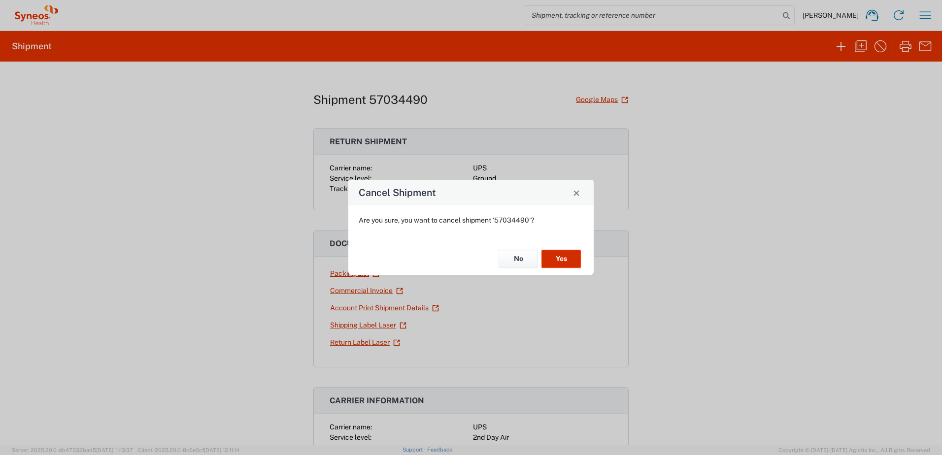
click at [557, 256] on button "Yes" at bounding box center [560, 259] width 39 height 18
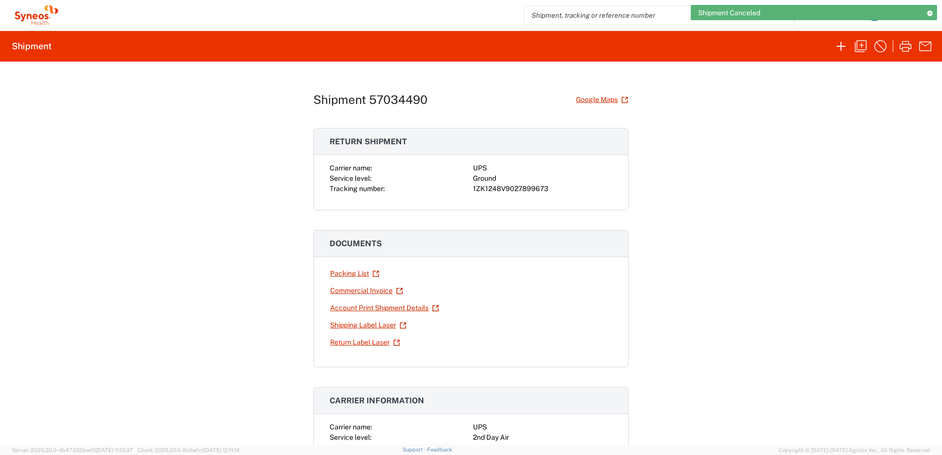
click at [931, 13] on icon at bounding box center [929, 12] width 7 height 5
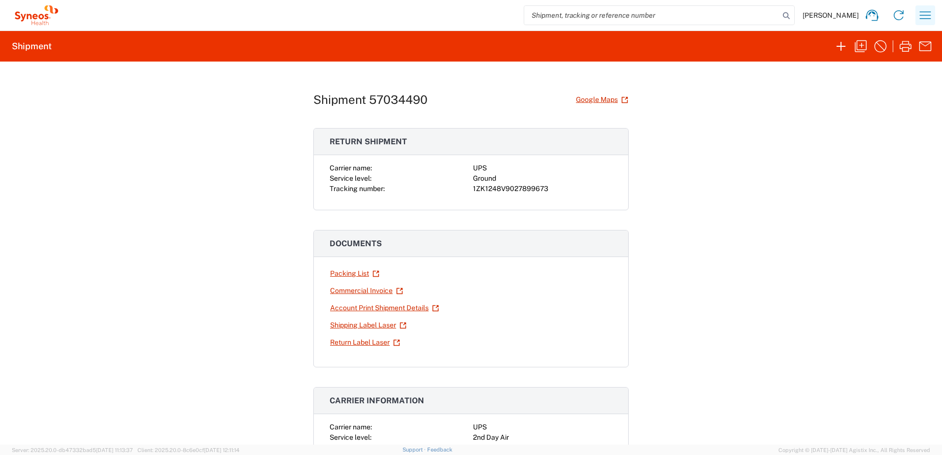
click at [930, 15] on icon "button" at bounding box center [925, 14] width 11 height 7
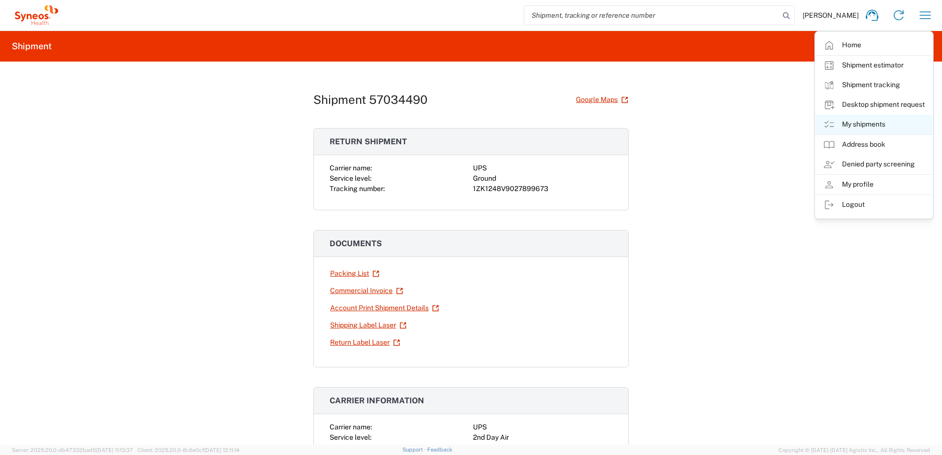
click at [882, 126] on link "My shipments" at bounding box center [873, 125] width 117 height 20
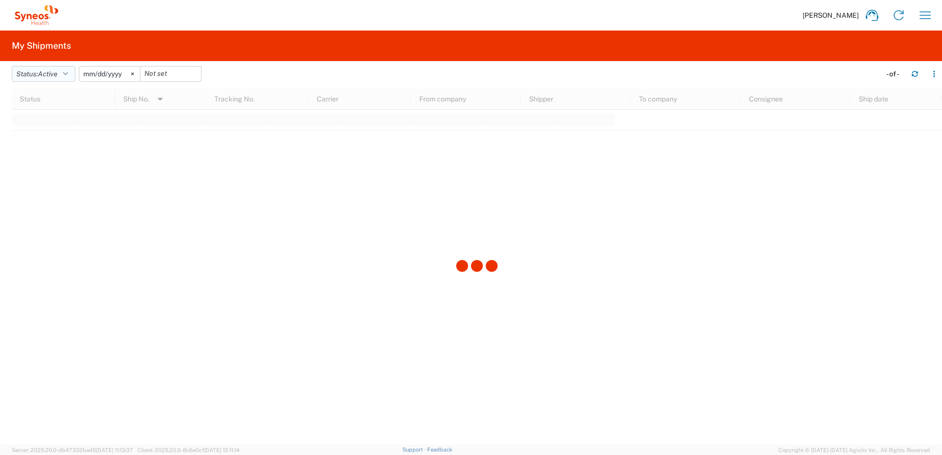
click at [55, 77] on span "Active" at bounding box center [48, 74] width 20 height 8
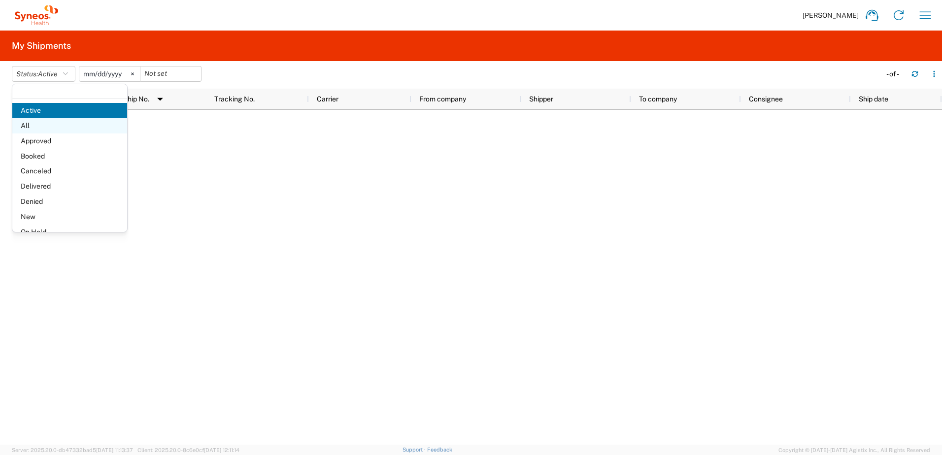
click at [38, 125] on span "All" at bounding box center [69, 125] width 115 height 15
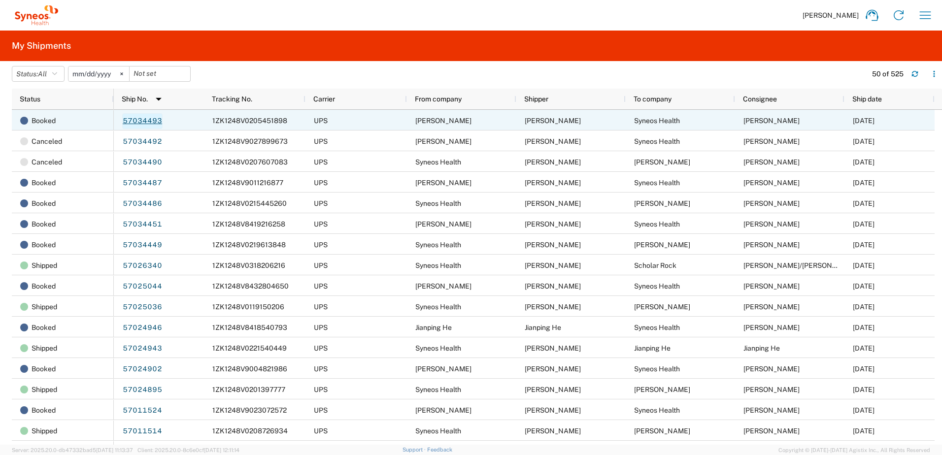
click at [140, 117] on link "57034493" at bounding box center [142, 121] width 40 height 16
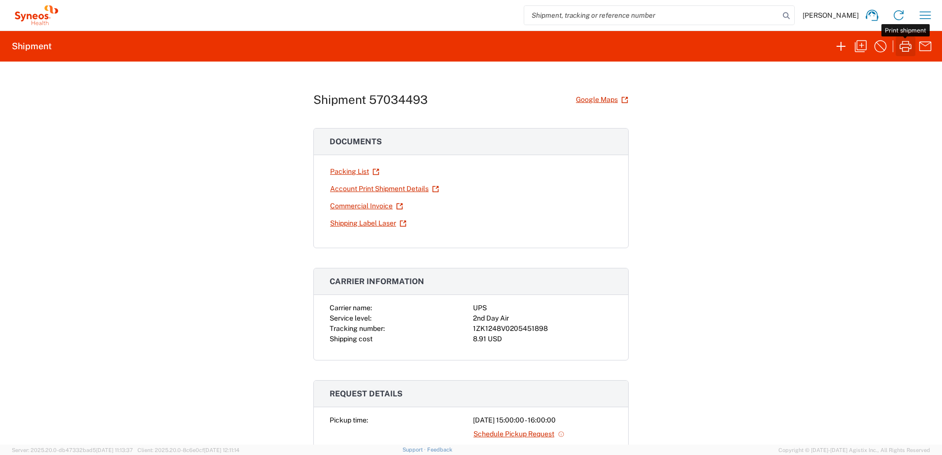
click at [906, 42] on icon "button" at bounding box center [905, 46] width 16 height 16
click at [269, 150] on div "Shipment 57034493 Google Maps Documents Packing List Account Print Shipment Det…" at bounding box center [471, 253] width 942 height 383
